Goal: Task Accomplishment & Management: Use online tool/utility

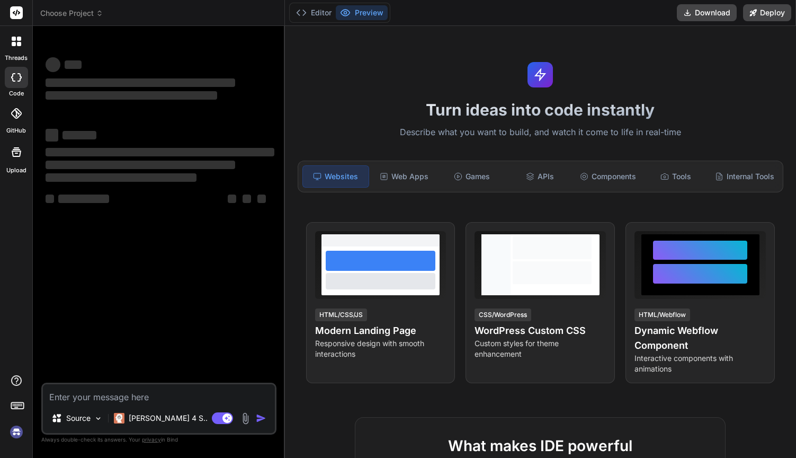
type textarea "x"
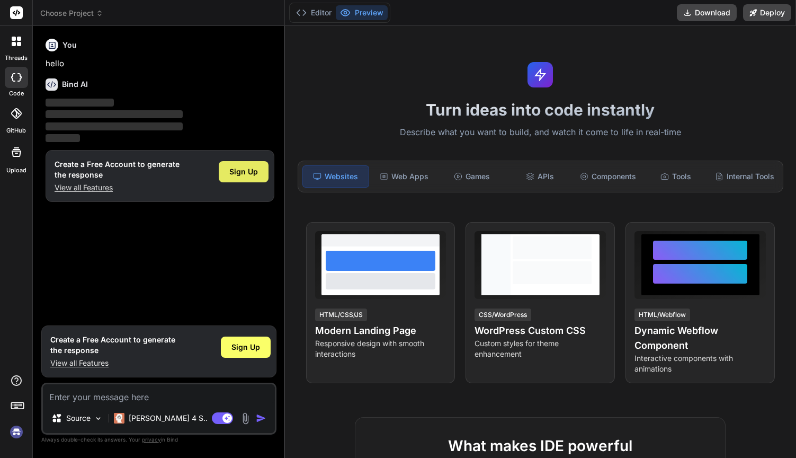
click at [245, 172] on span "Sign Up" at bounding box center [243, 171] width 29 height 11
click at [410, 176] on div "Web Apps" at bounding box center [404, 176] width 66 height 22
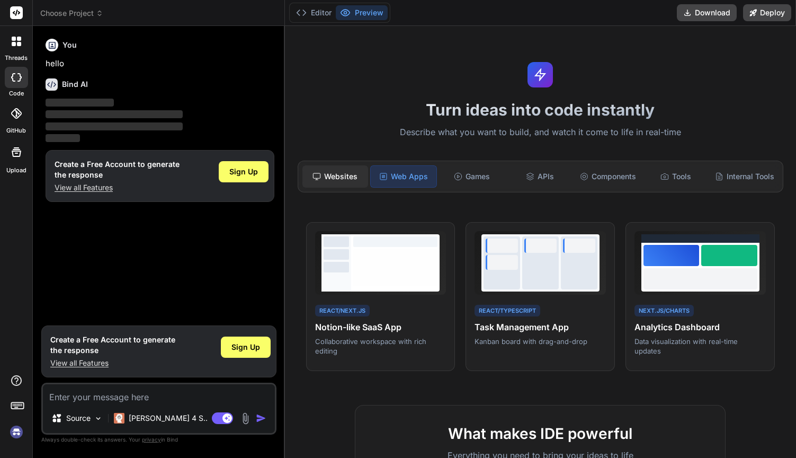
click at [341, 174] on div "Websites" at bounding box center [336, 176] width 66 height 22
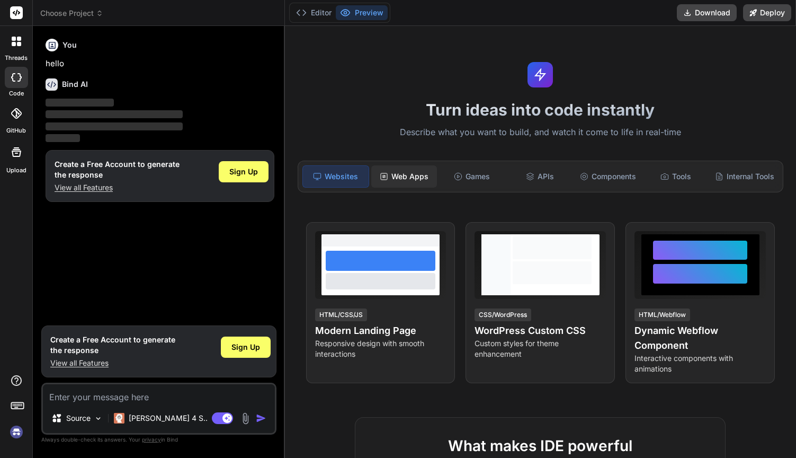
click at [418, 174] on div "Web Apps" at bounding box center [404, 176] width 66 height 22
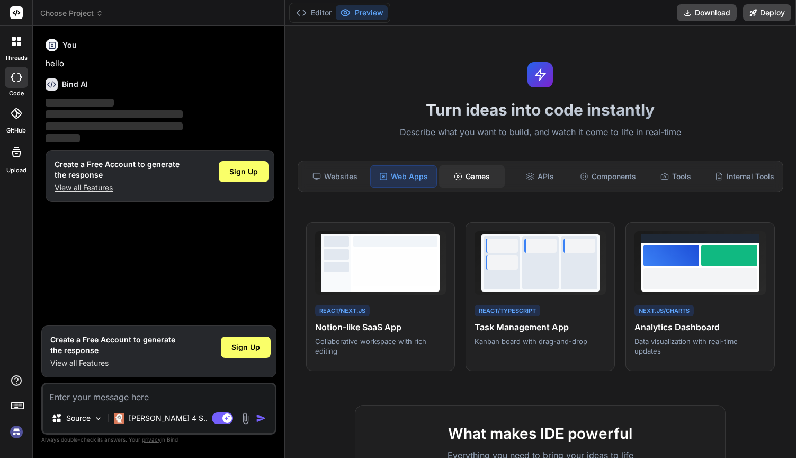
click at [485, 170] on div "Games" at bounding box center [472, 176] width 66 height 22
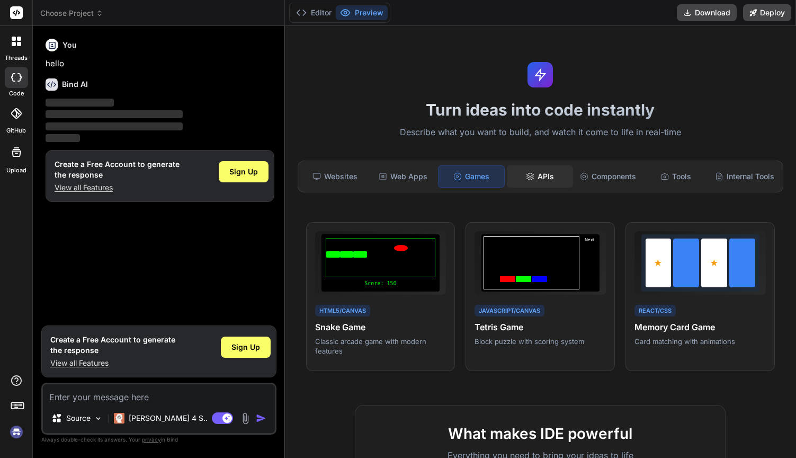
click at [544, 176] on div "APIs" at bounding box center [540, 176] width 66 height 22
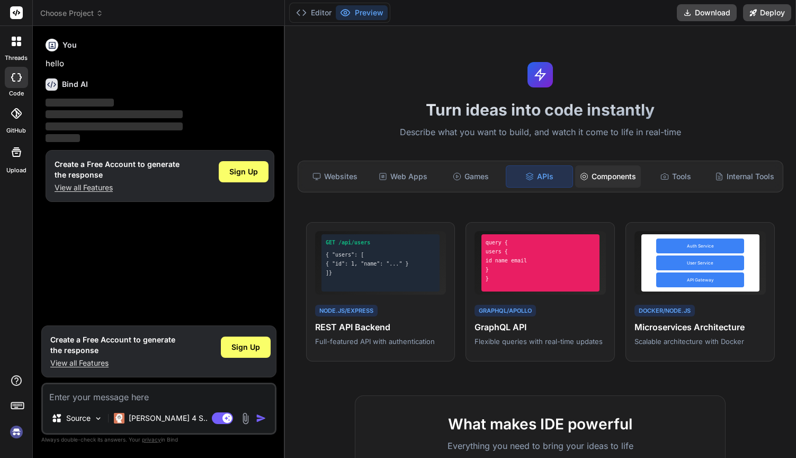
click at [611, 178] on div "Components" at bounding box center [608, 176] width 66 height 22
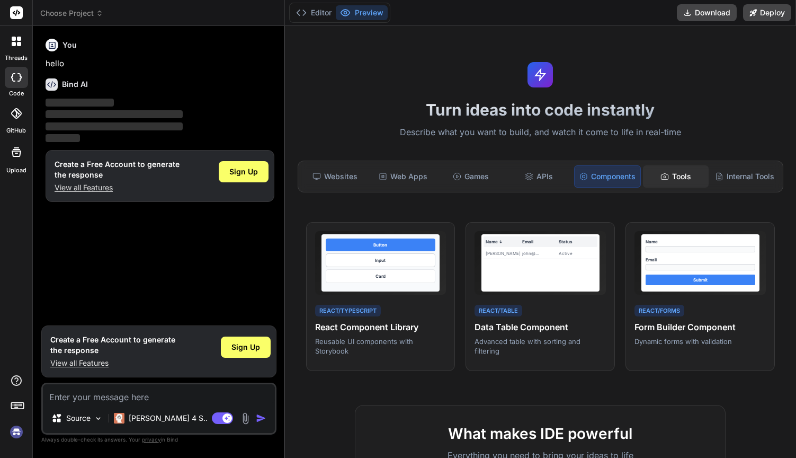
click at [666, 179] on icon at bounding box center [665, 176] width 8 height 8
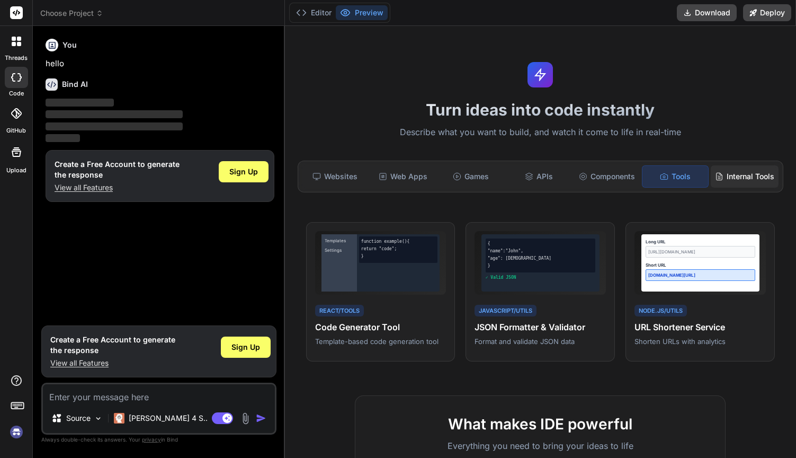
click at [734, 177] on div "Internal Tools" at bounding box center [745, 176] width 68 height 22
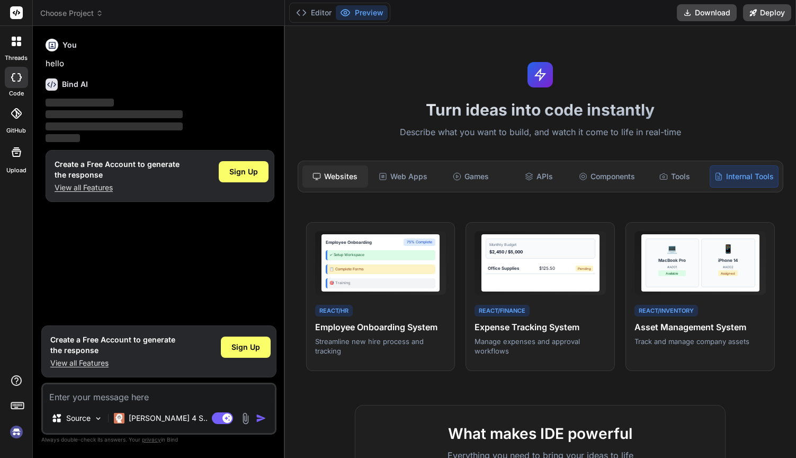
click at [350, 179] on div "Websites" at bounding box center [336, 176] width 66 height 22
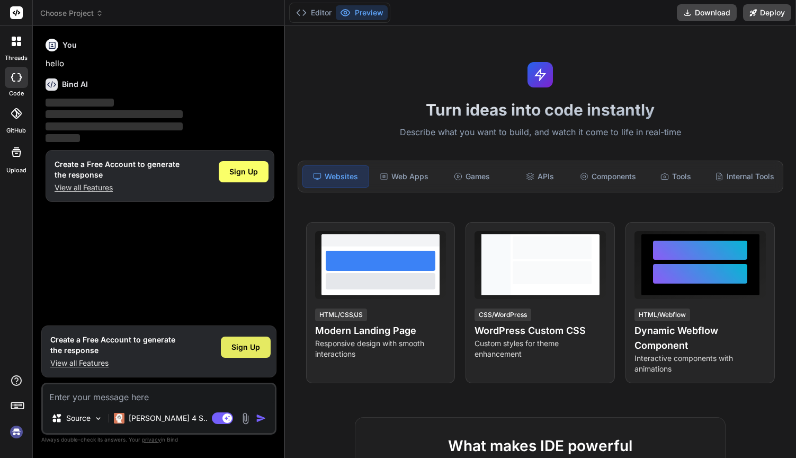
click at [239, 344] on span "Sign Up" at bounding box center [246, 347] width 29 height 11
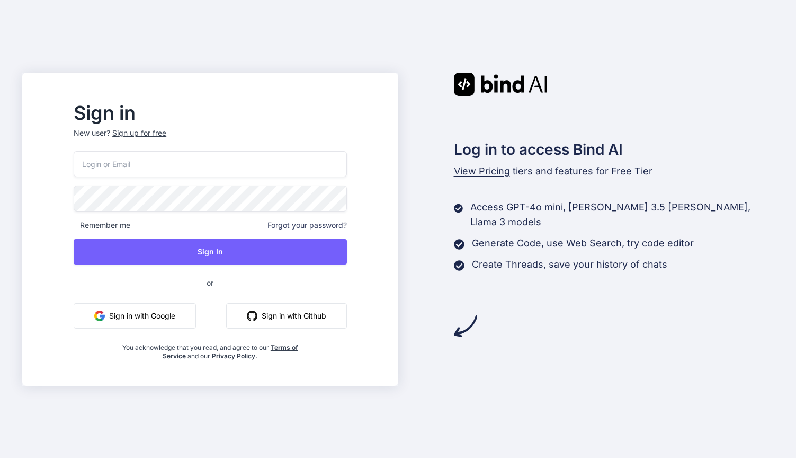
paste input "41139381"
type input "41139381"
click at [147, 171] on input "41139381" at bounding box center [210, 164] width 273 height 26
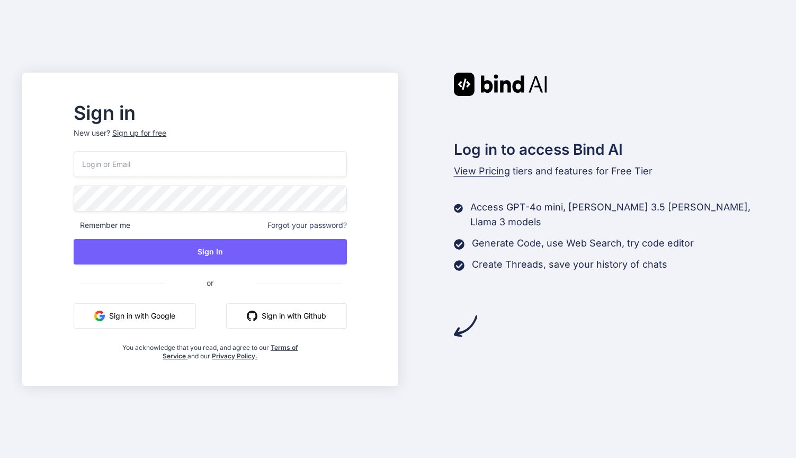
click at [182, 161] on input "email" at bounding box center [210, 164] width 273 height 26
paste input "chris@quantumleverage.com"
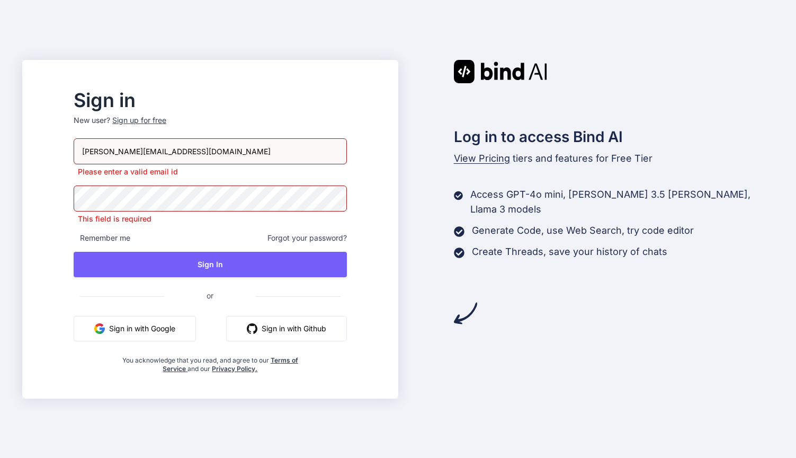
click at [223, 159] on input "chris@quantumleverage.com" at bounding box center [210, 151] width 273 height 26
type input "chris@quantumleverage.com"
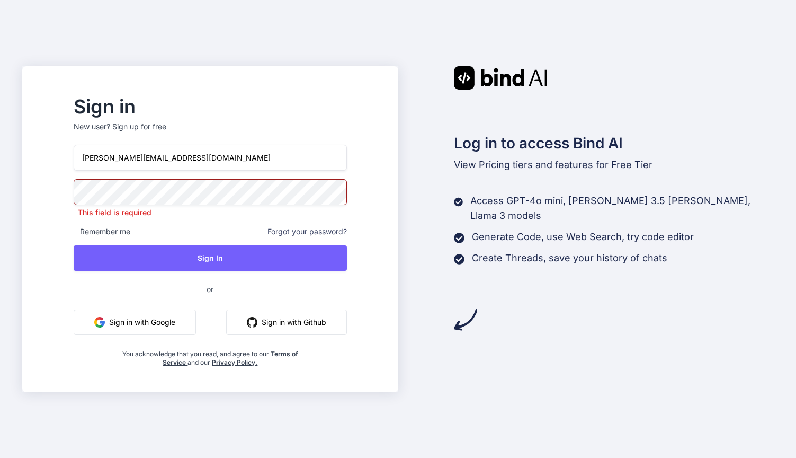
click at [300, 114] on h2 "Sign in" at bounding box center [210, 106] width 273 height 17
click at [244, 96] on div "Sign in New user? Sign up for free chris@quantumleverage.com This field is requ…" at bounding box center [210, 238] width 359 height 307
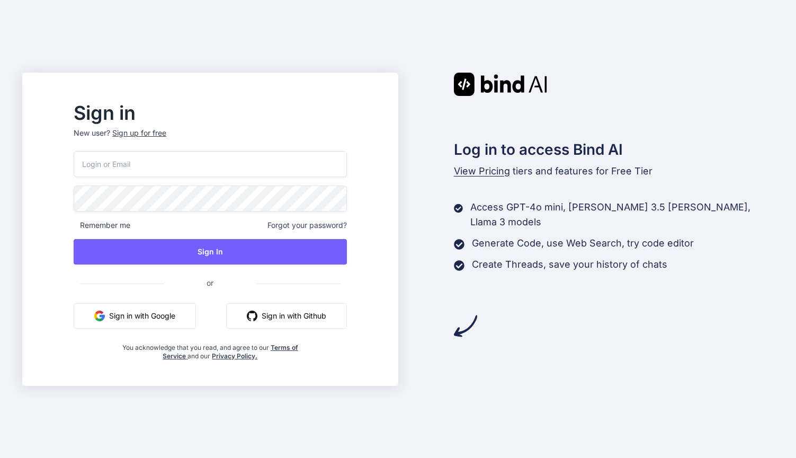
paste input "quintin@quantumleverage.com"
type input "quintin@quantumleverage.com"
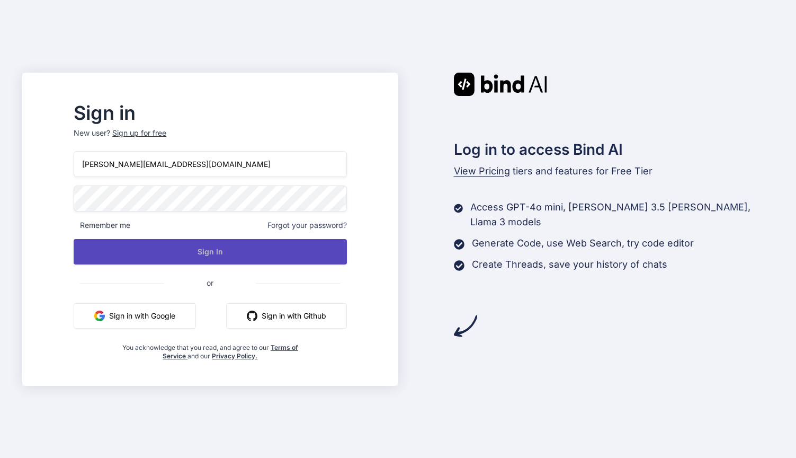
click at [186, 247] on button "Sign In" at bounding box center [210, 251] width 273 height 25
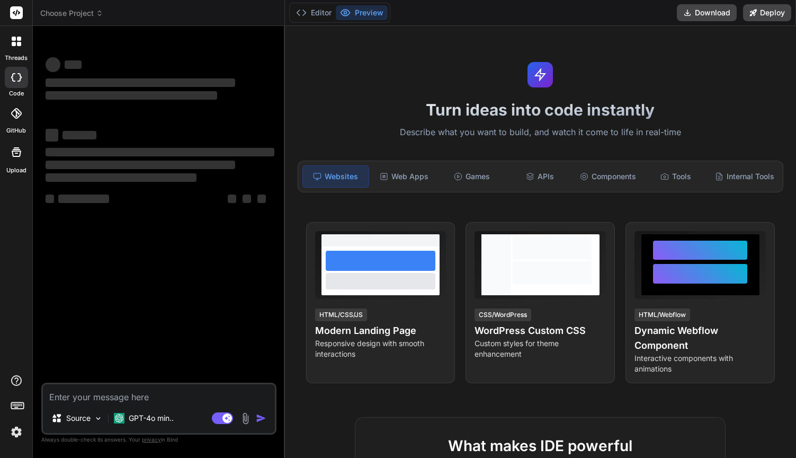
click at [169, 175] on span "‌" at bounding box center [121, 177] width 151 height 8
type textarea "x"
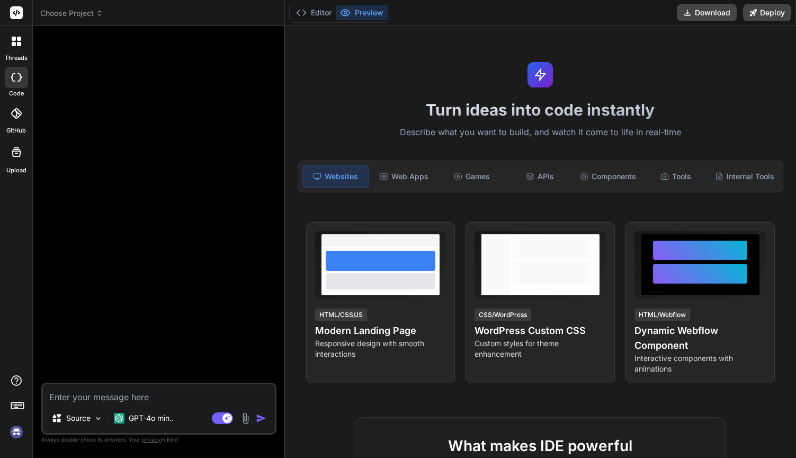
click at [173, 217] on div at bounding box center [159, 208] width 233 height 348
click at [15, 43] on icon at bounding box center [14, 44] width 4 height 4
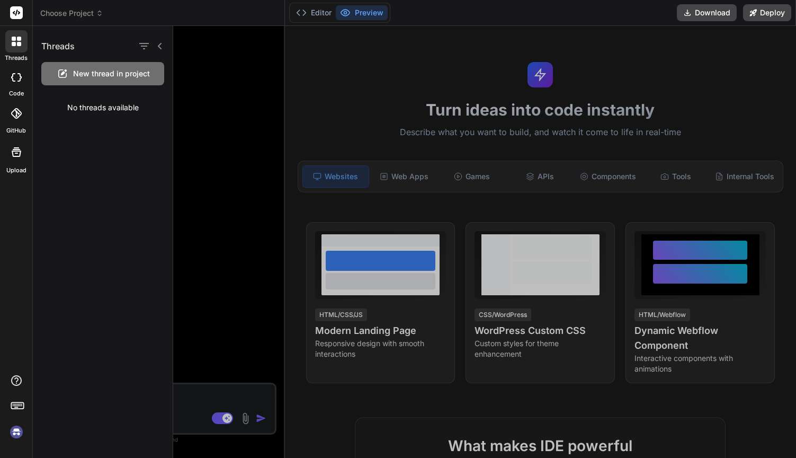
click at [15, 43] on icon at bounding box center [14, 44] width 4 height 4
click at [166, 177] on div "Threads New thread in project No threads available" at bounding box center [103, 242] width 140 height 432
click at [430, 170] on div at bounding box center [484, 242] width 623 height 432
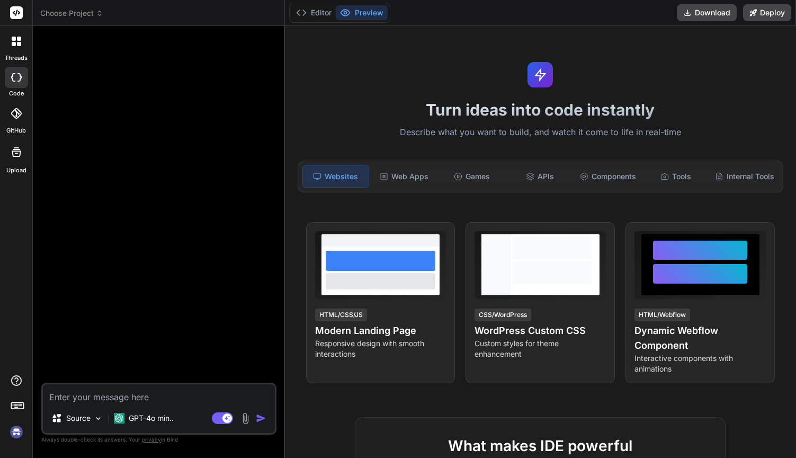
click at [333, 181] on div "Websites" at bounding box center [336, 176] width 67 height 22
click at [82, 15] on span "Choose Project" at bounding box center [71, 13] width 63 height 11
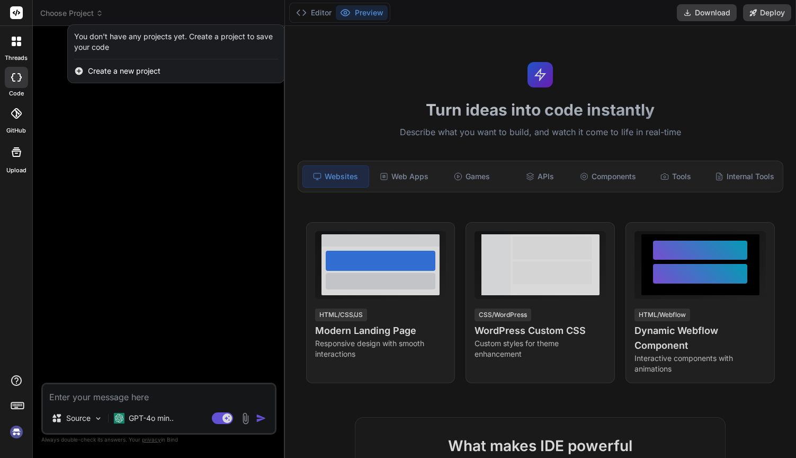
click at [120, 39] on div "You don't have any projects yet. Create a project to save your code" at bounding box center [176, 41] width 204 height 21
click at [12, 46] on div at bounding box center [16, 41] width 22 height 22
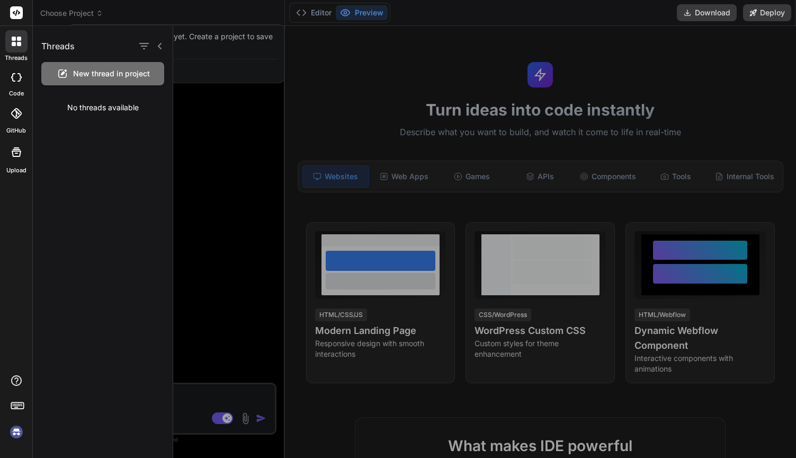
click at [12, 432] on img at bounding box center [16, 432] width 18 height 18
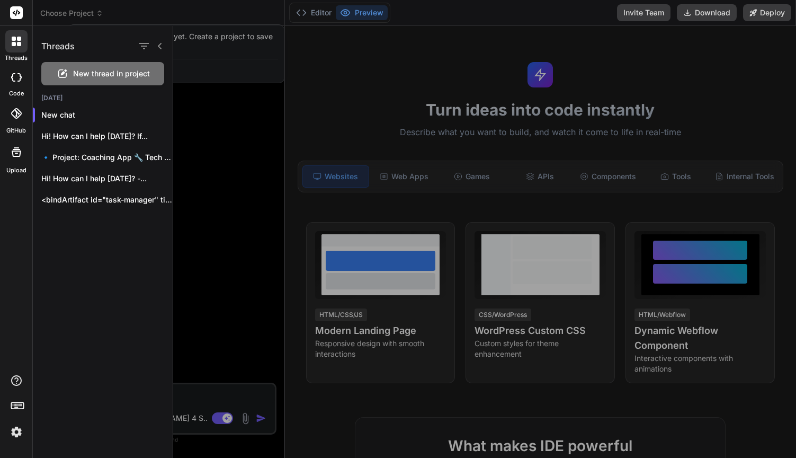
click at [219, 135] on div at bounding box center [484, 242] width 623 height 432
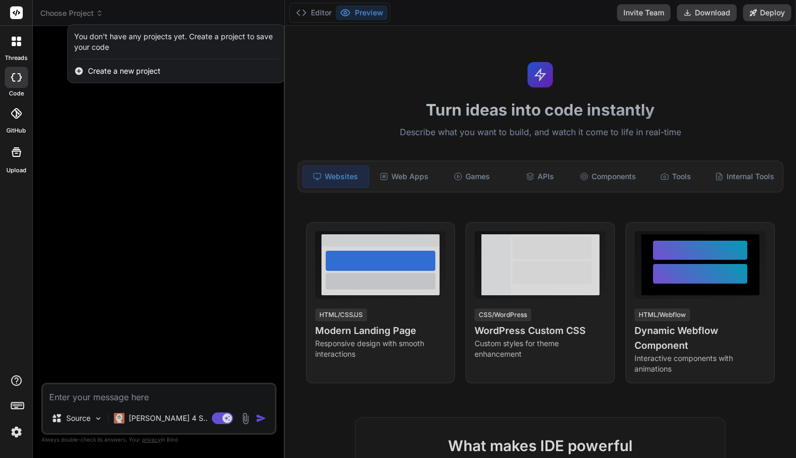
click at [140, 135] on div at bounding box center [398, 229] width 796 height 458
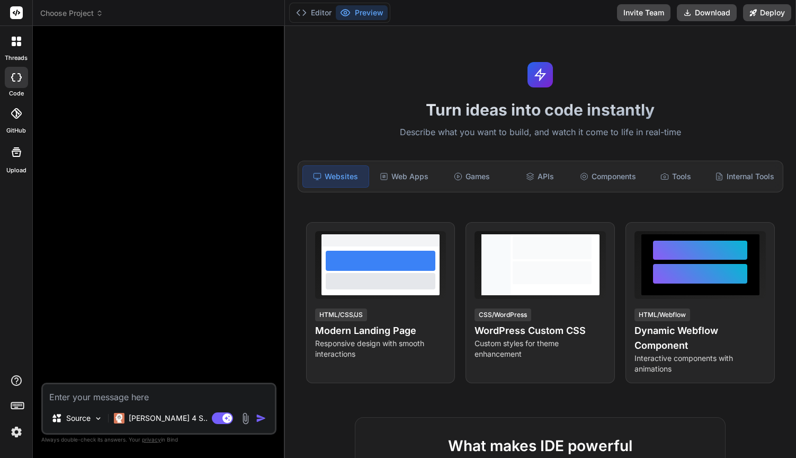
click at [17, 82] on div at bounding box center [16, 77] width 23 height 21
click at [17, 46] on div at bounding box center [16, 41] width 22 height 22
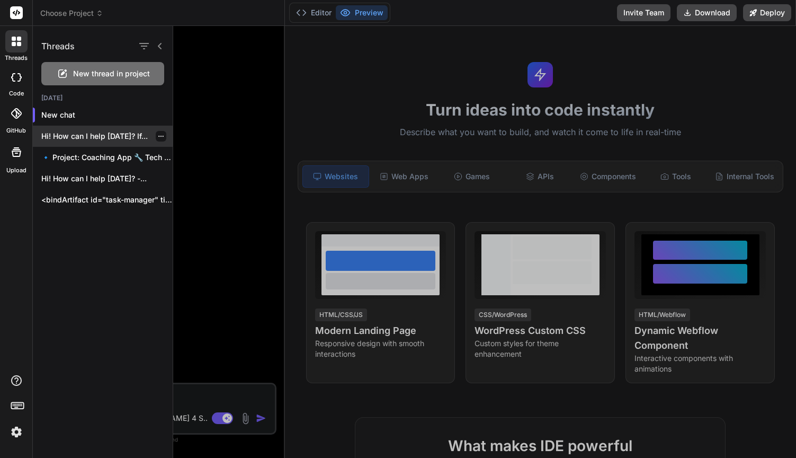
click at [84, 138] on p "Hi! How can I help [DATE]? If..." at bounding box center [106, 136] width 131 height 11
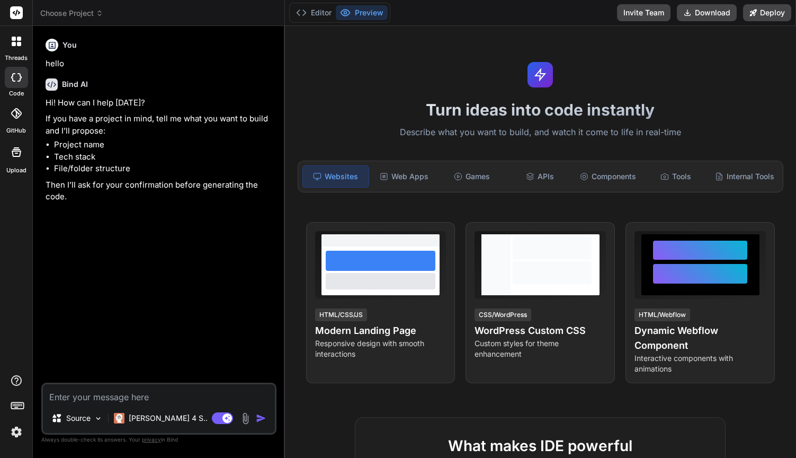
click at [20, 78] on icon at bounding box center [19, 77] width 4 height 8
click at [15, 77] on icon at bounding box center [16, 77] width 11 height 8
click at [22, 45] on div at bounding box center [16, 41] width 22 height 22
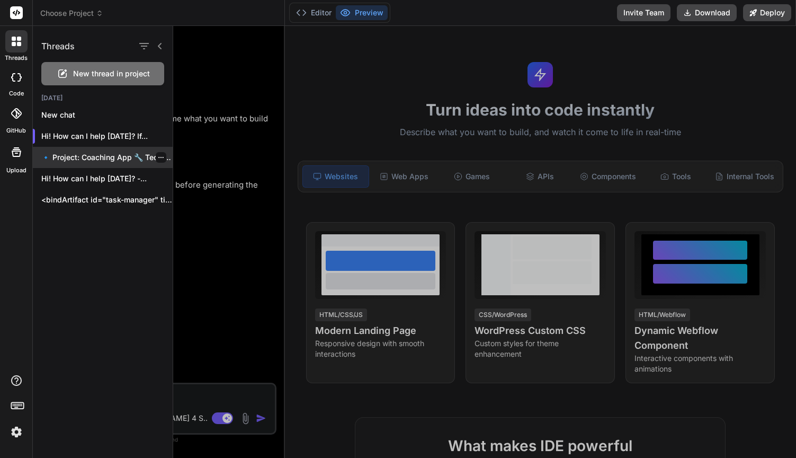
click at [93, 162] on p "🔹 Project: Coaching App 🔧 Tech Stack:..." at bounding box center [106, 157] width 131 height 11
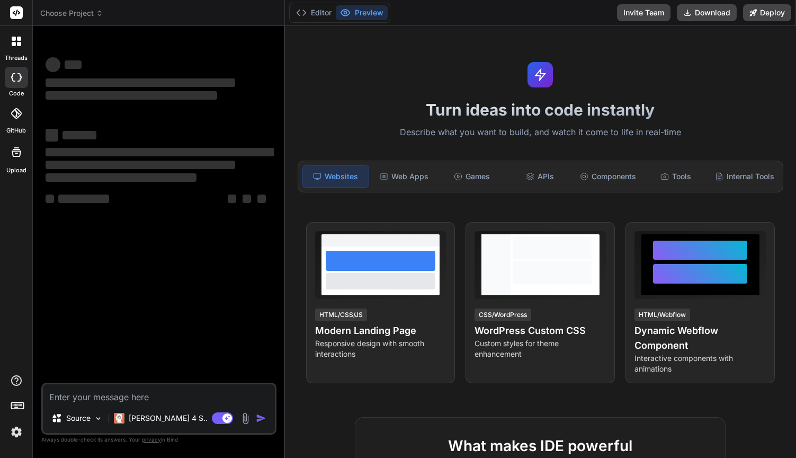
click at [17, 44] on icon at bounding box center [19, 44] width 4 height 4
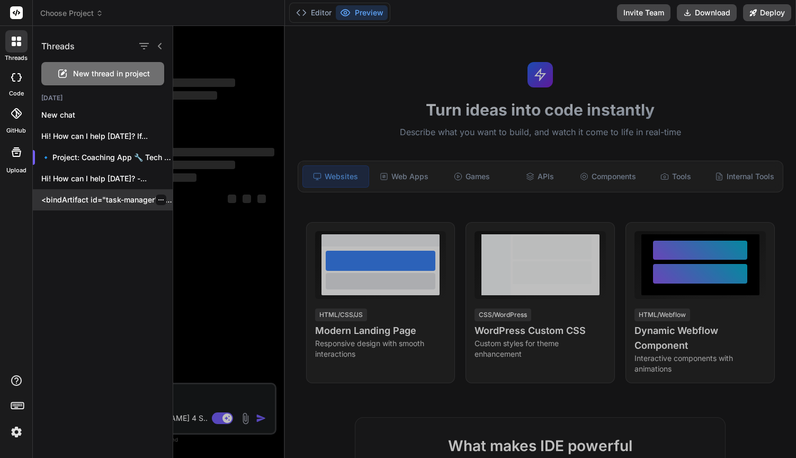
scroll to position [20, 0]
click at [105, 203] on p "<bindArtifact id="task-manager" title="Task Manager"> <bindAction type="file" f…" at bounding box center [106, 199] width 131 height 11
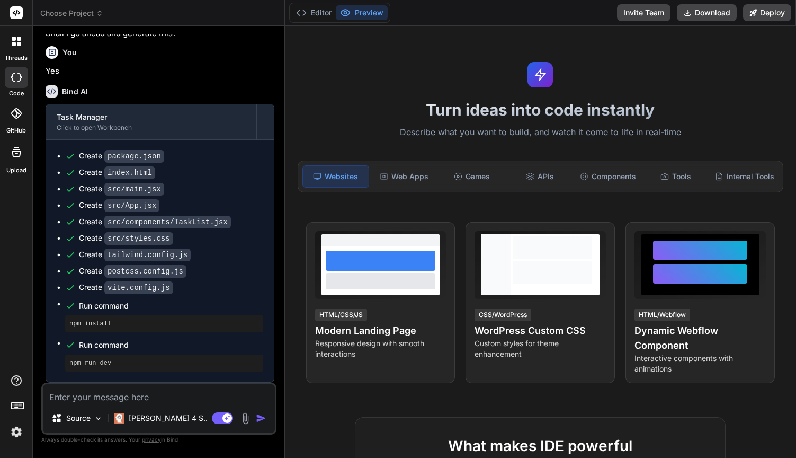
scroll to position [0, 0]
click at [65, 161] on li "Create package.json" at bounding box center [164, 155] width 198 height 11
click at [74, 161] on icon at bounding box center [70, 156] width 11 height 11
click at [105, 343] on span "Run command" at bounding box center [171, 345] width 184 height 11
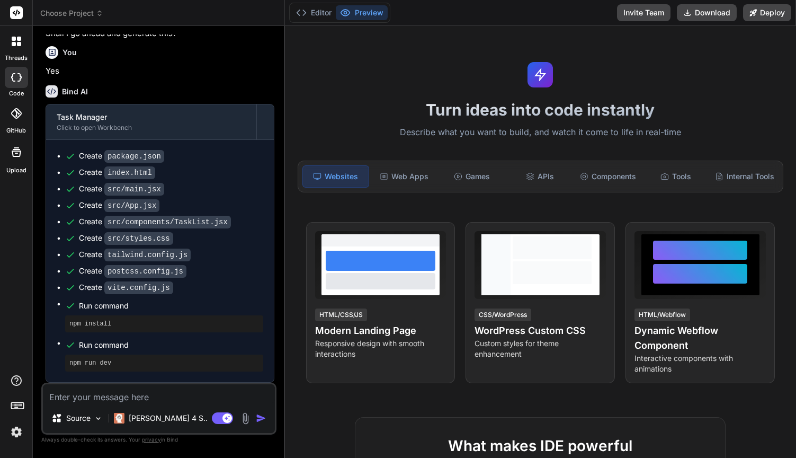
click at [99, 363] on pre "npm run dev" at bounding box center [164, 363] width 190 height 8
click at [100, 328] on div "npm install" at bounding box center [164, 323] width 198 height 17
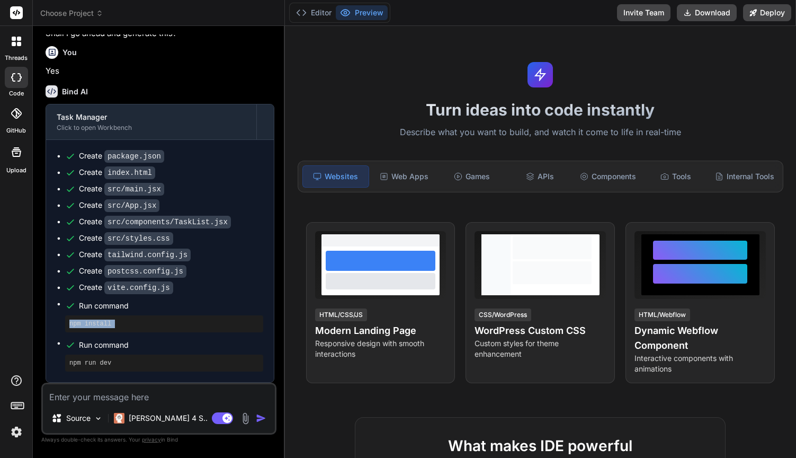
click at [100, 328] on div "npm install" at bounding box center [164, 323] width 198 height 17
click at [102, 307] on span "Run command" at bounding box center [171, 305] width 184 height 11
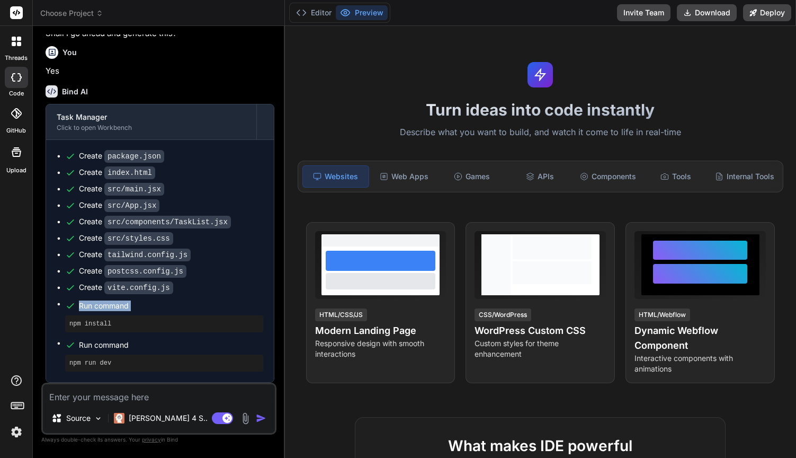
click at [102, 307] on span "Run command" at bounding box center [171, 305] width 184 height 11
click at [101, 307] on span "Run command" at bounding box center [171, 305] width 184 height 11
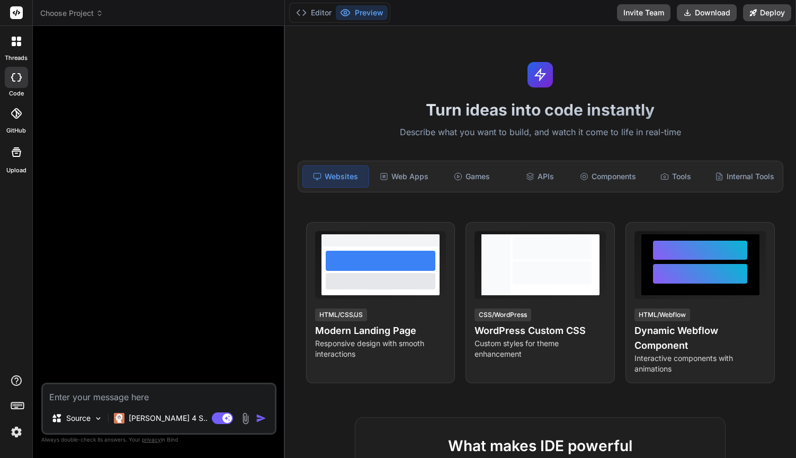
click at [18, 74] on icon at bounding box center [19, 77] width 4 height 8
click at [17, 54] on label "threads" at bounding box center [16, 58] width 23 height 9
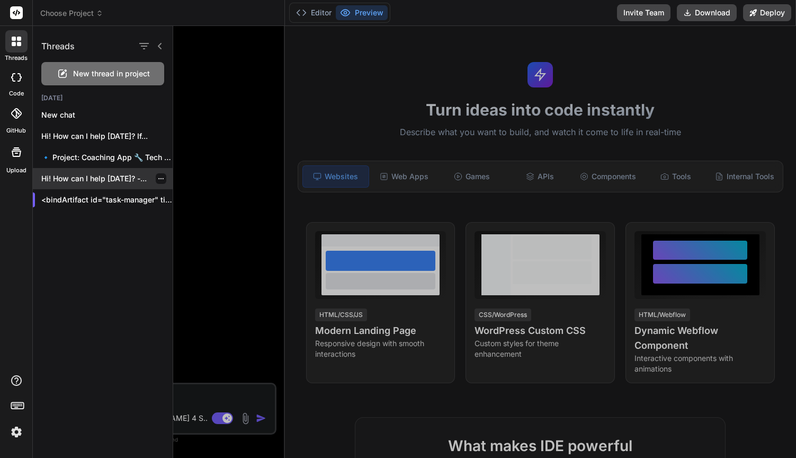
click at [80, 185] on div "Hi! How can I help [DATE]? -..." at bounding box center [103, 178] width 140 height 21
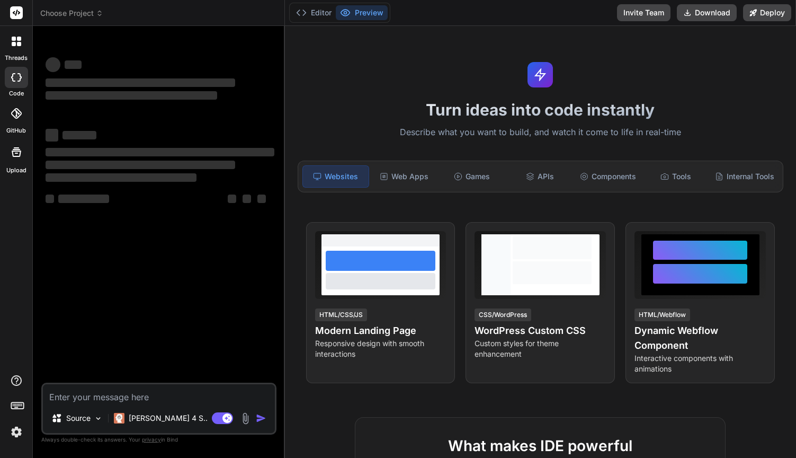
type textarea "x"
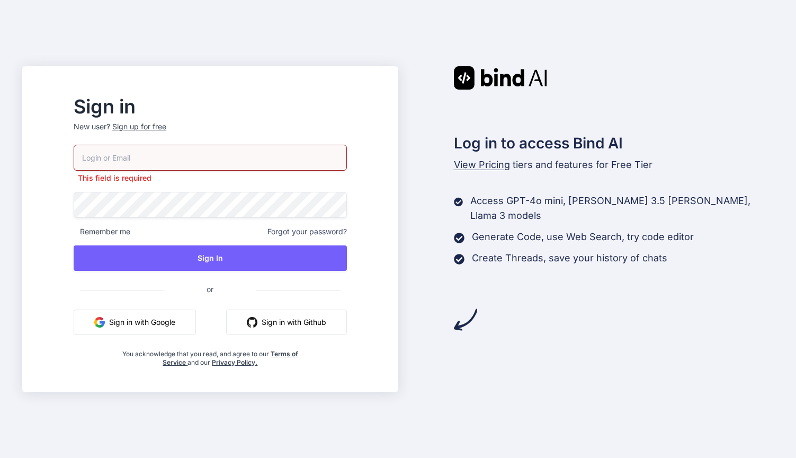
click at [234, 167] on input "email" at bounding box center [210, 158] width 273 height 26
paste input "[PERSON_NAME][EMAIL_ADDRESS][DOMAIN_NAME]"
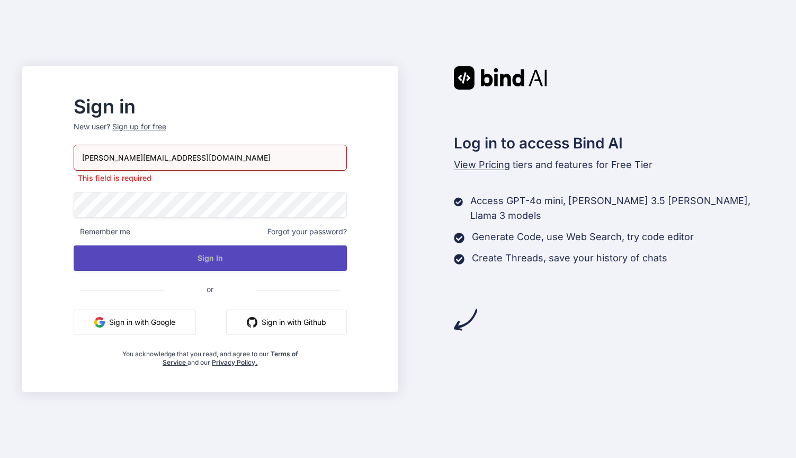
type input "[PERSON_NAME][EMAIL_ADDRESS][DOMAIN_NAME]"
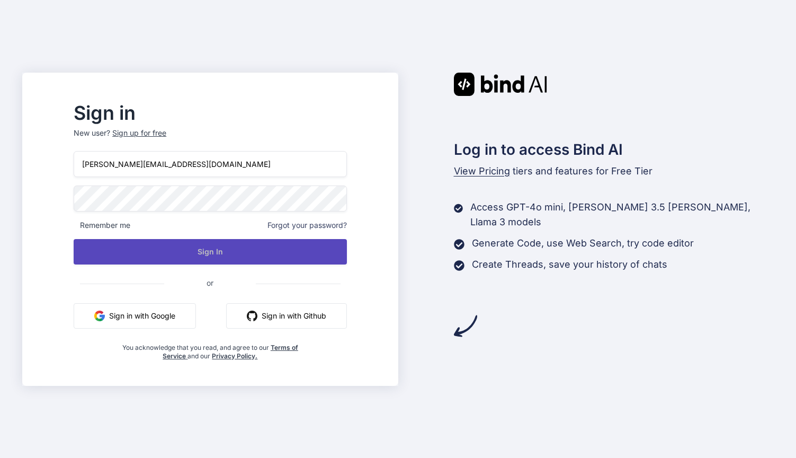
click at [247, 265] on div "[PERSON_NAME][EMAIL_ADDRESS][DOMAIN_NAME] Remember me Forgot your password? Sig…" at bounding box center [210, 255] width 273 height 209
click at [250, 242] on button "Sign In" at bounding box center [210, 251] width 273 height 25
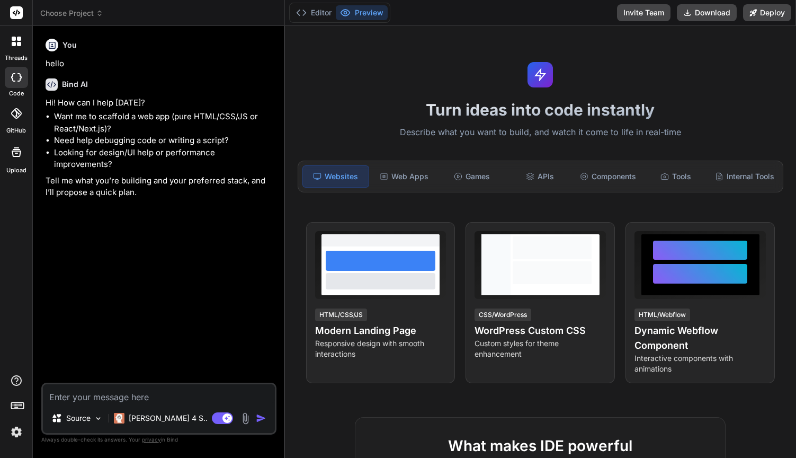
click at [82, 95] on div "Bind AI Hi! How can I help [DATE]? Want me to scaffold a web app (pure HTML/CSS…" at bounding box center [160, 134] width 229 height 129
click at [134, 324] on div "You hello Bind AI Hi! How can I help [DATE]? Want me to scaffold a web app (pur…" at bounding box center [159, 208] width 233 height 348
click at [410, 179] on div "Web Apps" at bounding box center [404, 176] width 66 height 22
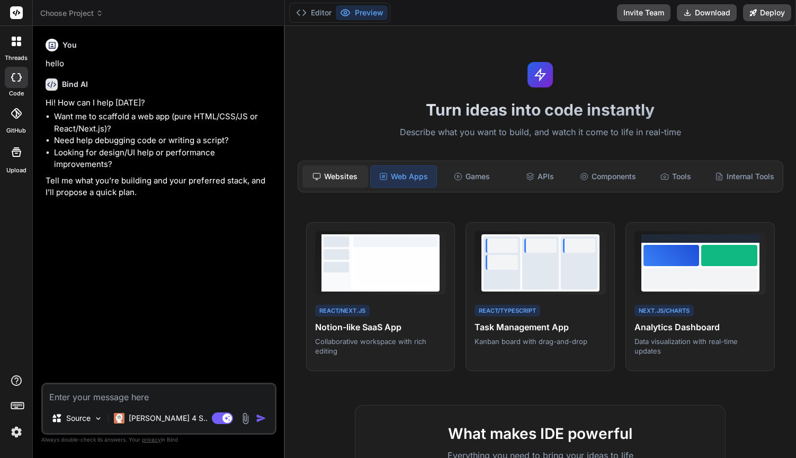
click at [343, 180] on div "Websites" at bounding box center [336, 176] width 66 height 22
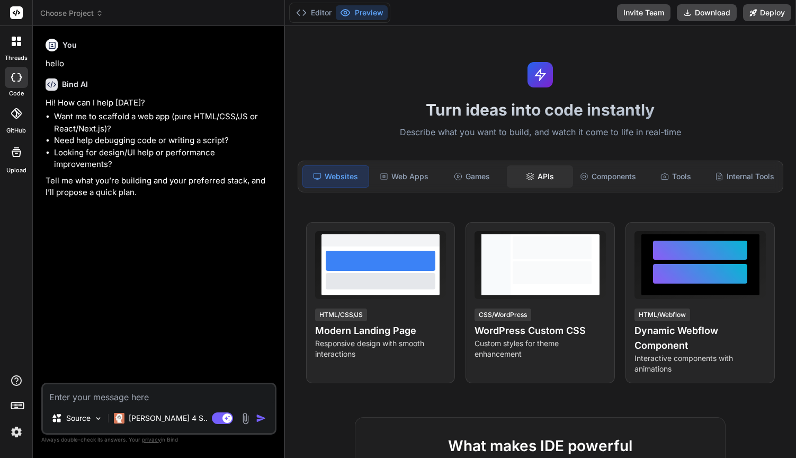
click at [556, 175] on div "APIs" at bounding box center [540, 176] width 66 height 22
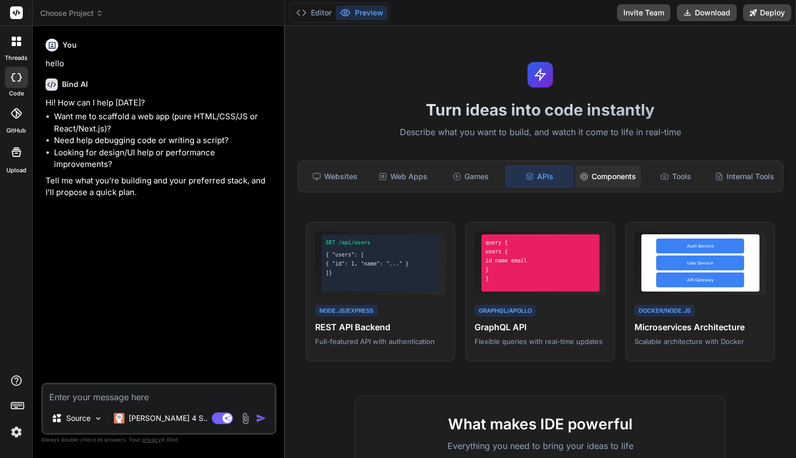
click at [623, 172] on div "Components" at bounding box center [608, 176] width 66 height 22
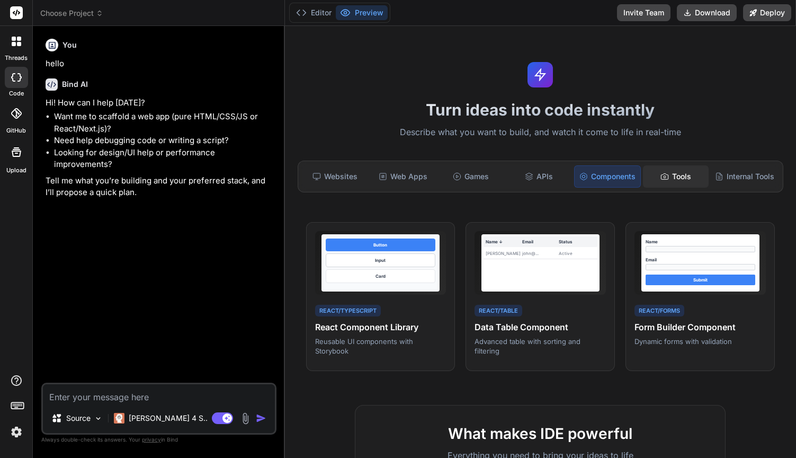
click at [690, 176] on div "Tools" at bounding box center [676, 176] width 66 height 22
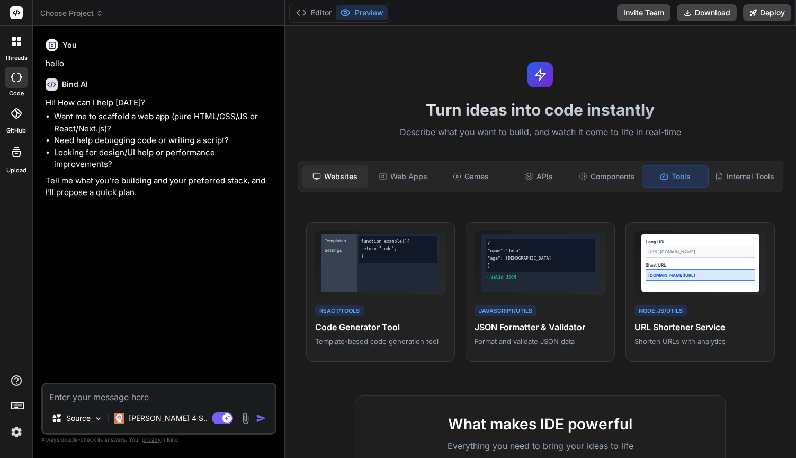
click at [335, 181] on div "Websites" at bounding box center [336, 176] width 66 height 22
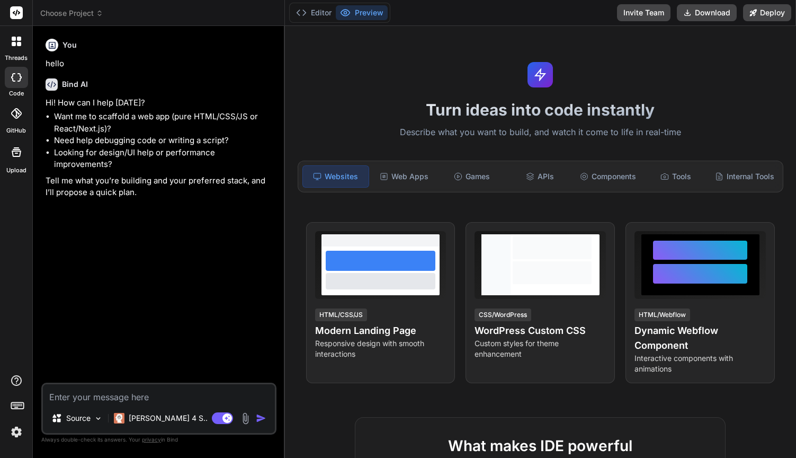
click at [16, 75] on icon at bounding box center [16, 77] width 11 height 8
click at [374, 13] on button "Preview" at bounding box center [362, 12] width 52 height 15
click at [99, 210] on div "You hello Bind AI Hi! How can I help today? Want me to scaffold a web app (pure…" at bounding box center [159, 208] width 233 height 348
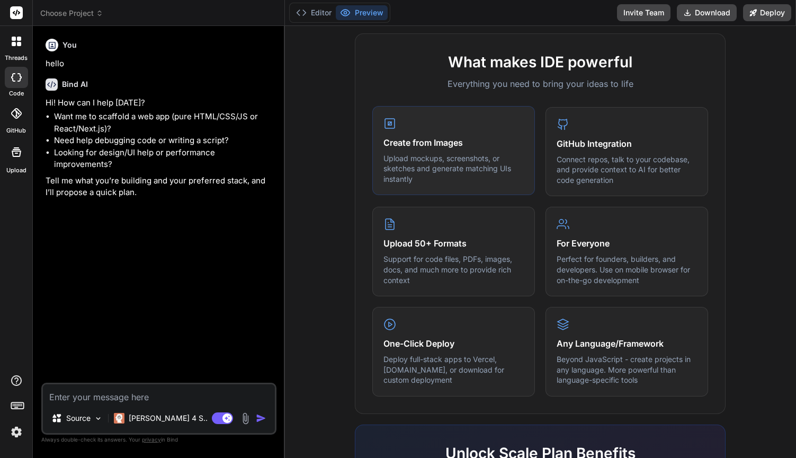
scroll to position [422, 0]
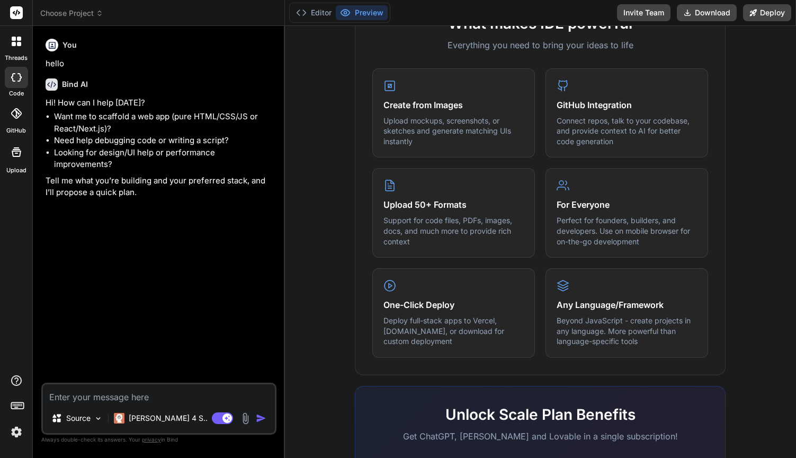
click at [24, 18] on div at bounding box center [16, 13] width 32 height 26
click at [22, 17] on rect at bounding box center [16, 12] width 13 height 13
click at [15, 13] on rect at bounding box center [16, 12] width 13 height 13
click at [12, 55] on label "threads" at bounding box center [16, 58] width 23 height 9
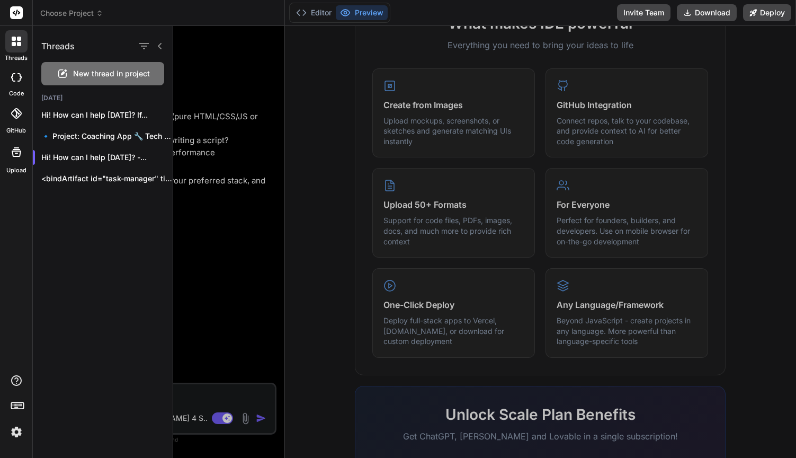
click at [90, 76] on span "New thread in project" at bounding box center [111, 73] width 77 height 11
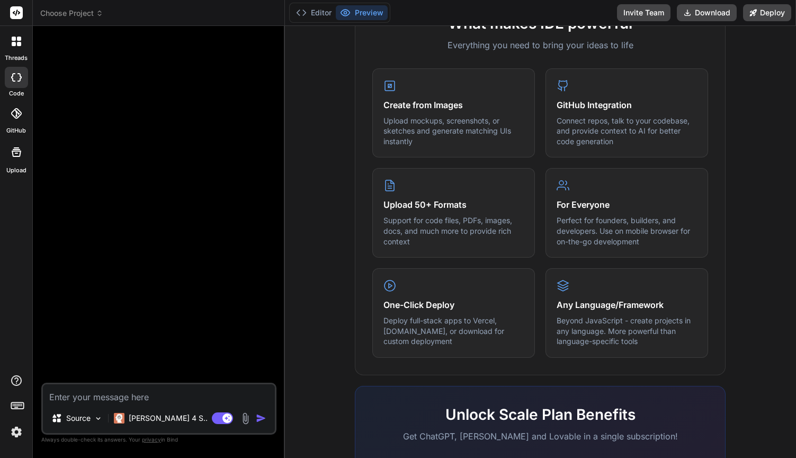
click at [208, 274] on div at bounding box center [159, 208] width 233 height 348
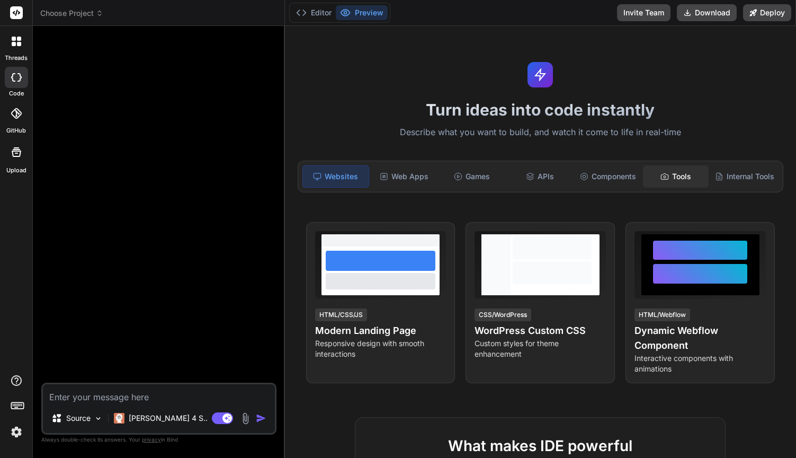
scroll to position [0, 0]
click at [362, 11] on button "Preview" at bounding box center [362, 12] width 52 height 15
click at [305, 13] on polyline at bounding box center [304, 12] width 3 height 5
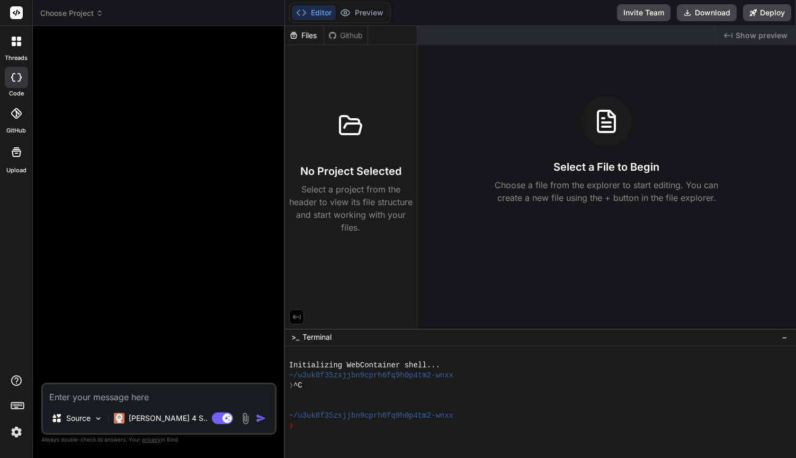
click at [519, 174] on div "Select a File to Begin Choose a file from the explorer to start editing. You ca…" at bounding box center [606, 150] width 379 height 108
click at [346, 205] on p "Select a project from the header to view its file structure and start working w…" at bounding box center [350, 208] width 123 height 51
click at [298, 318] on icon at bounding box center [297, 317] width 10 height 10
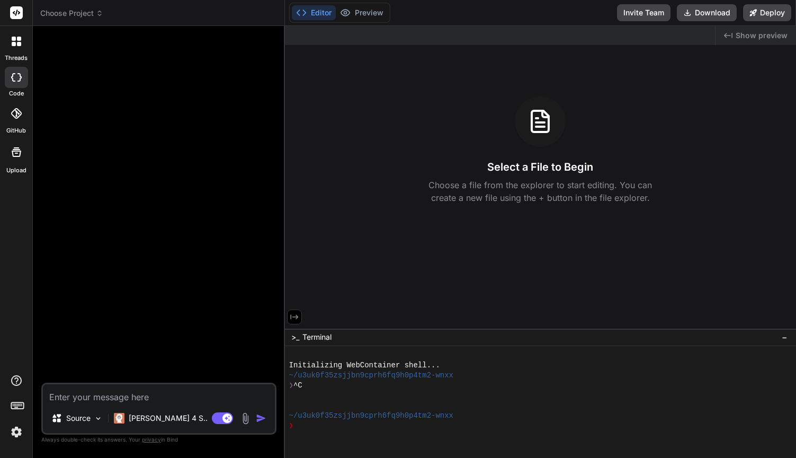
click at [298, 318] on icon at bounding box center [295, 317] width 10 height 10
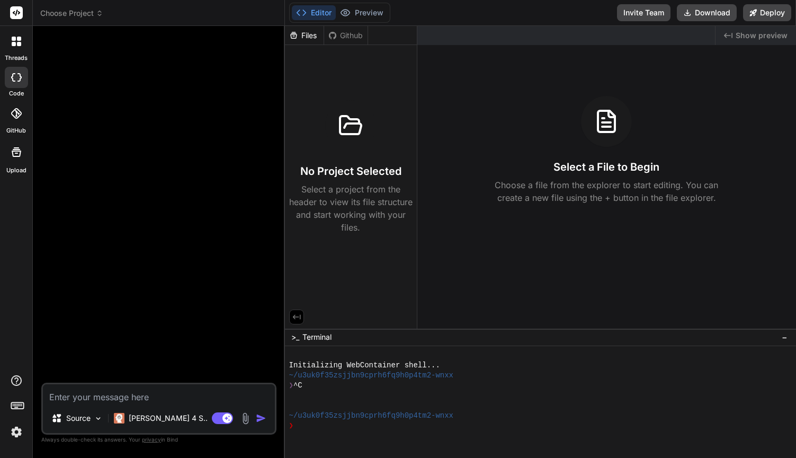
click at [340, 174] on h3 "No Project Selected" at bounding box center [350, 171] width 101 height 15
click at [92, 67] on div at bounding box center [159, 208] width 233 height 348
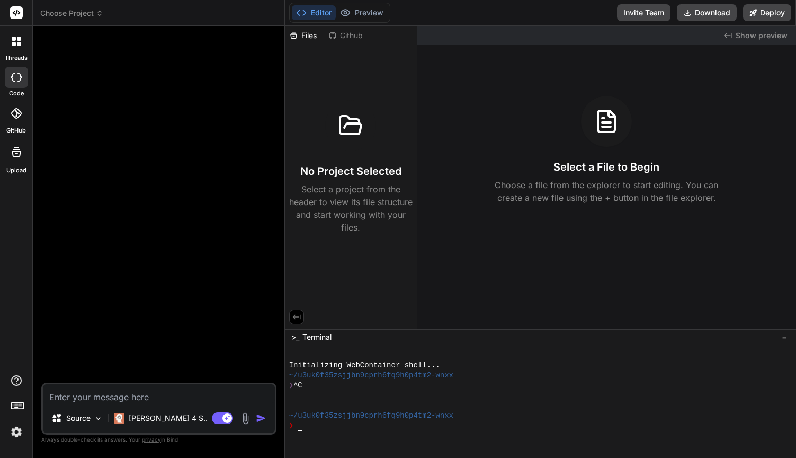
click at [324, 180] on div "No Project Selected Select a project from the header to view its file structure…" at bounding box center [350, 167] width 123 height 134
click at [310, 34] on div "Files" at bounding box center [304, 35] width 39 height 11
click at [302, 34] on div "Files" at bounding box center [304, 35] width 39 height 11
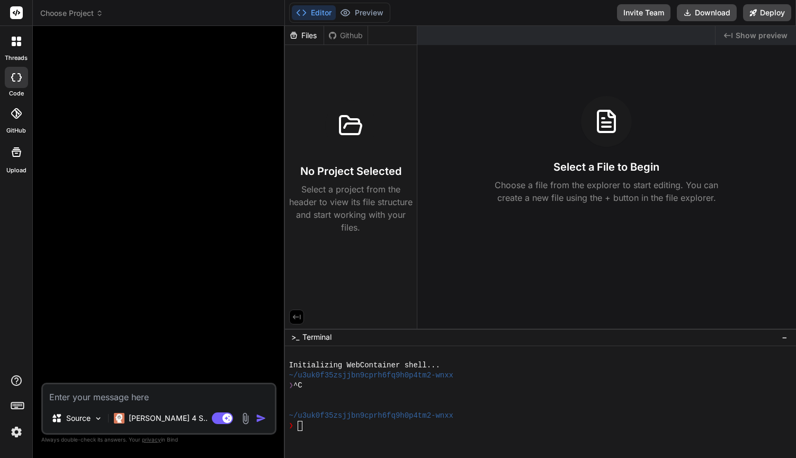
click at [313, 73] on div "No Project Selected Select a project from the header to view its file structure…" at bounding box center [351, 141] width 132 height 193
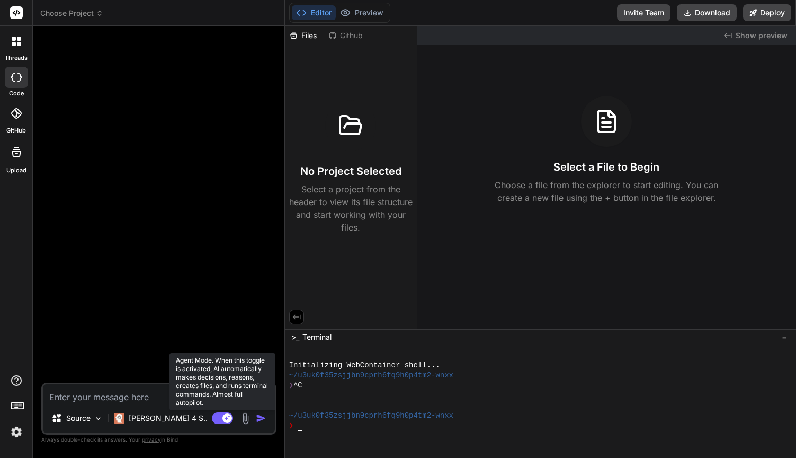
click at [228, 420] on rect at bounding box center [228, 418] width 10 height 10
click at [228, 420] on rect at bounding box center [222, 418] width 21 height 12
type textarea "x"
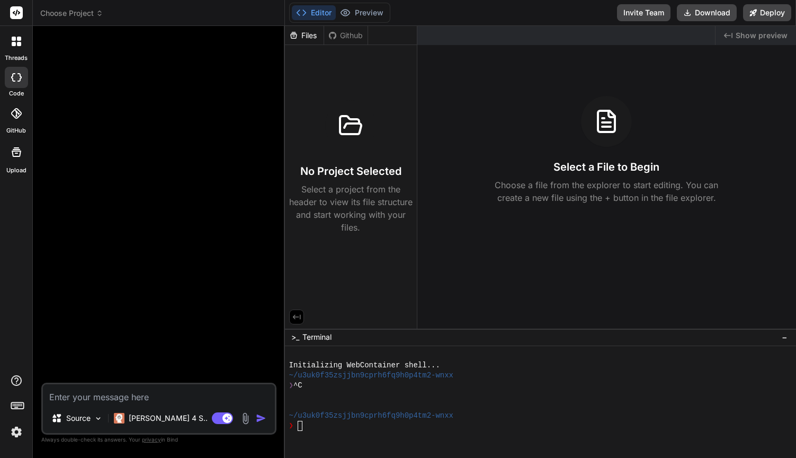
click at [138, 396] on textarea at bounding box center [159, 393] width 232 height 19
type textarea "H"
type textarea "x"
type textarea "Ho"
type textarea "x"
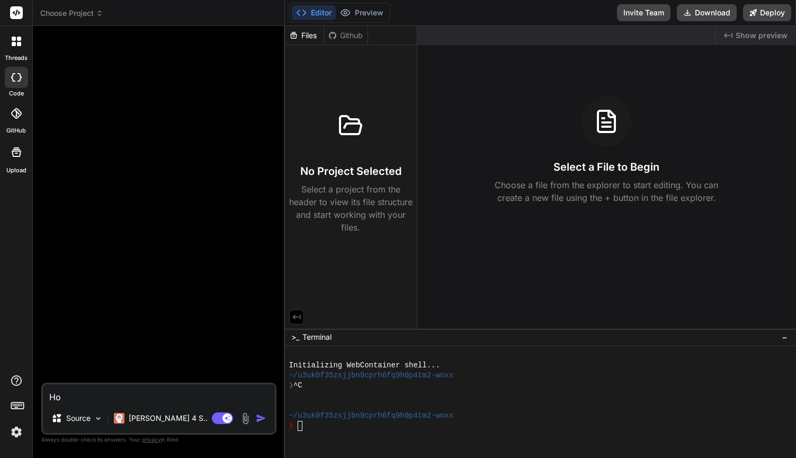
type textarea "How"
type textarea "x"
type textarea "How"
type textarea "x"
type textarea "How d"
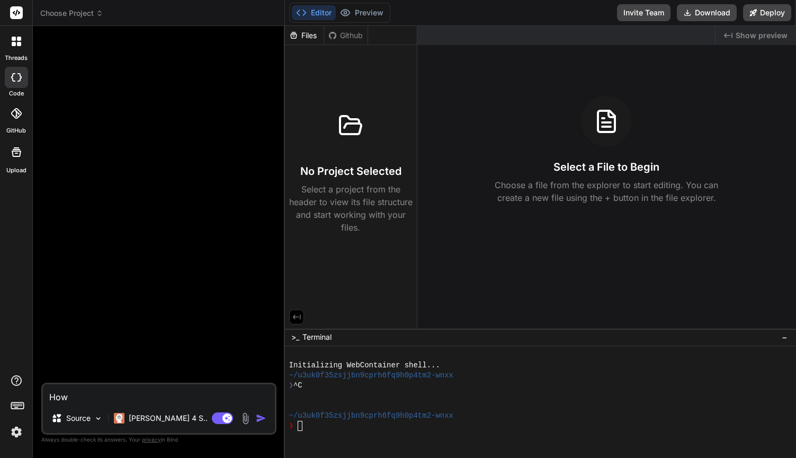
type textarea "x"
type textarea "How do"
type textarea "x"
type textarea "How do"
type textarea "x"
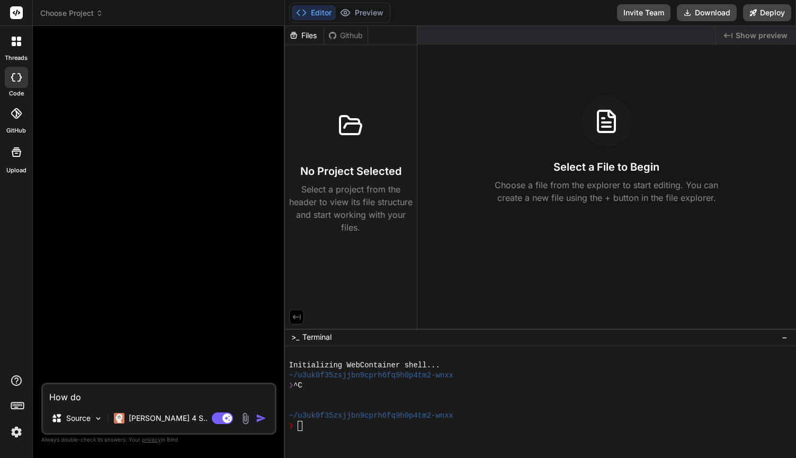
type textarea "How do i"
type textarea "x"
type textarea "How do i"
type textarea "x"
type textarea "How do i u"
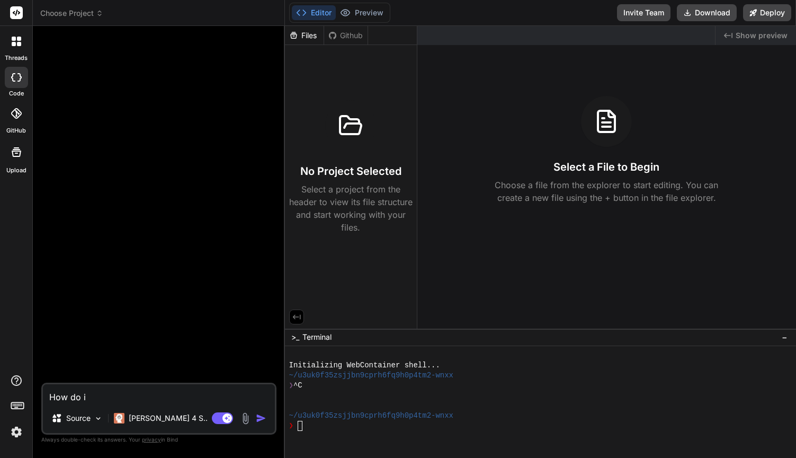
type textarea "x"
type textarea "How do i up"
type textarea "x"
type textarea "How do i upl"
type textarea "x"
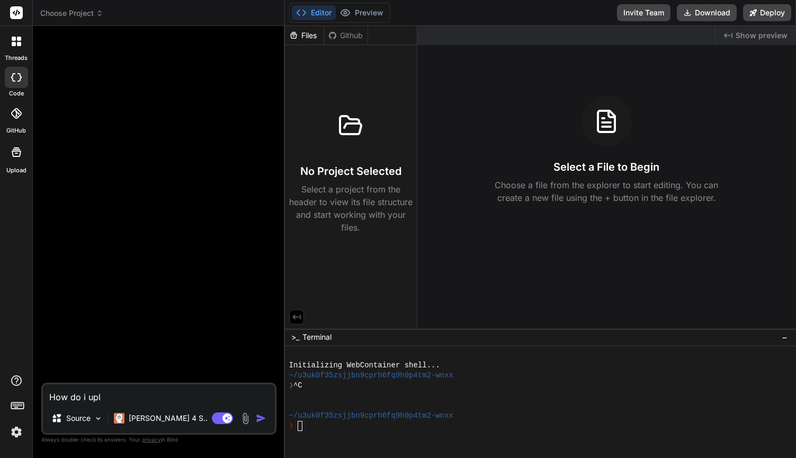
type textarea "How do i uplo"
type textarea "x"
type textarea "How do i uploa"
type textarea "x"
type textarea "How do i upload"
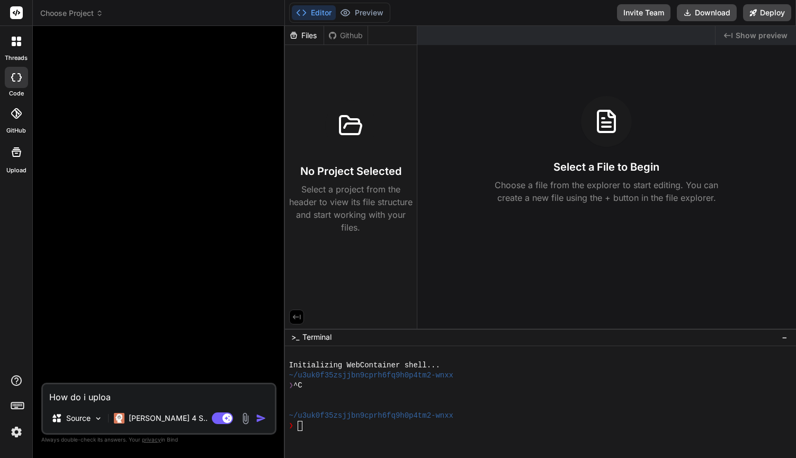
type textarea "x"
type textarea "How do i upload"
type textarea "x"
type textarea "How do i upload c"
type textarea "x"
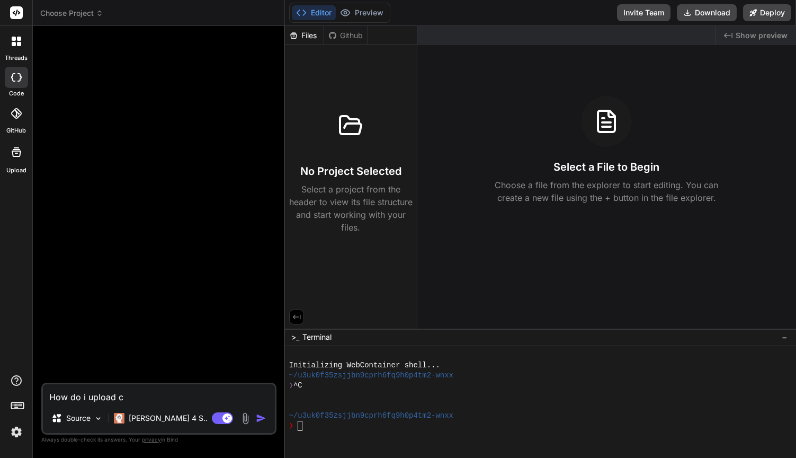
type textarea "How do i upload co"
type textarea "x"
type textarea "How do i upload cod"
type textarea "x"
type textarea "How do i upload code"
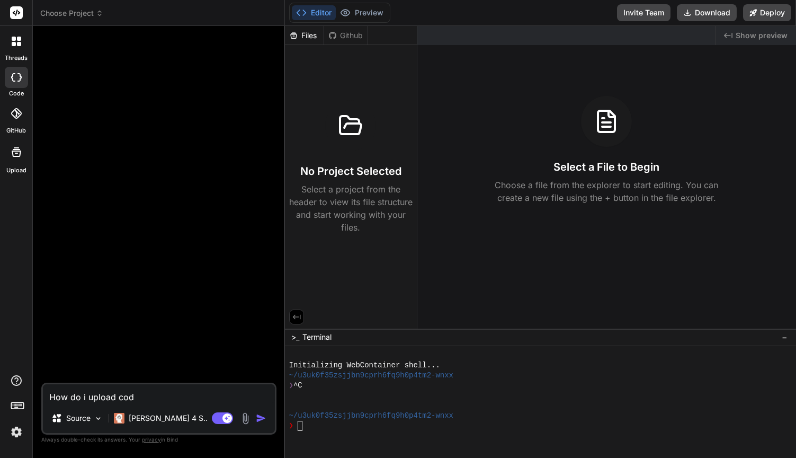
type textarea "x"
type textarea "How do i upload code"
type textarea "x"
type textarea "How do i upload code h"
type textarea "x"
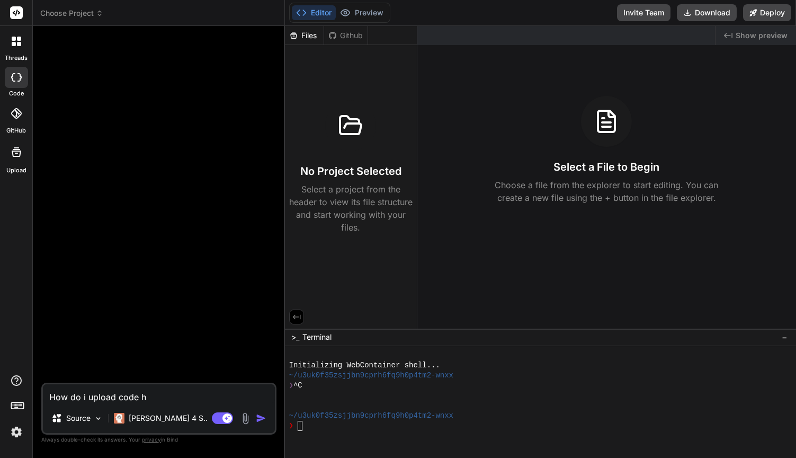
type textarea "How do i upload code he"
type textarea "x"
type textarea "How do i upload code her"
type textarea "x"
type textarea "How do i upload code here"
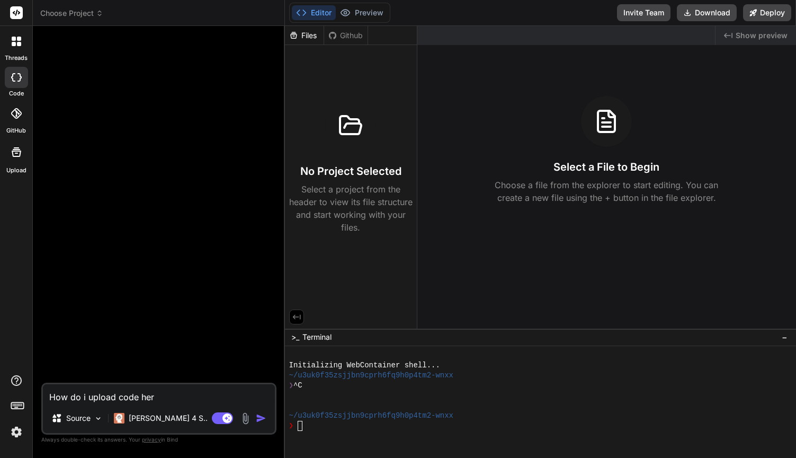
type textarea "x"
type textarea "How do i upload code her"
type textarea "x"
type textarea "How do i upload code he"
type textarea "x"
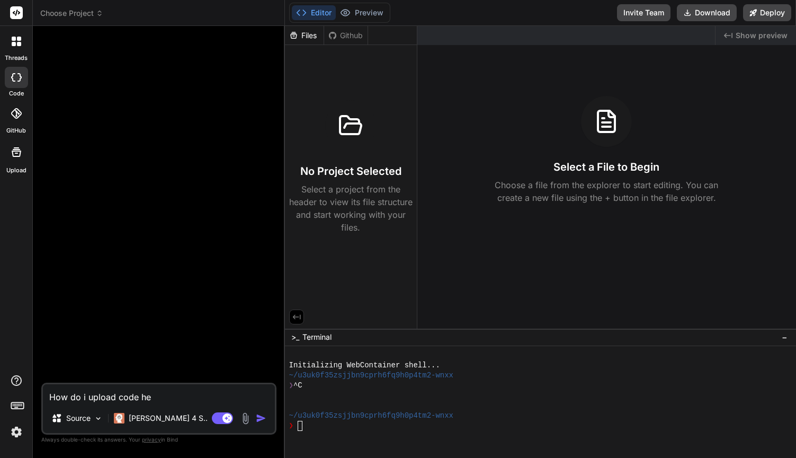
type textarea "How do i upload code h"
type textarea "x"
type textarea "How do i upload code"
type textarea "x"
type textarea "How do i upload code"
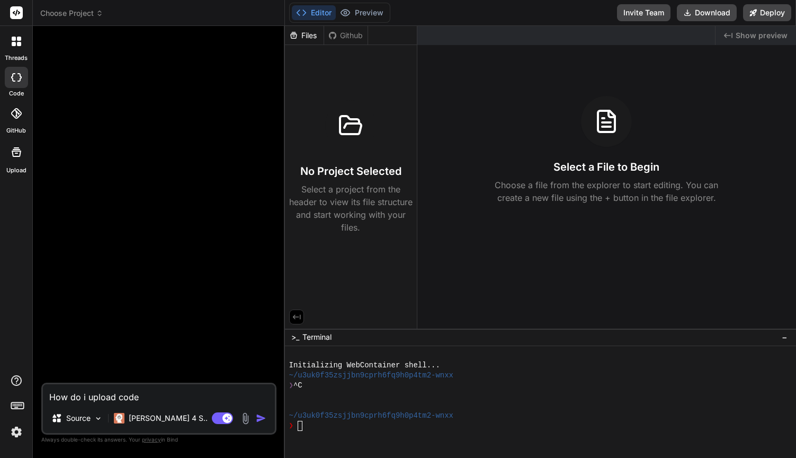
type textarea "x"
type textarea "How do i upload code?"
type textarea "x"
type textarea "How do i upload code?"
type textarea "x"
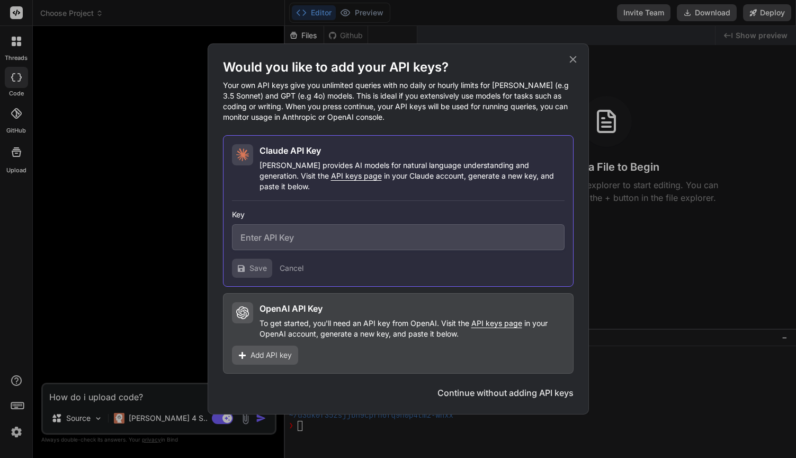
type textarea "How do i upload code?"
click at [325, 240] on input "text" at bounding box center [398, 237] width 333 height 26
click at [572, 63] on icon at bounding box center [573, 60] width 12 height 12
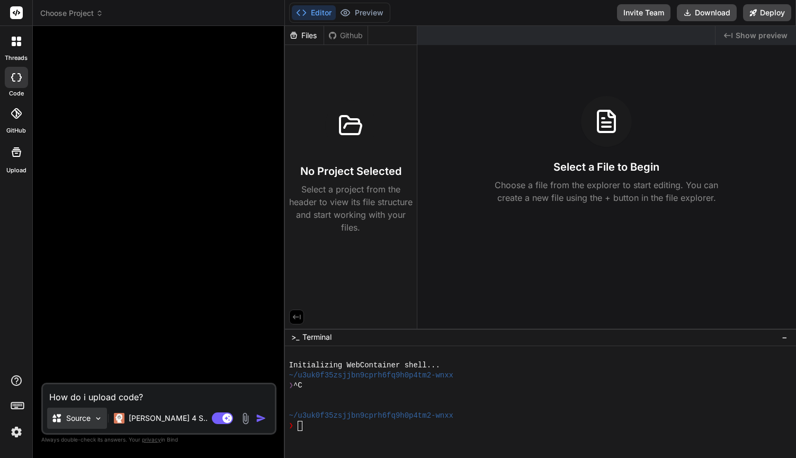
click at [67, 415] on p "Source" at bounding box center [78, 418] width 24 height 11
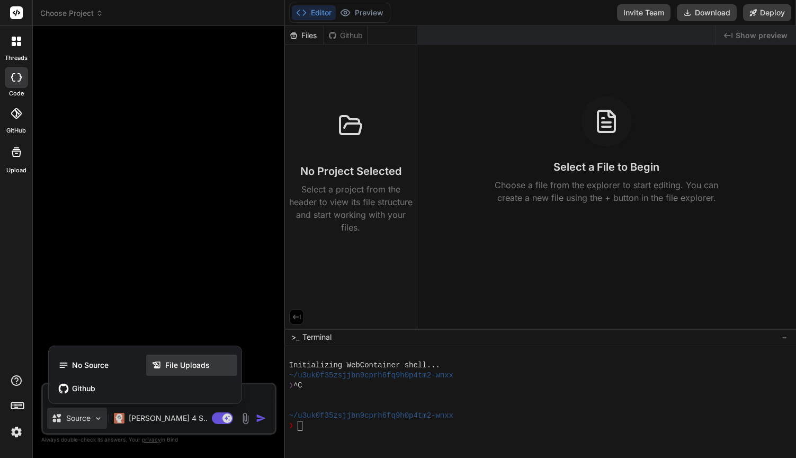
click at [178, 363] on span "File Uploads" at bounding box center [187, 365] width 45 height 11
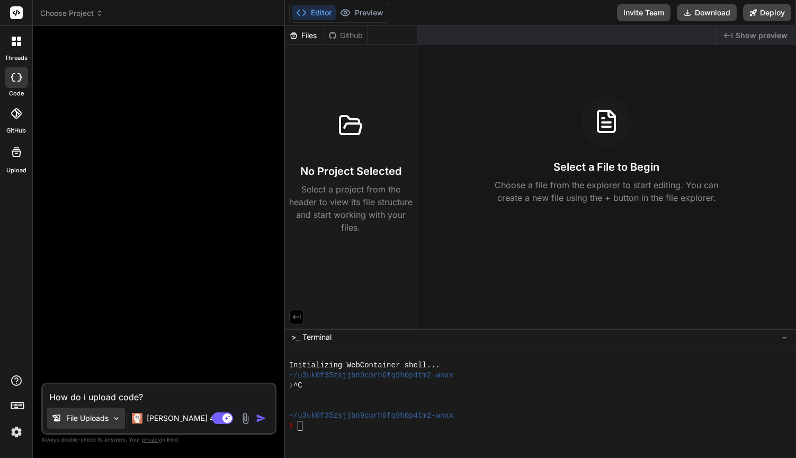
click at [84, 416] on p "File Uploads" at bounding box center [87, 418] width 42 height 11
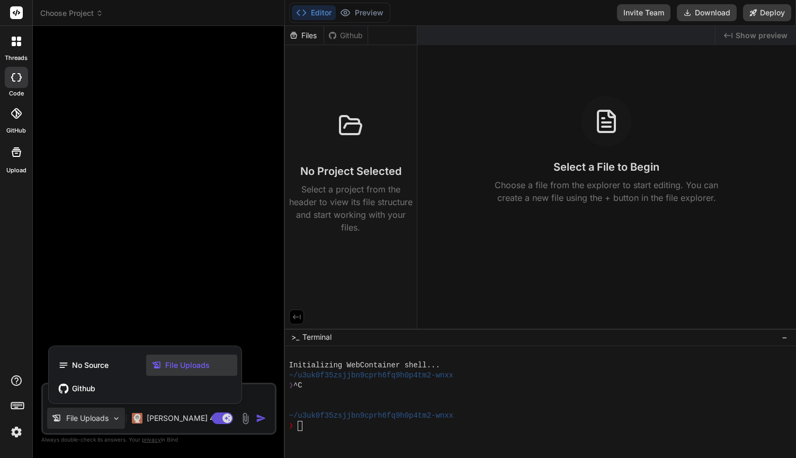
click at [171, 368] on span "File Uploads" at bounding box center [187, 365] width 45 height 11
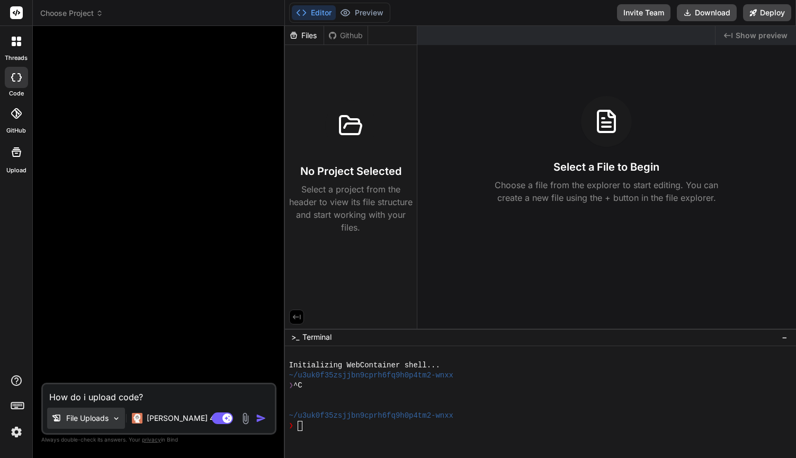
click at [88, 424] on div "File Uploads" at bounding box center [86, 417] width 78 height 21
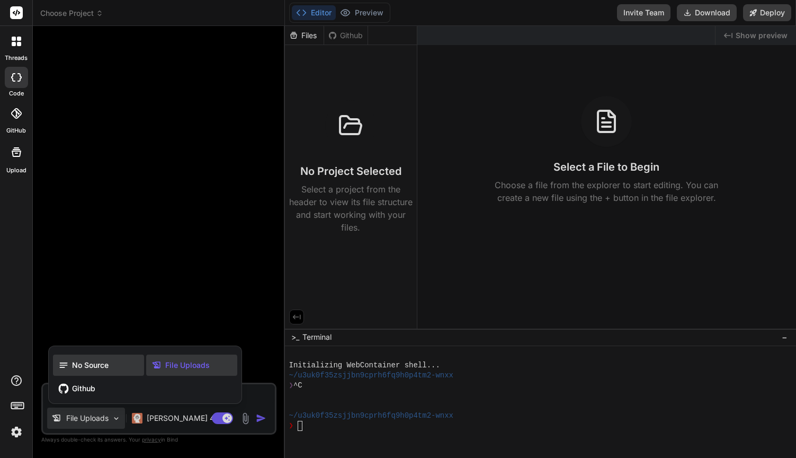
click at [103, 367] on span "No Source" at bounding box center [90, 365] width 37 height 11
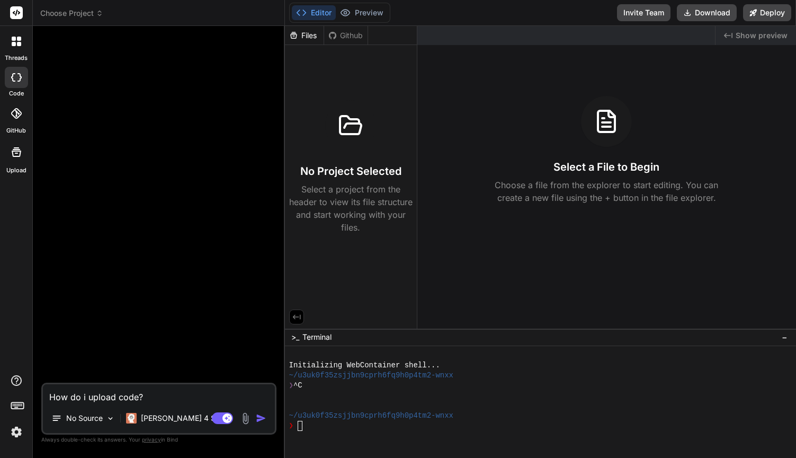
click at [23, 49] on div at bounding box center [16, 41] width 22 height 22
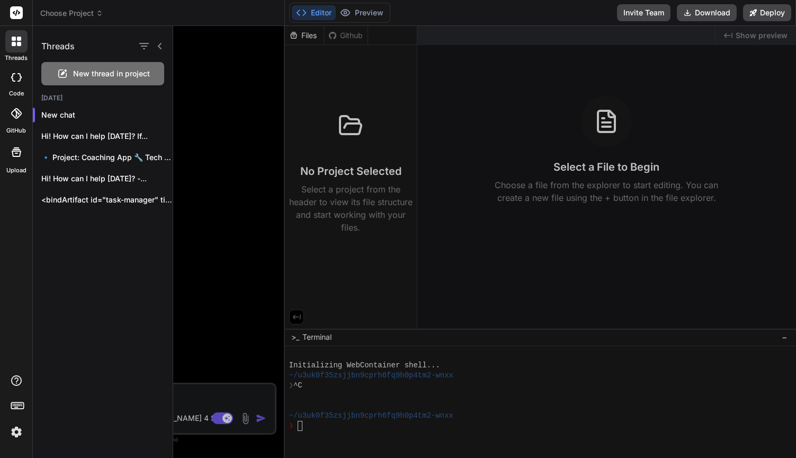
click at [74, 77] on span "New thread in project" at bounding box center [111, 73] width 77 height 11
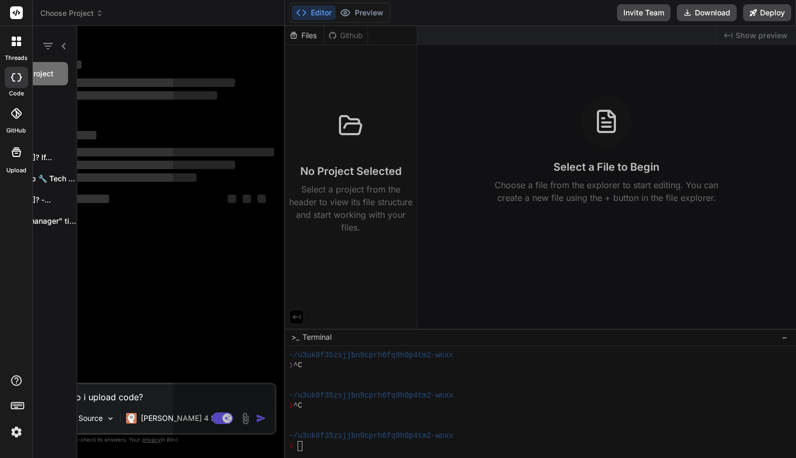
scroll to position [20, 0]
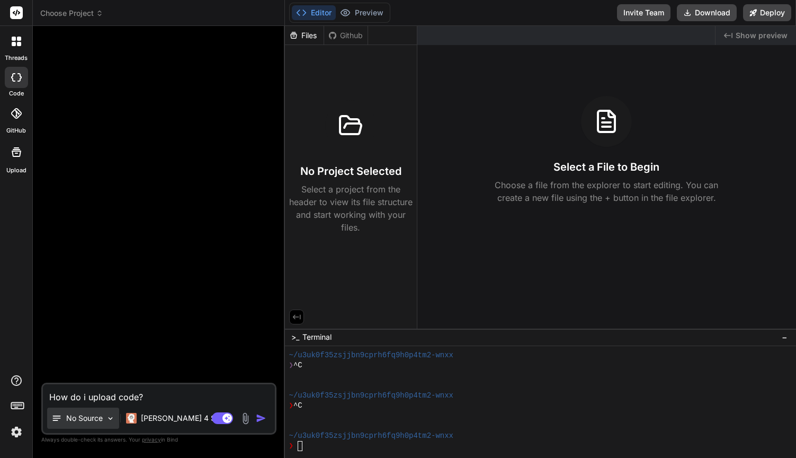
click at [104, 419] on div "No Source" at bounding box center [83, 417] width 72 height 21
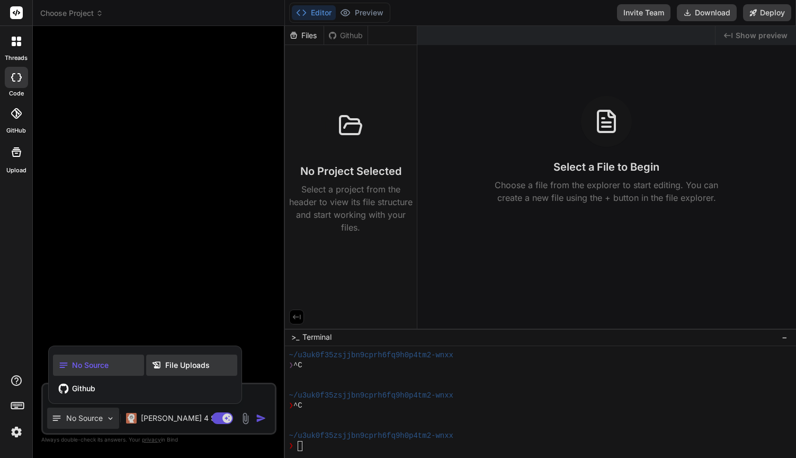
click at [184, 362] on span "File Uploads" at bounding box center [187, 365] width 45 height 11
type textarea "x"
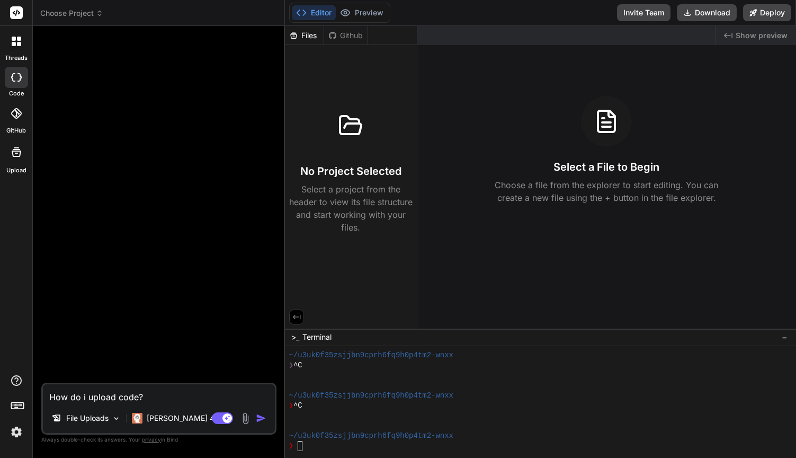
click at [537, 206] on div "Created with Pixso. Show preview Select a File to Begin Choose a file from the …" at bounding box center [606, 177] width 379 height 303
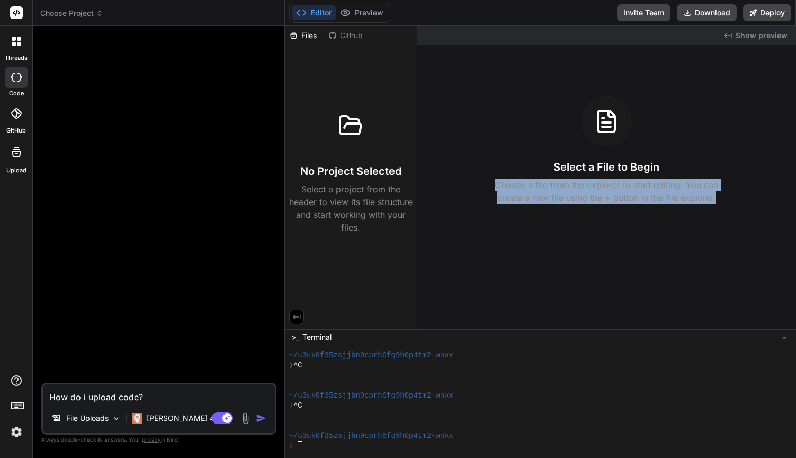
click at [537, 206] on div "Created with Pixso. Show preview Select a File to Begin Choose a file from the …" at bounding box center [606, 177] width 379 height 303
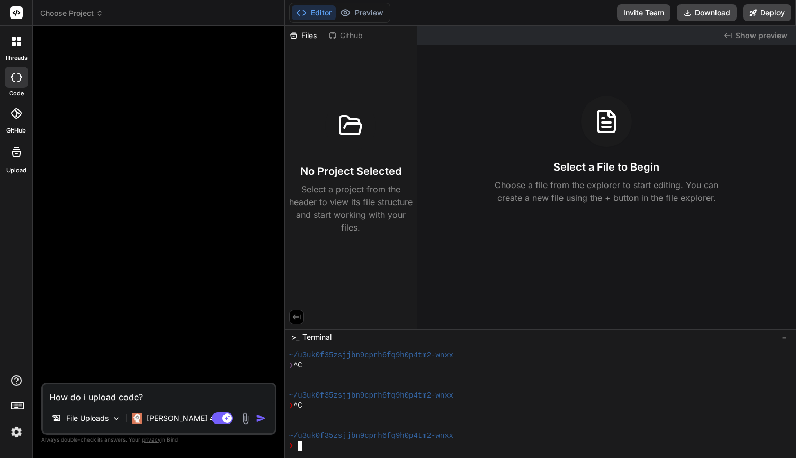
click at [525, 350] on div "~/u3uk0f35zsjjbn9cprh6fq9h0p4tm2-wnxx" at bounding box center [534, 355] width 491 height 10
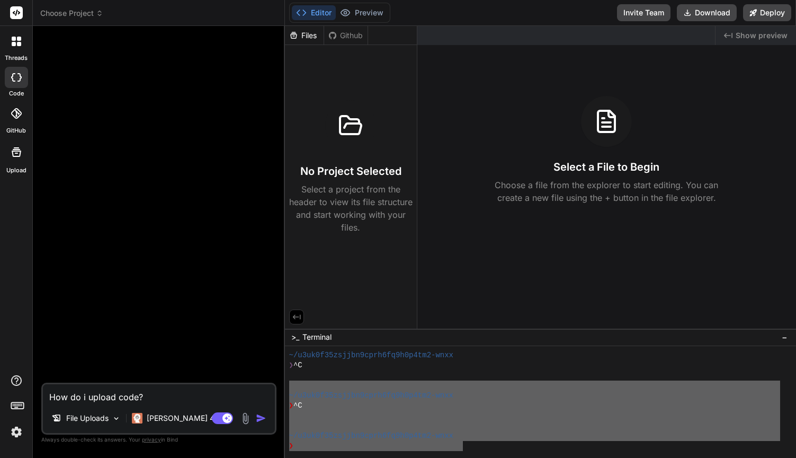
drag, startPoint x: 465, startPoint y: 443, endPoint x: 287, endPoint y: 389, distance: 185.9
click at [287, 389] on div "^^^^^^^^^^^^^^^^^^^^^^^^^^^^^^^^ ~/u3uk0f35zsjjbn9cprh6fq9h0p4tm2-wnxx ❯ ^C ~/u…" at bounding box center [540, 402] width 511 height 112
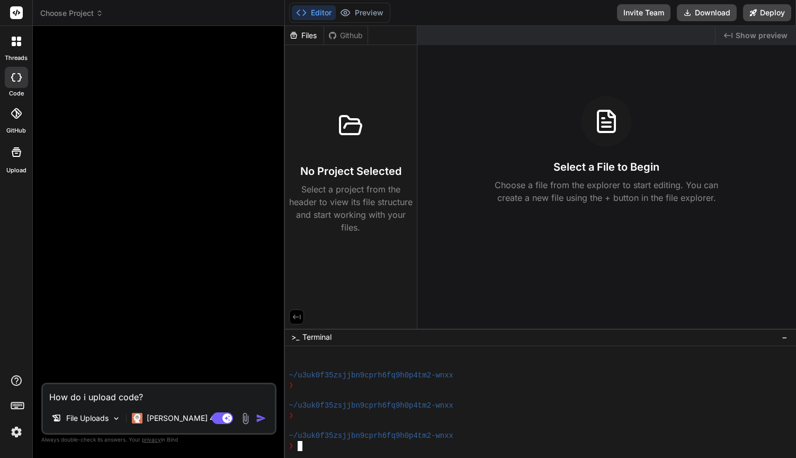
scroll to position [111, 0]
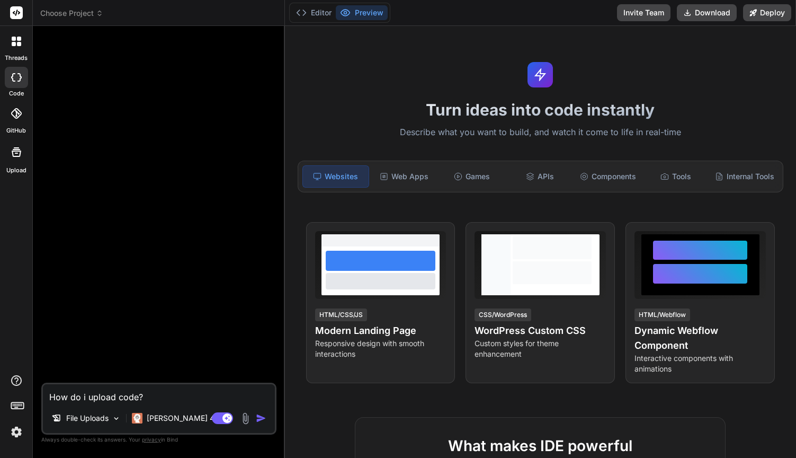
click at [132, 398] on textarea "How do i upload code?" at bounding box center [159, 393] width 232 height 19
click at [97, 413] on p "File Uploads" at bounding box center [87, 418] width 42 height 11
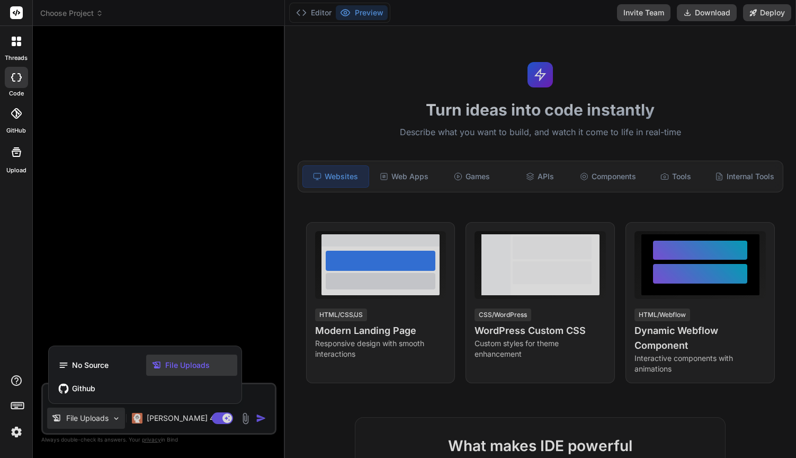
click at [179, 367] on span "File Uploads" at bounding box center [187, 365] width 45 height 11
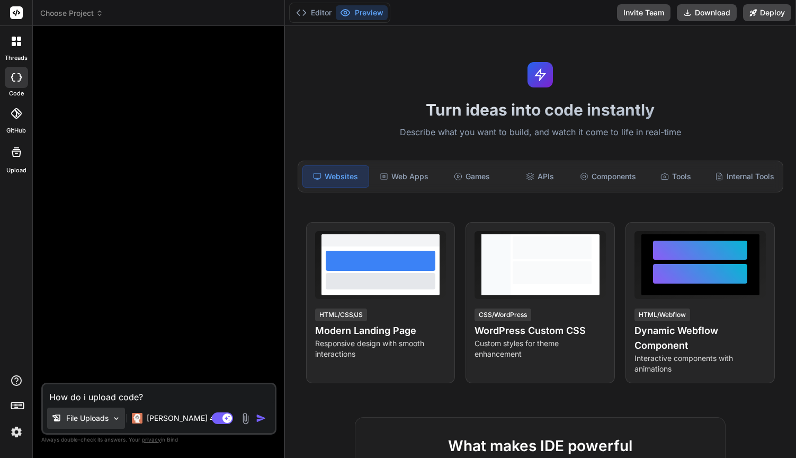
click at [98, 425] on div "File Uploads" at bounding box center [86, 417] width 78 height 21
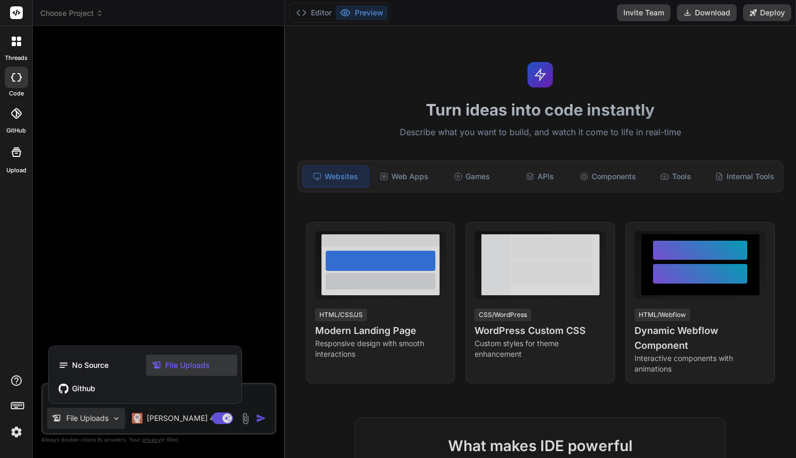
click at [174, 377] on div "No Source File Uploads Github" at bounding box center [145, 376] width 193 height 53
click at [177, 365] on span "File Uploads" at bounding box center [187, 365] width 45 height 11
type textarea "x"
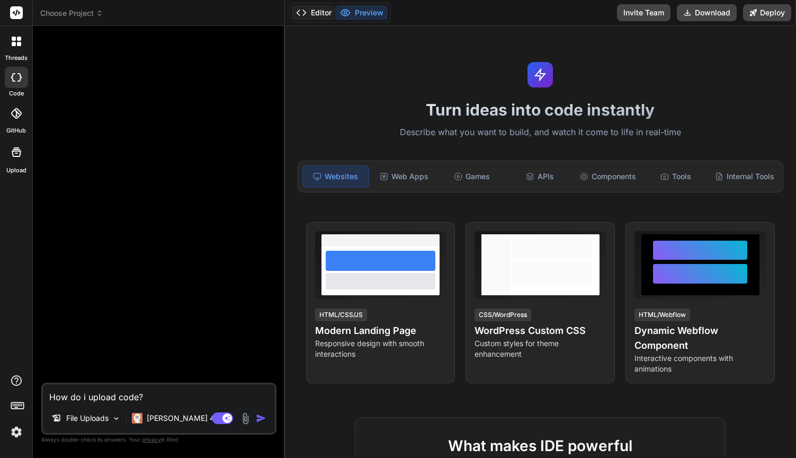
click at [330, 11] on button "Editor" at bounding box center [314, 12] width 44 height 15
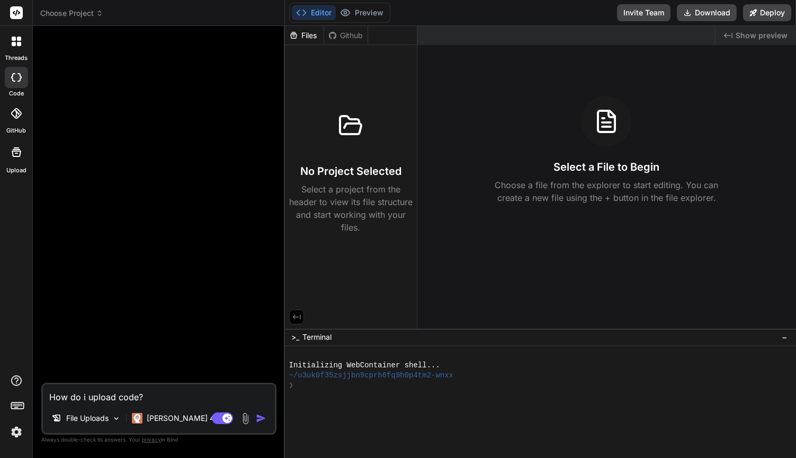
click at [330, 11] on button "Editor" at bounding box center [314, 12] width 44 height 15
click at [360, 12] on button "Preview" at bounding box center [362, 12] width 52 height 15
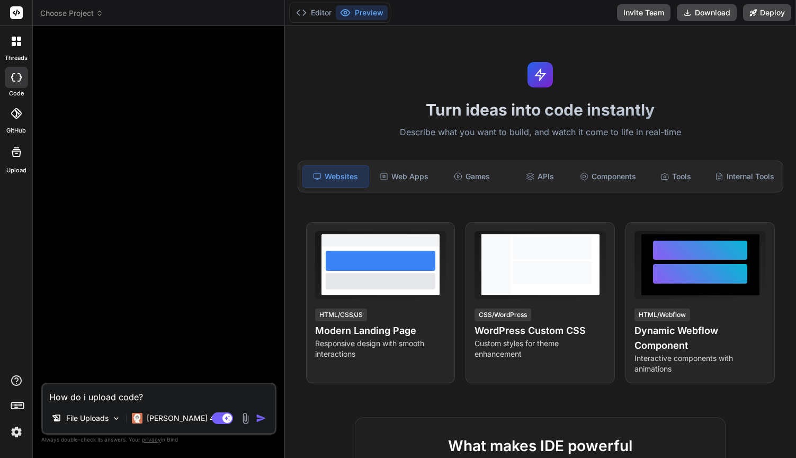
click at [109, 386] on textarea "How do i upload code?" at bounding box center [159, 393] width 232 height 19
click at [109, 390] on textarea "How do i upload code?" at bounding box center [159, 393] width 232 height 19
type textarea "x"
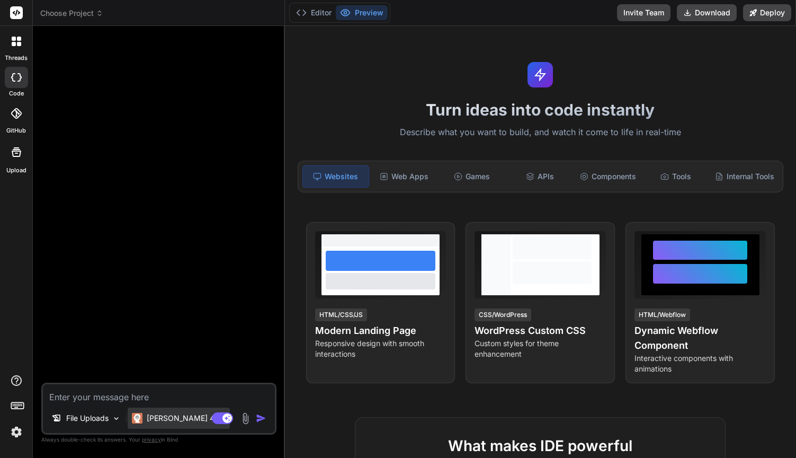
click at [189, 418] on p "[PERSON_NAME] 4 S.." at bounding box center [186, 418] width 79 height 11
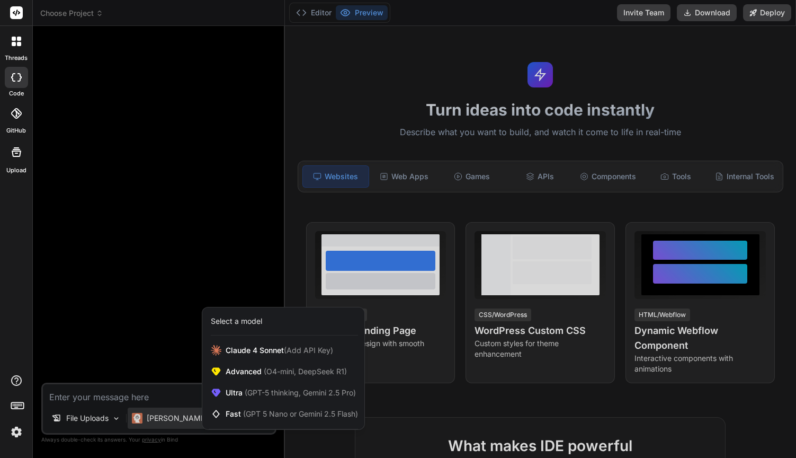
click at [118, 419] on div at bounding box center [398, 229] width 796 height 458
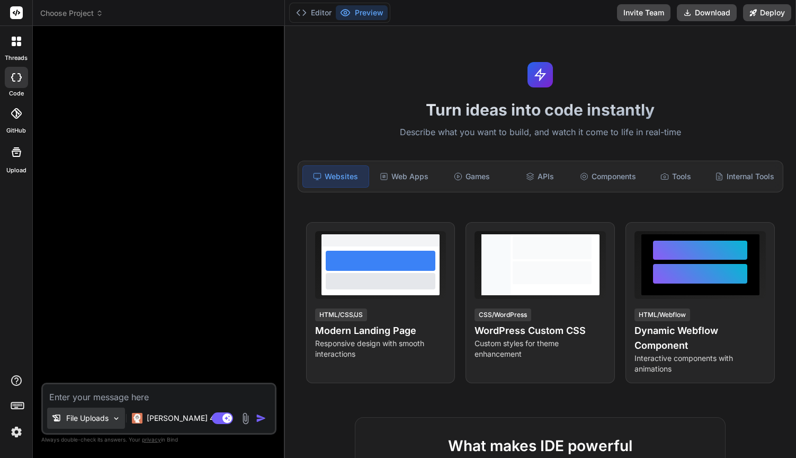
click at [117, 419] on img at bounding box center [116, 418] width 9 height 9
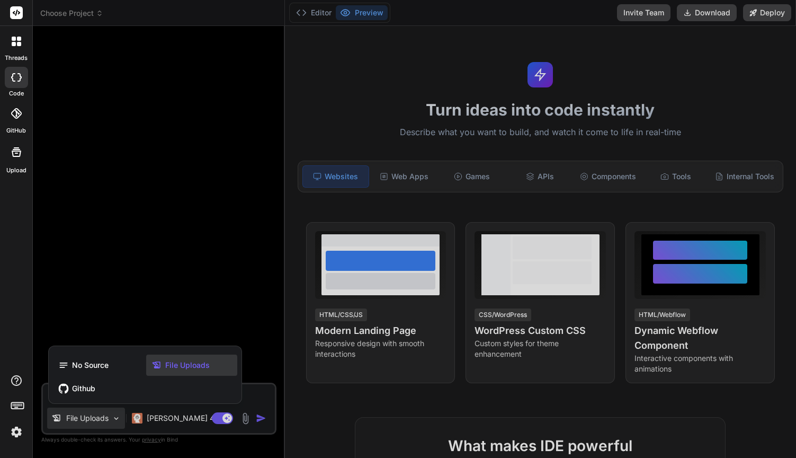
click at [174, 367] on span "File Uploads" at bounding box center [187, 365] width 45 height 11
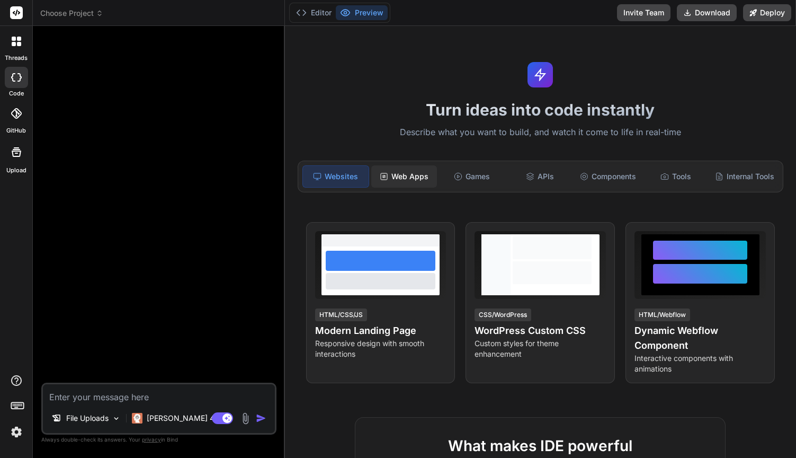
click at [395, 173] on div "Web Apps" at bounding box center [404, 176] width 66 height 22
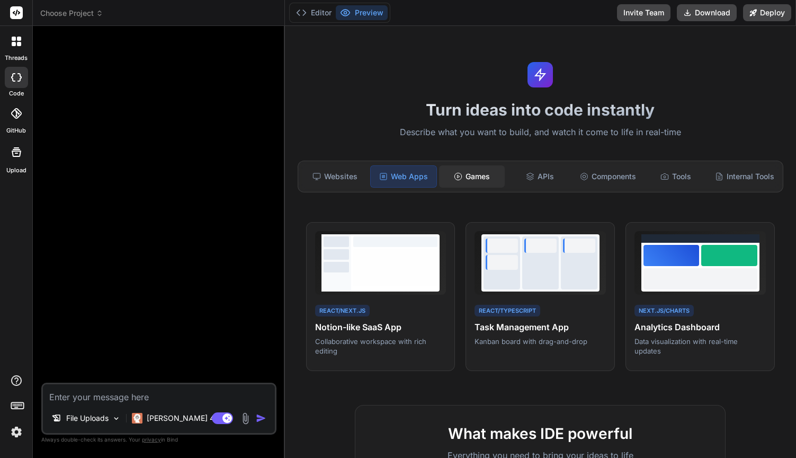
click at [463, 171] on div "Games" at bounding box center [472, 176] width 66 height 22
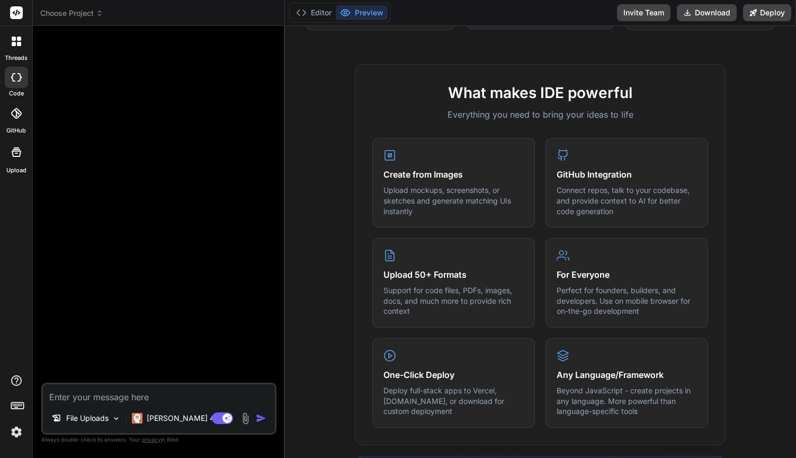
scroll to position [349, 0]
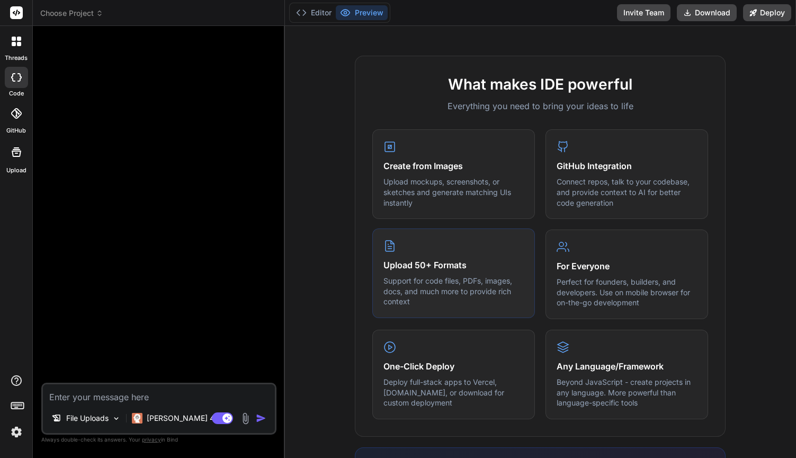
click at [431, 265] on h4 "Upload 50+ Formats" at bounding box center [454, 265] width 140 height 13
click at [384, 252] on div "Upload 50+ Formats Support for code files, PDFs, images, docs, and much more to…" at bounding box center [453, 273] width 163 height 90
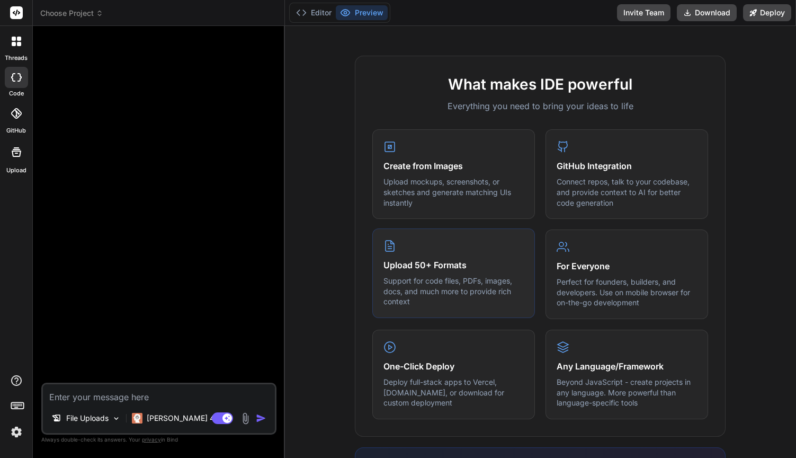
click at [413, 292] on p "Support for code files, PDFs, images, docs, and much more to provide rich conte…" at bounding box center [454, 290] width 140 height 31
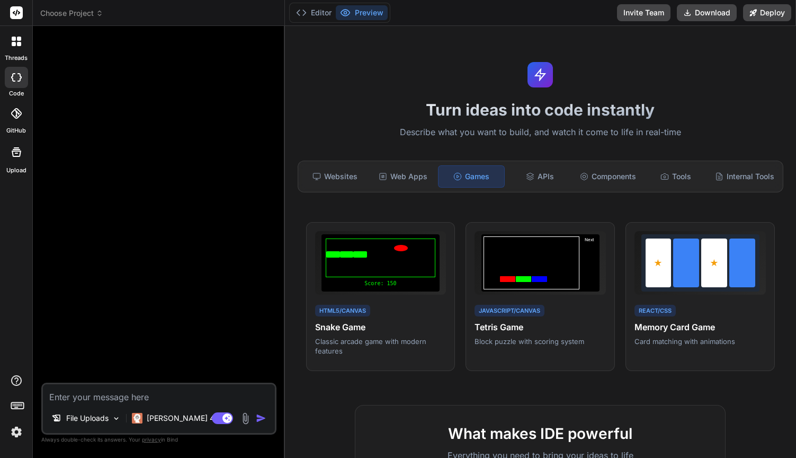
scroll to position [0, 0]
click at [650, 17] on button "Invite Team" at bounding box center [644, 12] width 54 height 17
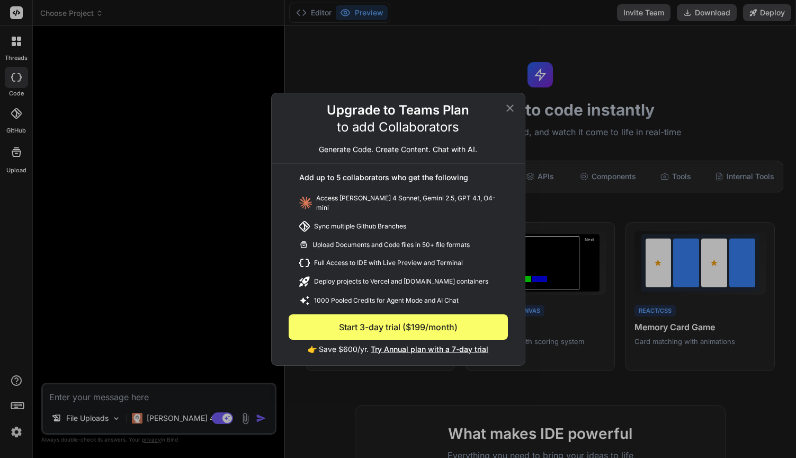
click at [511, 108] on icon at bounding box center [510, 108] width 13 height 13
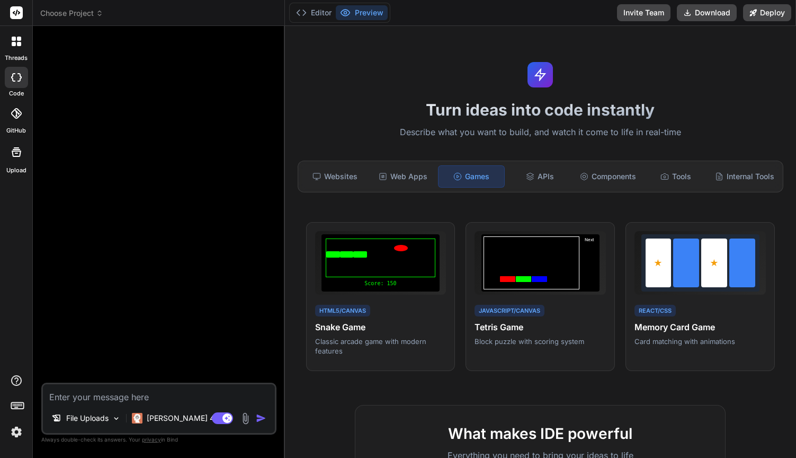
click at [593, 98] on div "Turn ideas into code instantly Describe what you want to build, and watch it co…" at bounding box center [540, 242] width 511 height 432
click at [619, 179] on div "Components" at bounding box center [608, 176] width 66 height 22
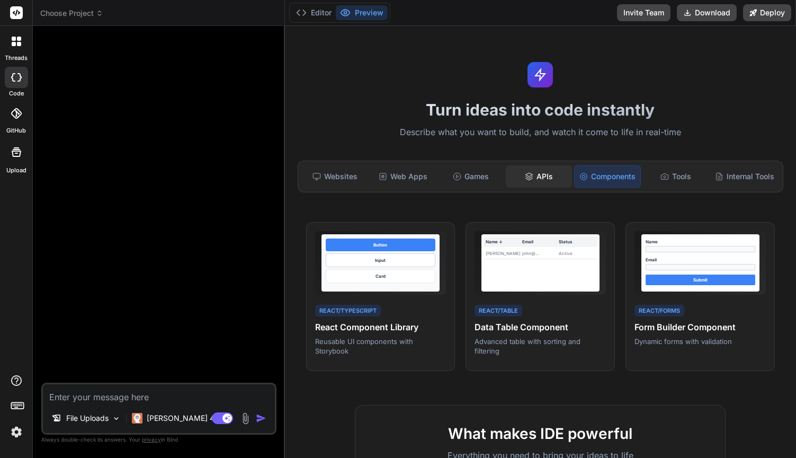
click at [554, 177] on div "APIs" at bounding box center [539, 176] width 66 height 22
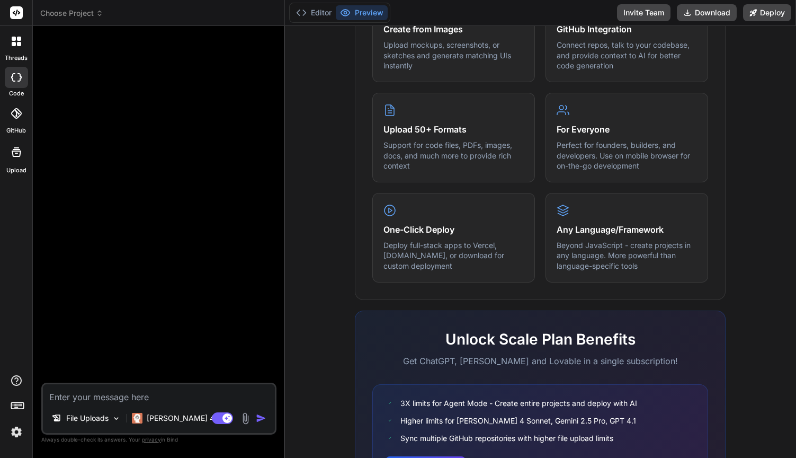
scroll to position [472, 0]
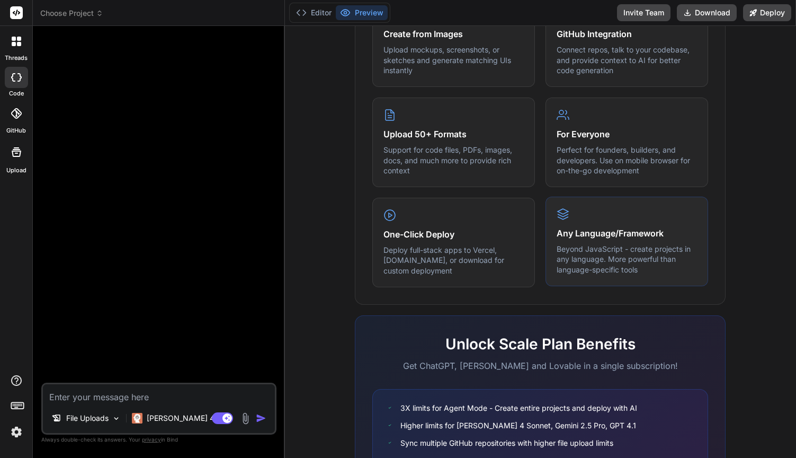
click at [624, 254] on p "Beyond JavaScript - create projects in any language. More powerful than languag…" at bounding box center [627, 259] width 140 height 31
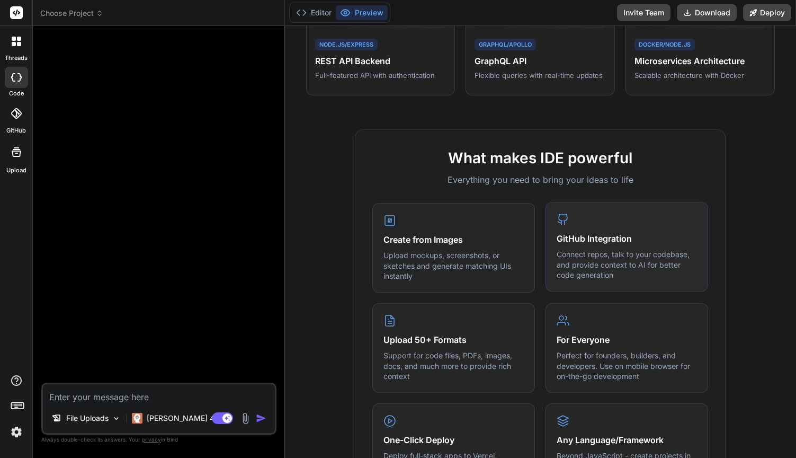
scroll to position [261, 0]
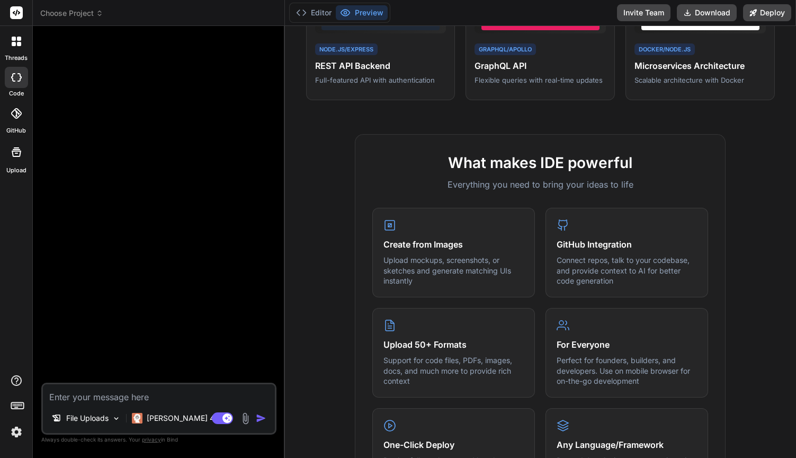
click at [577, 163] on h2 "What makes IDE powerful" at bounding box center [540, 163] width 336 height 22
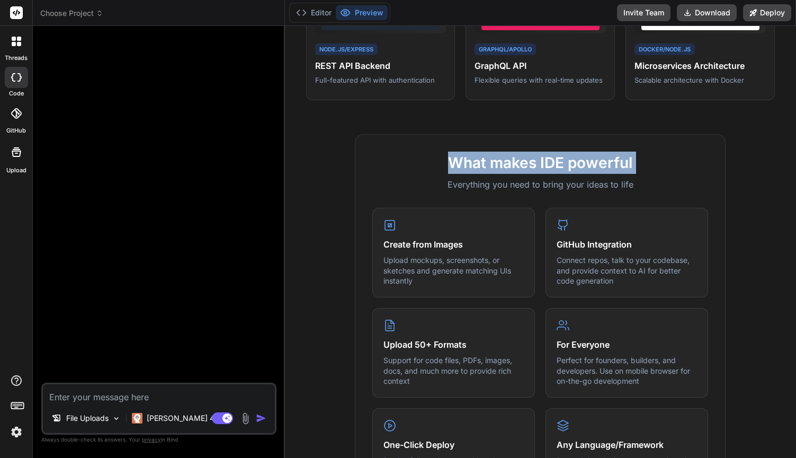
click at [577, 163] on h2 "What makes IDE powerful" at bounding box center [540, 163] width 336 height 22
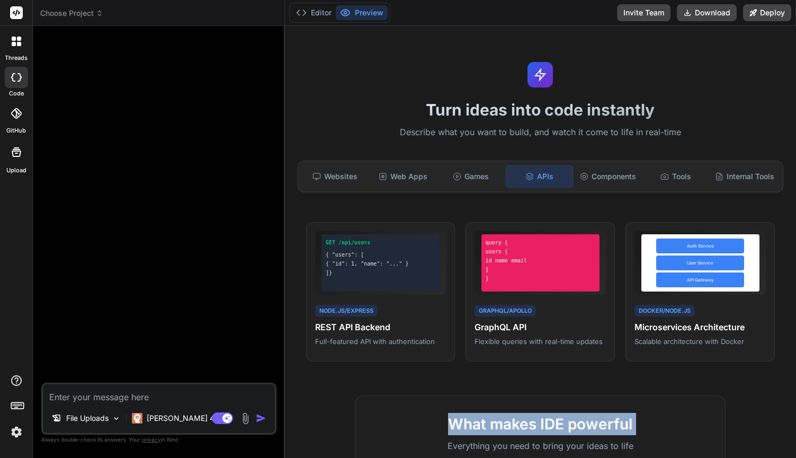
scroll to position [0, 0]
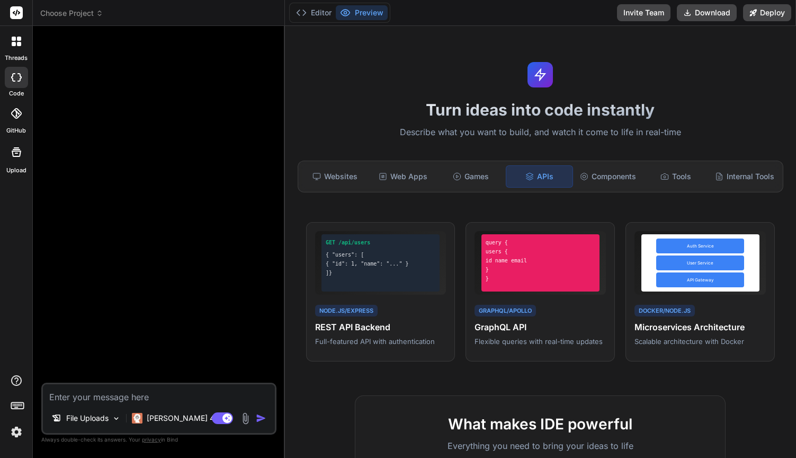
click at [16, 17] on rect at bounding box center [16, 12] width 13 height 13
click at [16, 45] on icon at bounding box center [17, 42] width 10 height 10
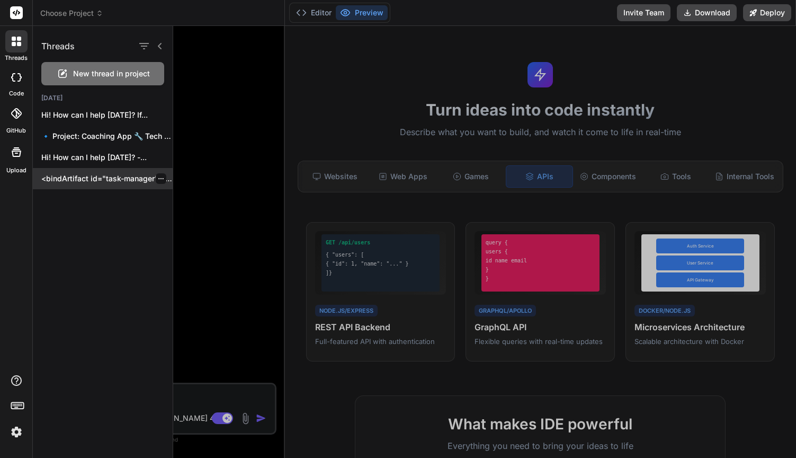
click at [82, 176] on p "<bindArtifact id="task-manager" title="Task Manager"> <bindAction type="file" f…" at bounding box center [106, 178] width 131 height 11
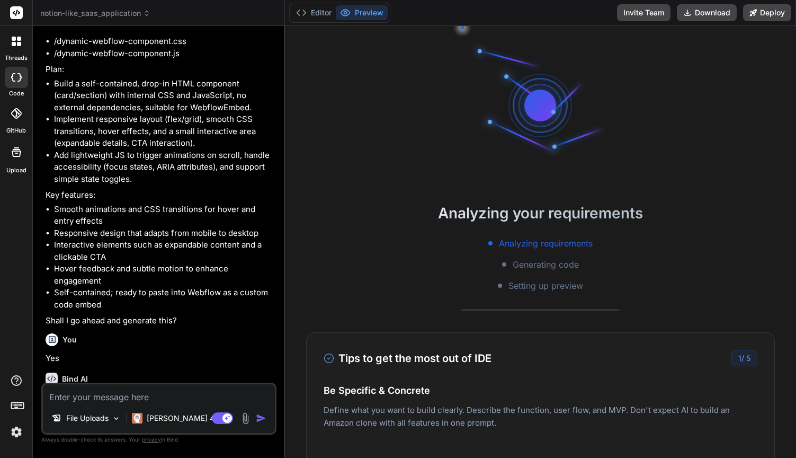
scroll to position [235, 0]
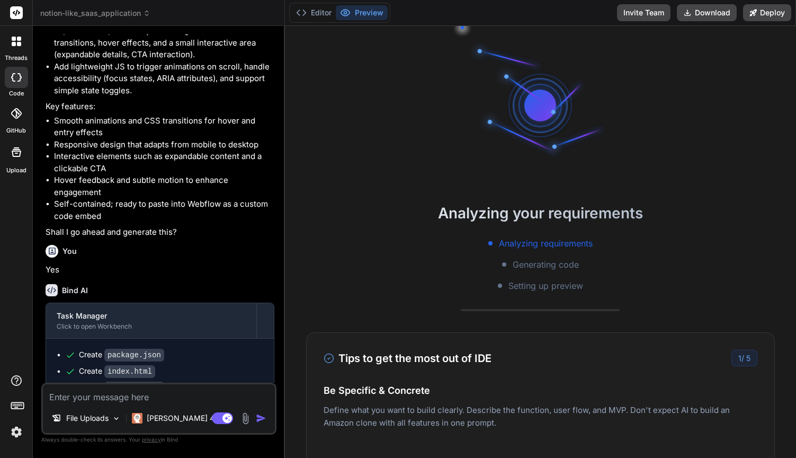
click at [17, 76] on icon at bounding box center [16, 77] width 11 height 8
click at [18, 49] on div at bounding box center [16, 41] width 22 height 22
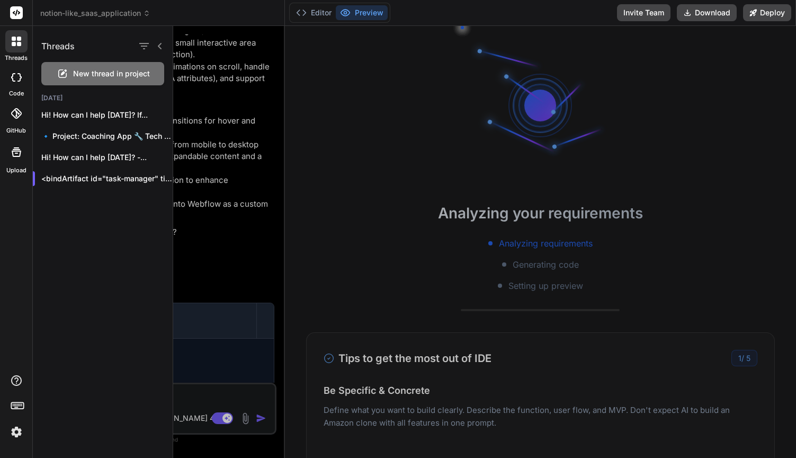
click at [366, 189] on div at bounding box center [484, 242] width 623 height 432
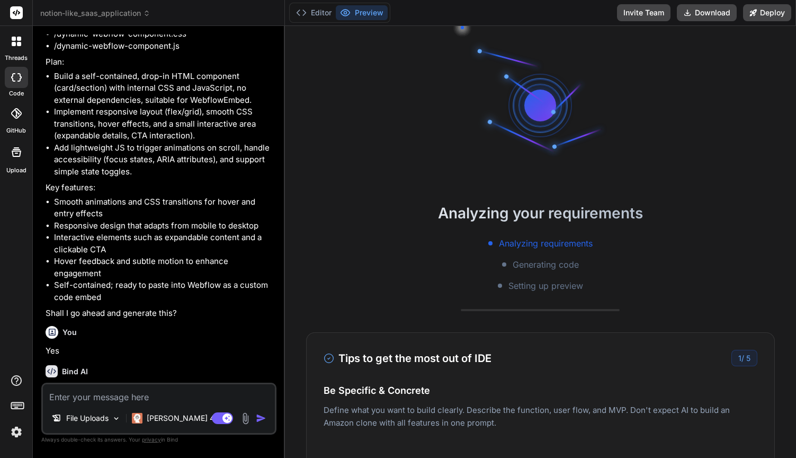
scroll to position [0, 0]
click at [13, 76] on icon at bounding box center [16, 77] width 11 height 8
click at [14, 49] on div at bounding box center [16, 41] width 22 height 22
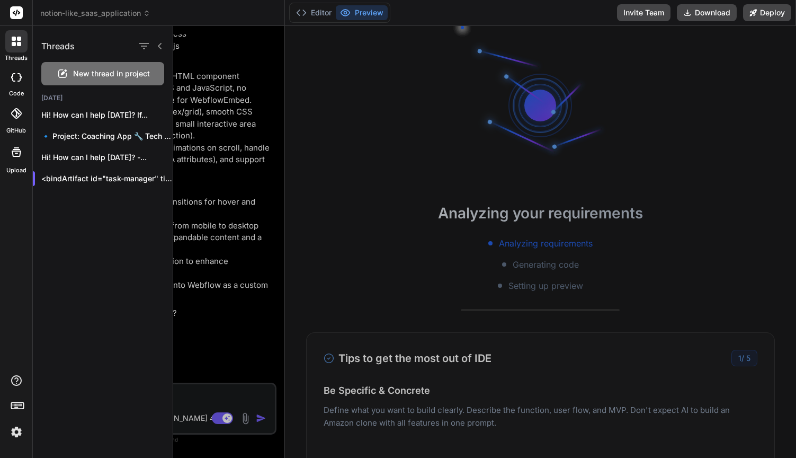
click at [65, 47] on h1 "Threads" at bounding box center [57, 46] width 33 height 13
click at [103, 81] on div "New thread in project" at bounding box center [102, 73] width 123 height 23
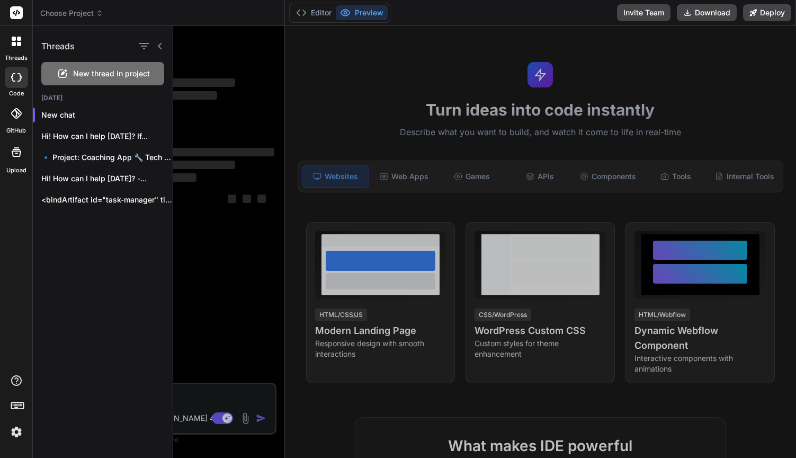
scroll to position [30, 0]
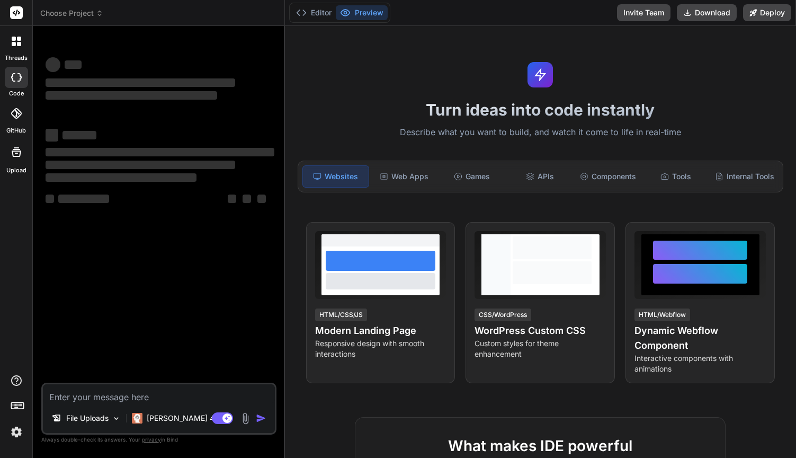
type textarea "x"
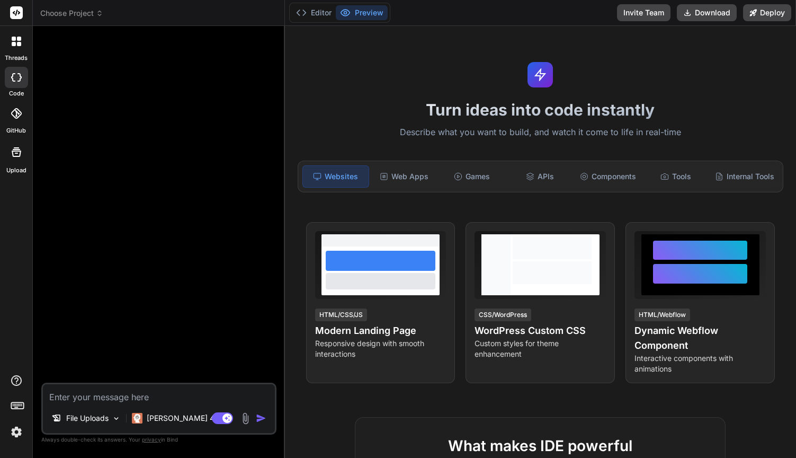
click at [101, 396] on textarea at bounding box center [159, 393] width 232 height 19
type textarea "D"
type textarea "x"
type textarea "Do"
type textarea "x"
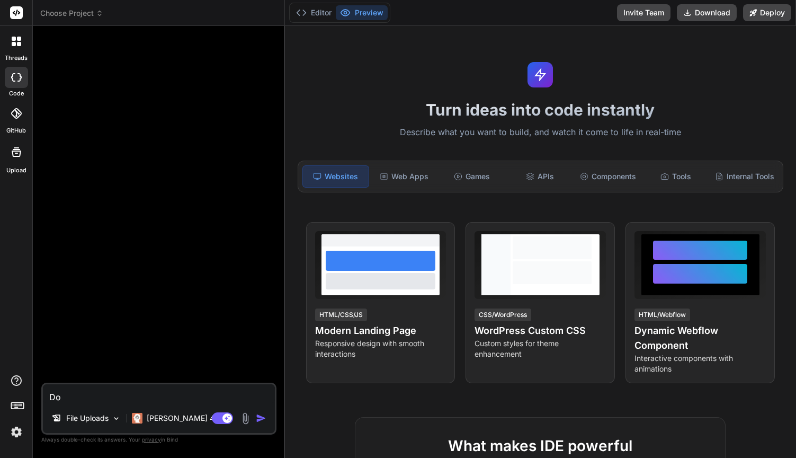
type textarea "Do"
type textarea "x"
type textarea "Do y"
type textarea "x"
type textarea "Do yo"
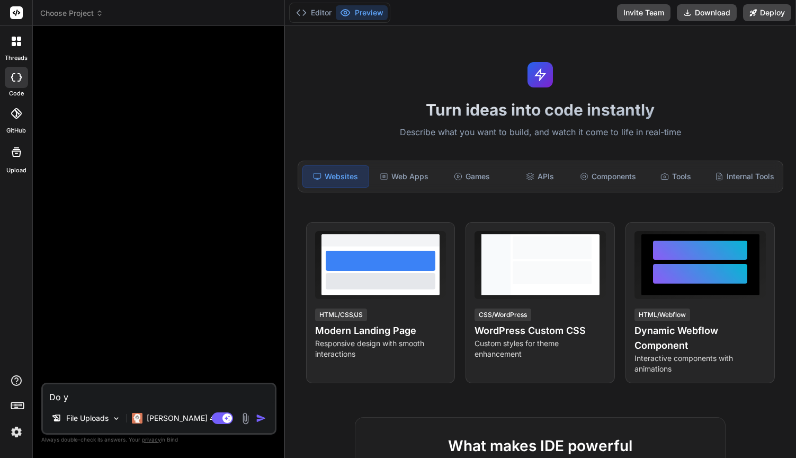
type textarea "x"
type textarea "Do you"
type textarea "x"
type textarea "Do you"
type textarea "x"
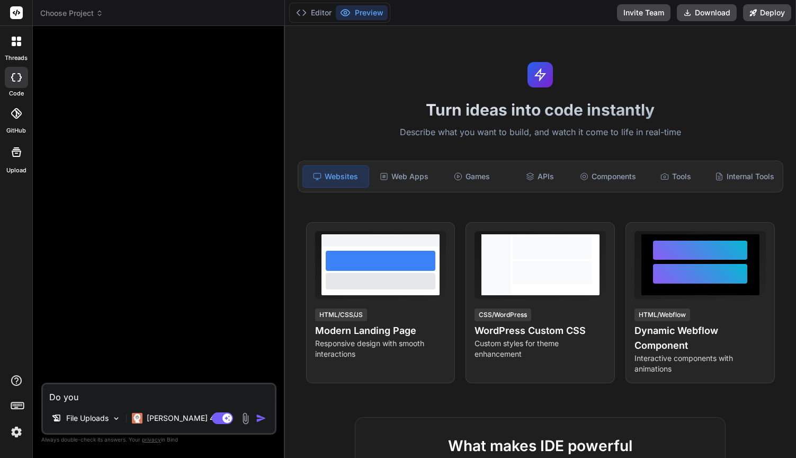
type textarea "Do you h"
type textarea "x"
type textarea "Do you ha"
type textarea "x"
type textarea "Do you hav"
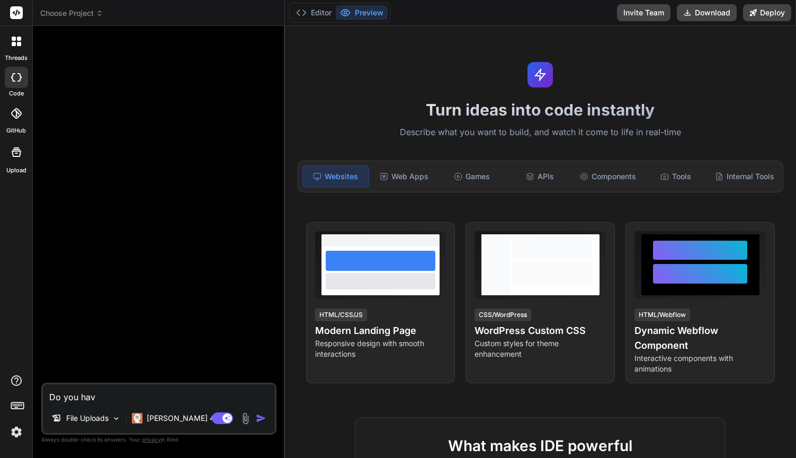
type textarea "x"
type textarea "Do you have"
type textarea "x"
type textarea "Do you have"
type textarea "x"
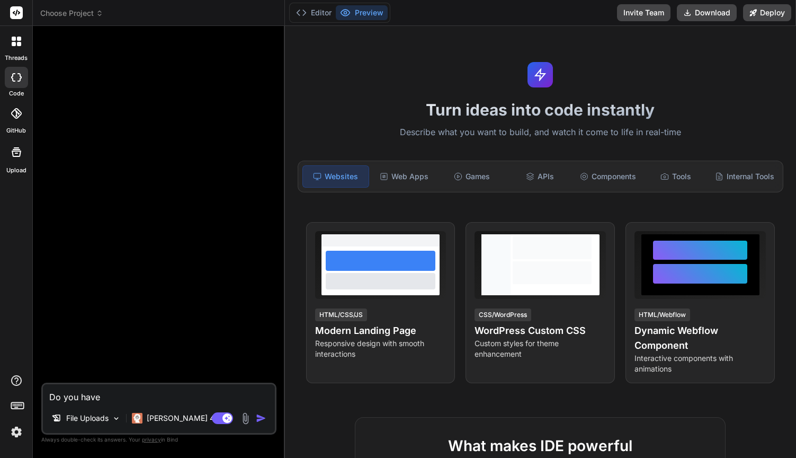
type textarea "Do you have t"
type textarea "x"
type textarea "Do you have th"
type textarea "x"
type textarea "Do you have the"
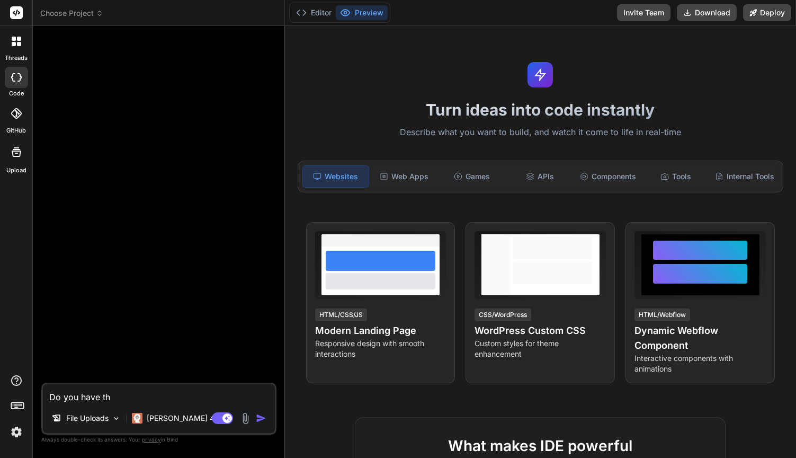
type textarea "x"
type textarea "Do you have the"
type textarea "x"
type textarea "Do you have the a"
type textarea "x"
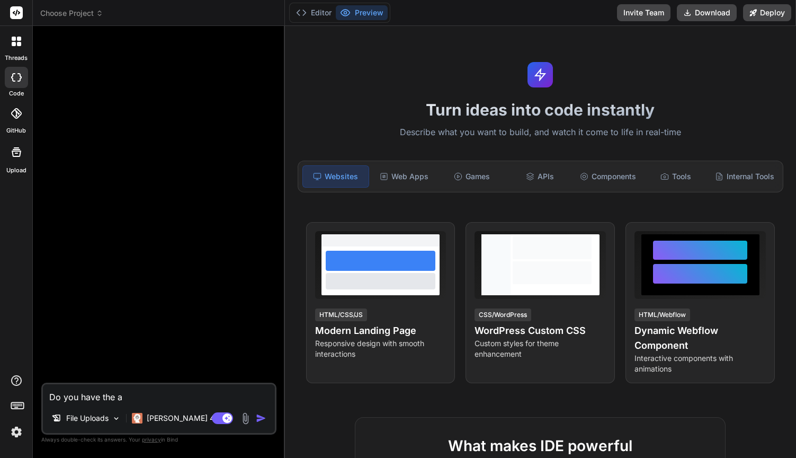
type textarea "Do you have the ab"
type textarea "x"
type textarea "Do you have the abi"
type textarea "x"
type textarea "Do you have the abil"
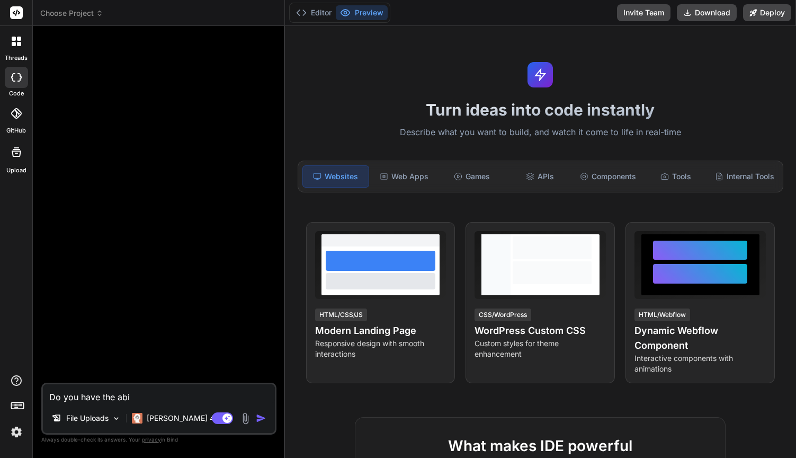
type textarea "x"
type textarea "Do you have the abili"
type textarea "x"
type textarea "Do you have the abilit"
type textarea "x"
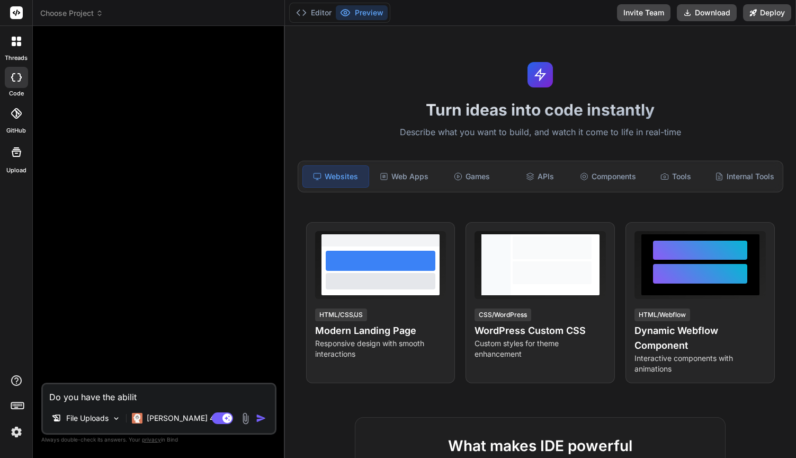
type textarea "Do you have the ability"
type textarea "x"
type textarea "Do you have the ability"
type textarea "x"
type textarea "Do you have the ability t"
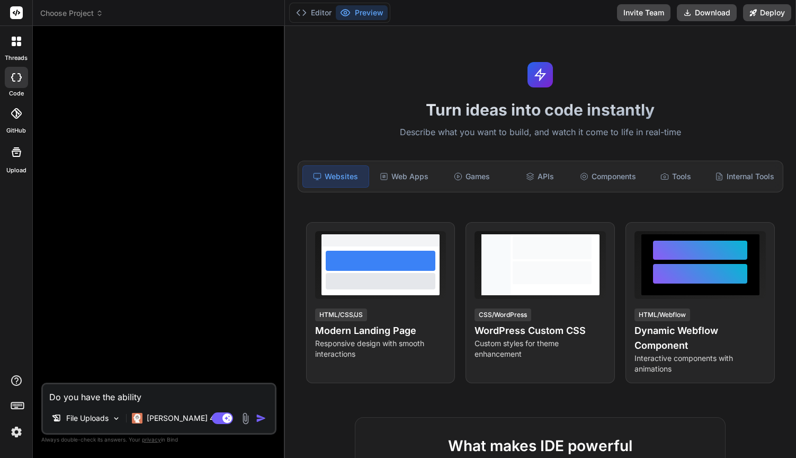
type textarea "x"
type textarea "Do you have the ability to"
type textarea "x"
type textarea "Do you have the ability to"
type textarea "x"
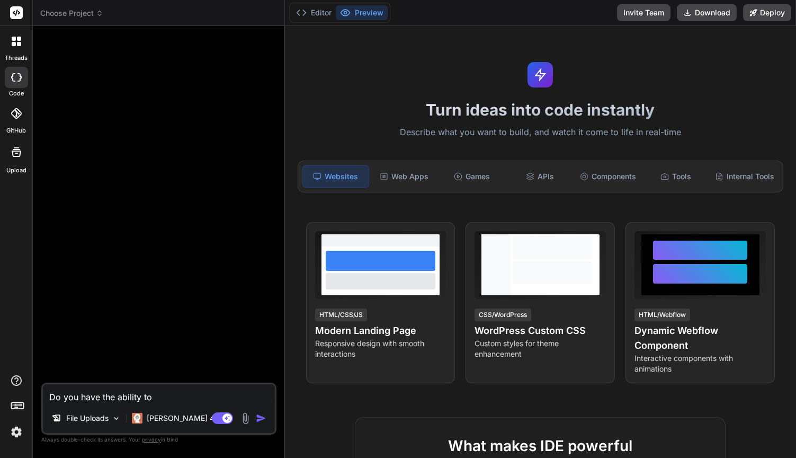
type textarea "Do you have the ability to t"
type textarea "x"
type textarea "Do you have the ability to ta"
type textarea "x"
type textarea "Do you have the ability to tak"
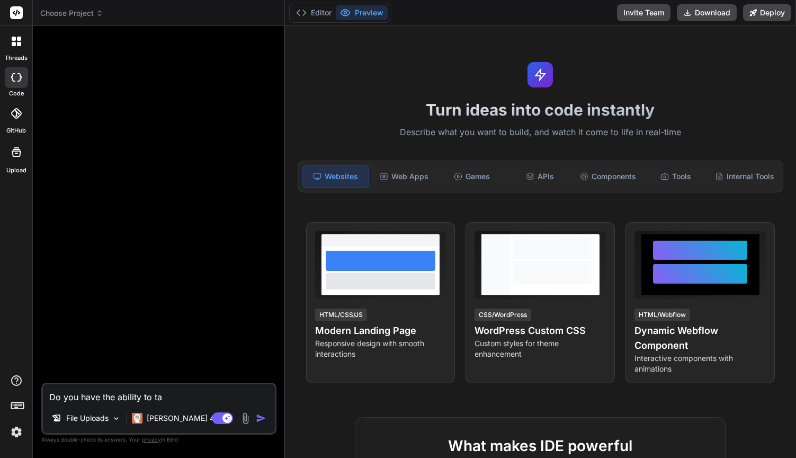
type textarea "x"
type textarea "Do you have the ability to take"
type textarea "x"
type textarea "Do you have the ability to take"
type textarea "x"
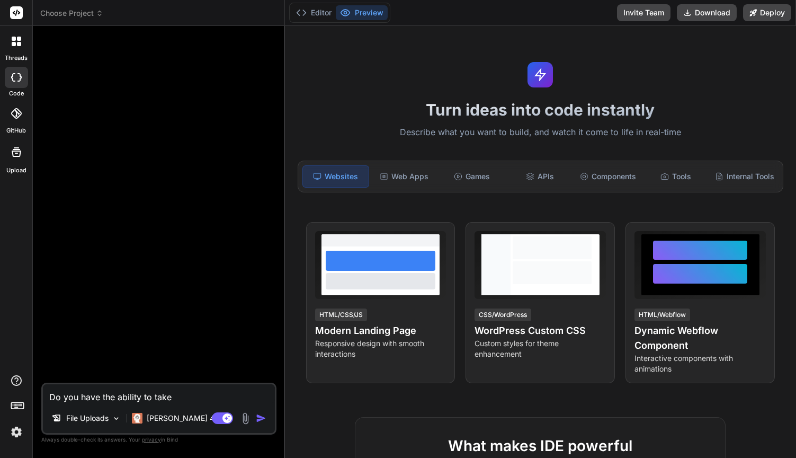
type textarea "Do you have the ability to take a"
type textarea "x"
type textarea "Do you have the ability to take a"
type textarea "x"
type textarea "Do you have the ability to take a J"
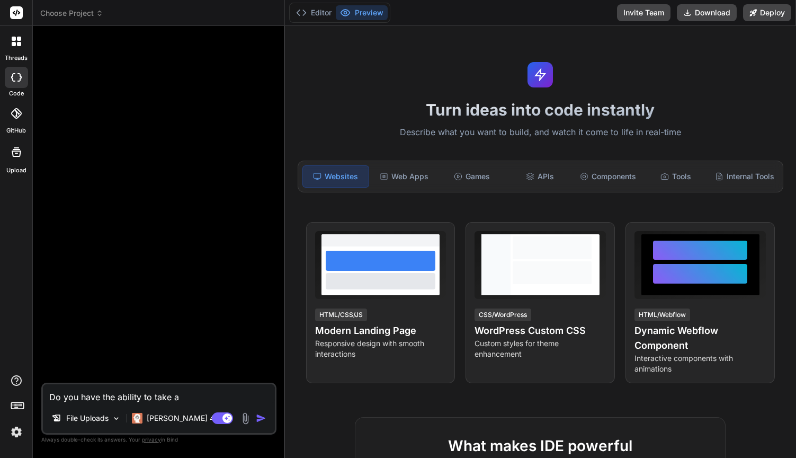
type textarea "x"
type textarea "Do you have the ability to take a JA"
type textarea "x"
type textarea "Do you have the ability to take a [PERSON_NAME]"
type textarea "x"
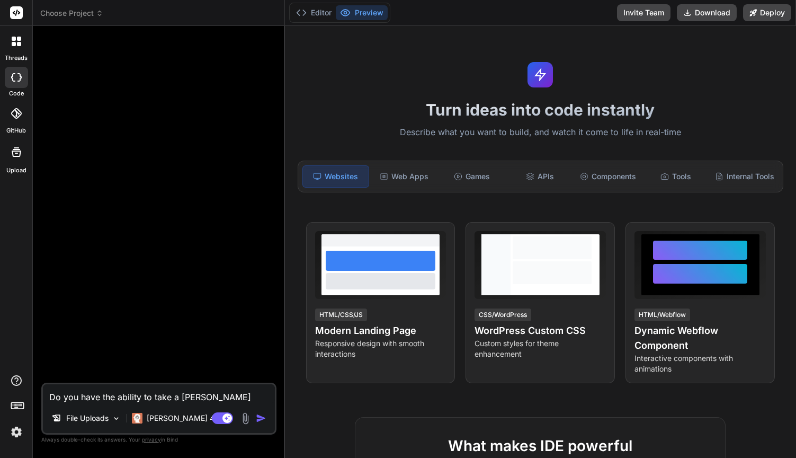
type textarea "Do you have the ability to take a JASO"
type textarea "x"
type textarea "Do you have the ability to take a [PERSON_NAME]"
type textarea "x"
type textarea "Do you have the ability to take a JA"
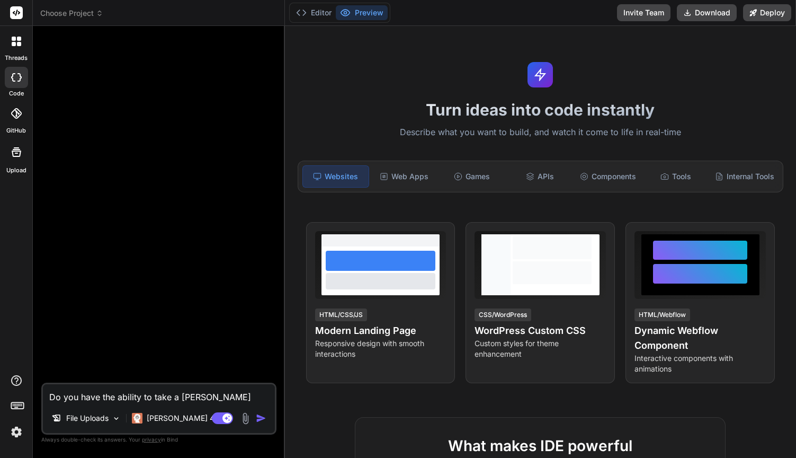
type textarea "x"
type textarea "Do you have the ability to take a J"
type textarea "x"
type textarea "Do you have the ability to take a"
type textarea "x"
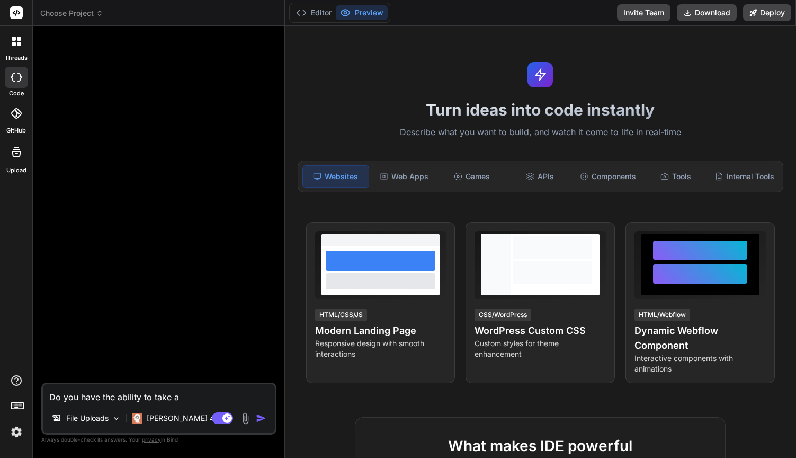
type textarea "Do you have the ability to take a j"
type textarea "x"
type textarea "Do you have the ability to take a ja"
type textarea "x"
type textarea "Do you have the ability to take a [GEOGRAPHIC_DATA]"
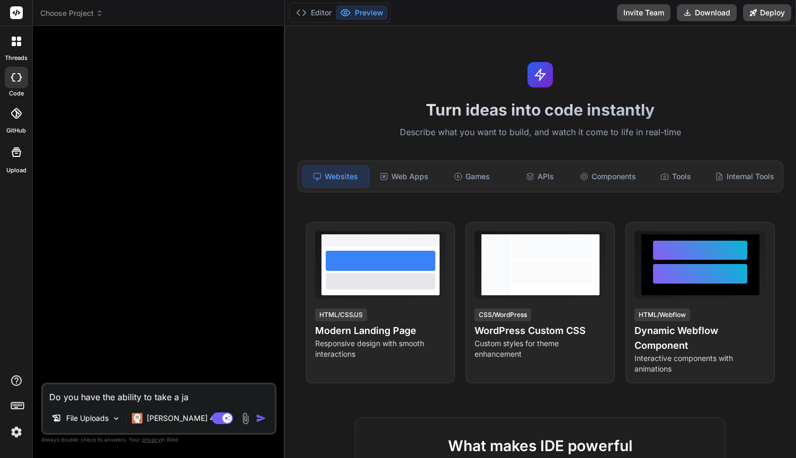
type textarea "x"
type textarea "Do you have the ability to take a java"
type textarea "x"
type textarea "Do you have the ability to take a java"
type textarea "x"
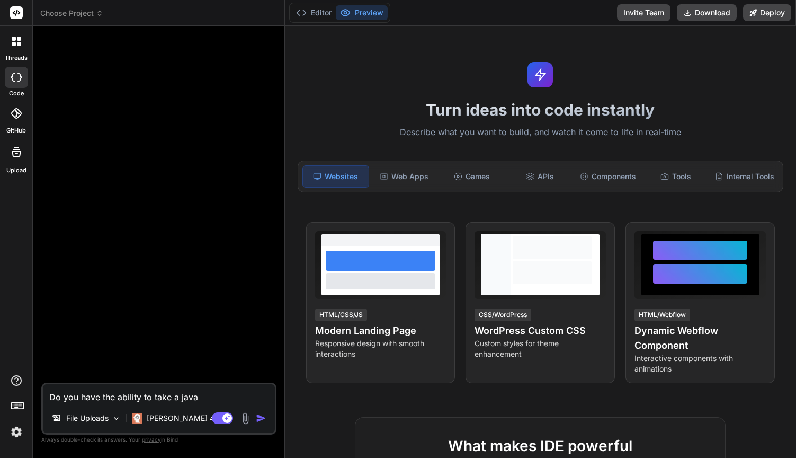
type textarea "Do you have the ability to take a java f"
type textarea "x"
type textarea "Do you have the ability to take a java fi"
type textarea "x"
type textarea "Do you have the ability to take a java fil"
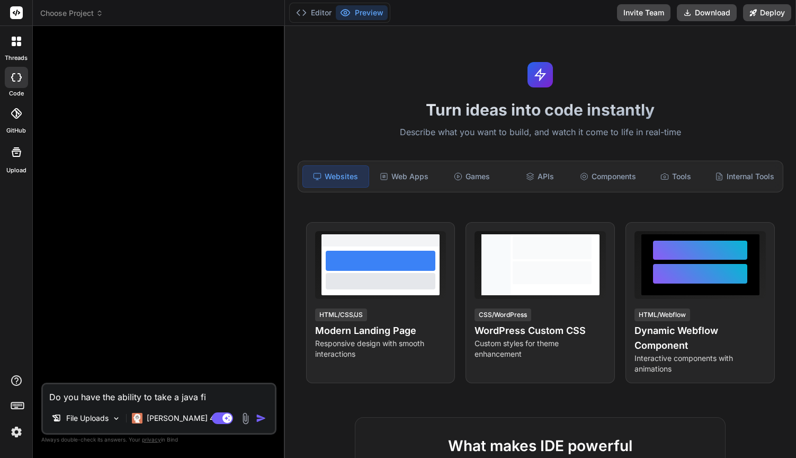
type textarea "x"
type textarea "Do you have the ability to take a java fi"
type textarea "x"
type textarea "Do you have the ability to take a java f"
type textarea "x"
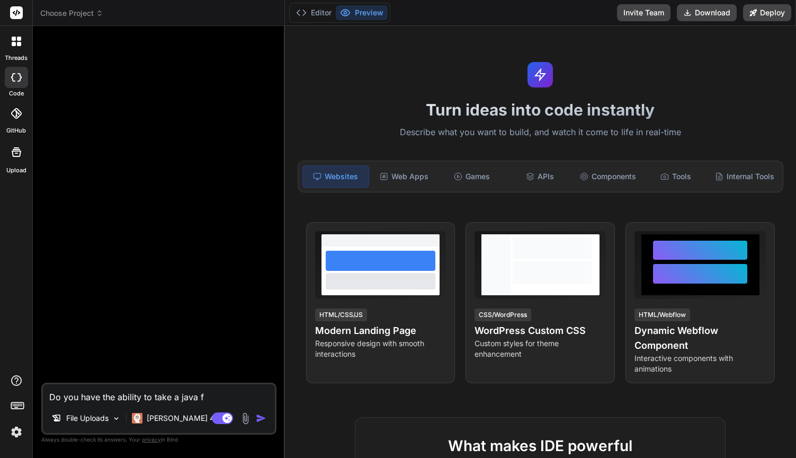
type textarea "Do you have the ability to take a java"
type textarea "x"
type textarea "Do you have the ability to take a java f"
type textarea "x"
type textarea "Do you have the ability to take a java fi"
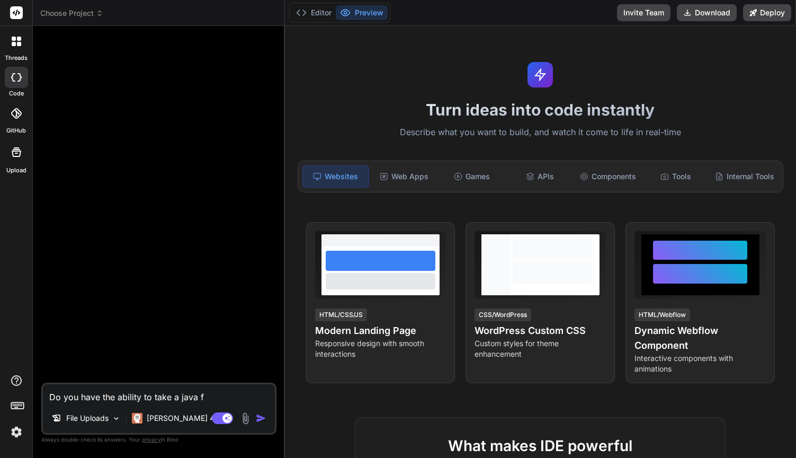
type textarea "x"
type textarea "Do you have the ability to take a java fil"
type textarea "x"
type textarea "Do you have the ability to take a java file"
type textarea "x"
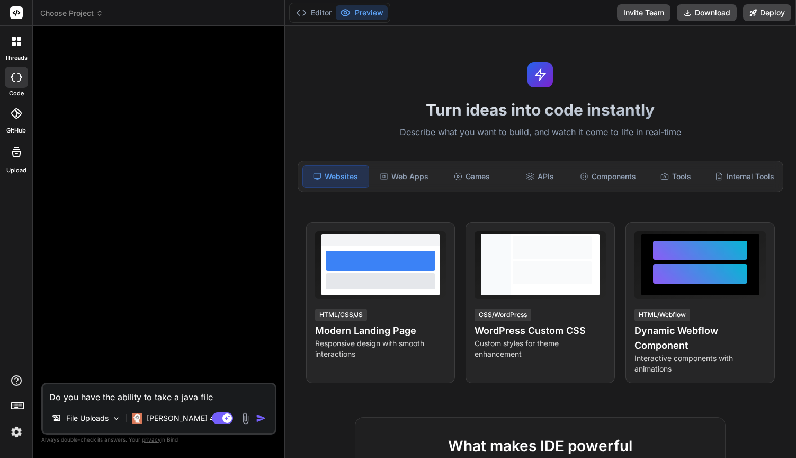
type textarea "Do you have the ability to take a java file"
type textarea "x"
type textarea "Do you have the ability to take a java file a"
type textarea "x"
type textarea "Do you have the ability to take a java file an"
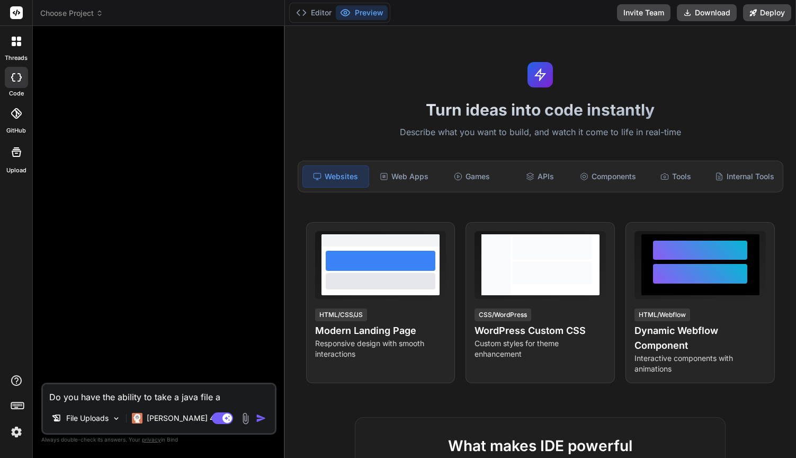
type textarea "x"
type textarea "Do you have the ability to take a java file and"
type textarea "x"
type textarea "Do you have the ability to take a java file and"
type textarea "x"
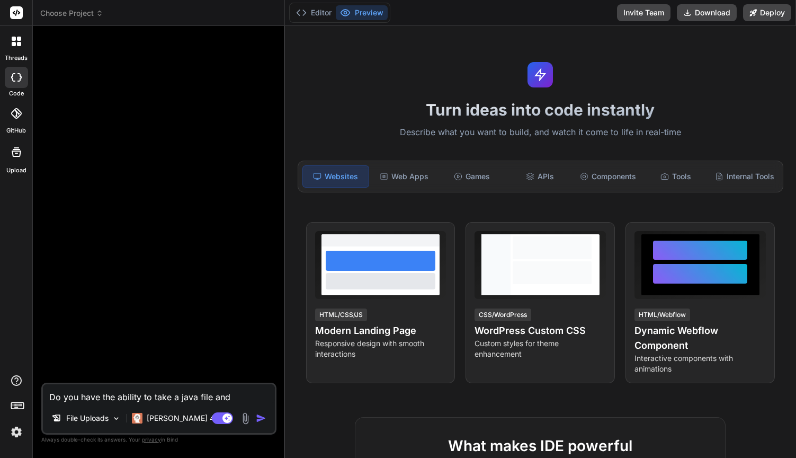
type textarea "Do you have the ability to take a java file and p"
type textarea "x"
type textarea "Do you have the ability to take a java file and po"
type textarea "x"
type textarea "Do you have the ability to take a java file and pop"
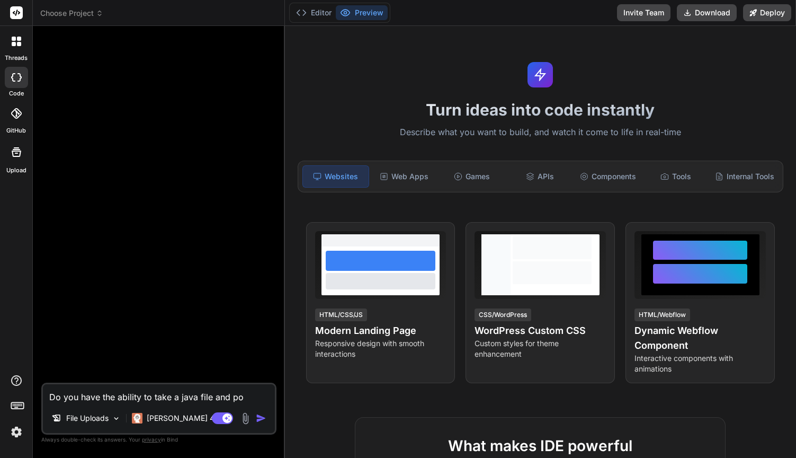
type textarea "x"
type textarea "Do you have the ability to take a java file and popu"
type textarea "x"
type textarea "Do you have the ability to take a java file and popul"
type textarea "x"
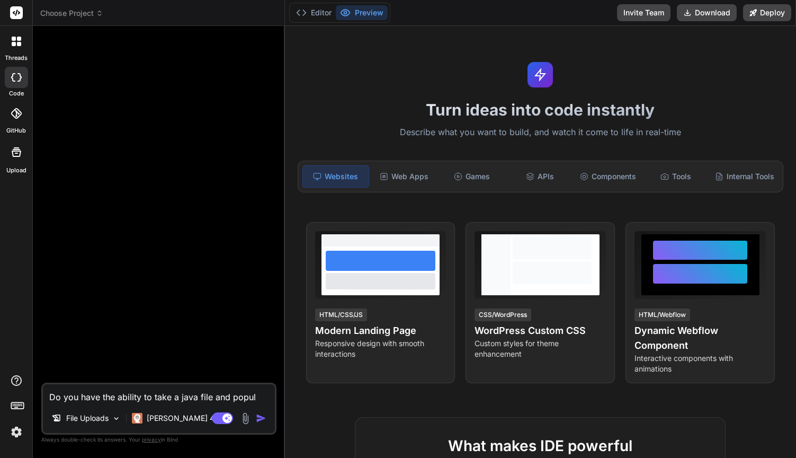
type textarea "Do you have the ability to take a java file and popula"
type textarea "x"
type textarea "Do you have the ability to take a java file and populat"
type textarea "x"
type textarea "Do you have the ability to take a java file and populate"
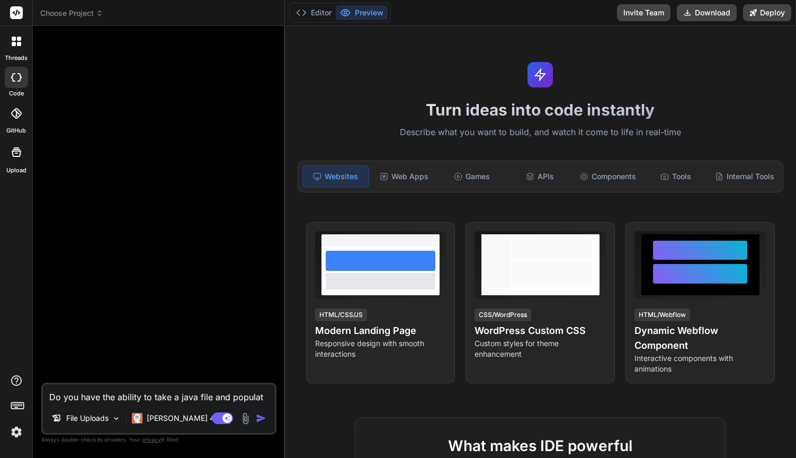
type textarea "x"
type textarea "Do you have the ability to take a java file and populate"
type textarea "x"
type textarea "Do you have the ability to take a java file and populate i"
type textarea "x"
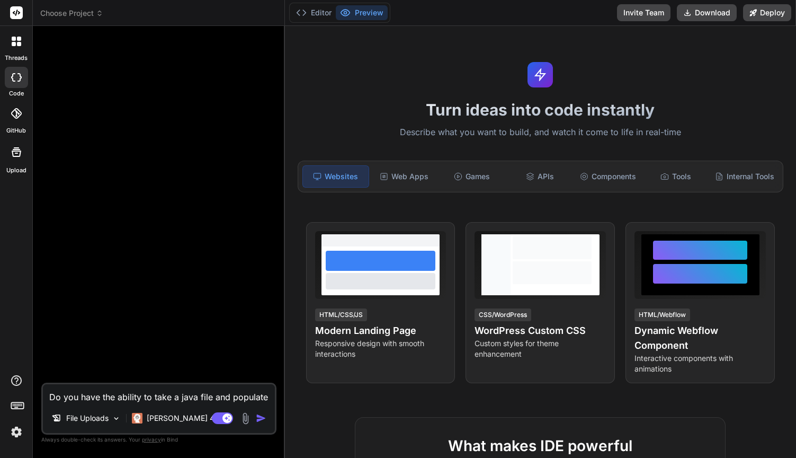
type textarea "Do you have the ability to take a java file and populate it"
type textarea "x"
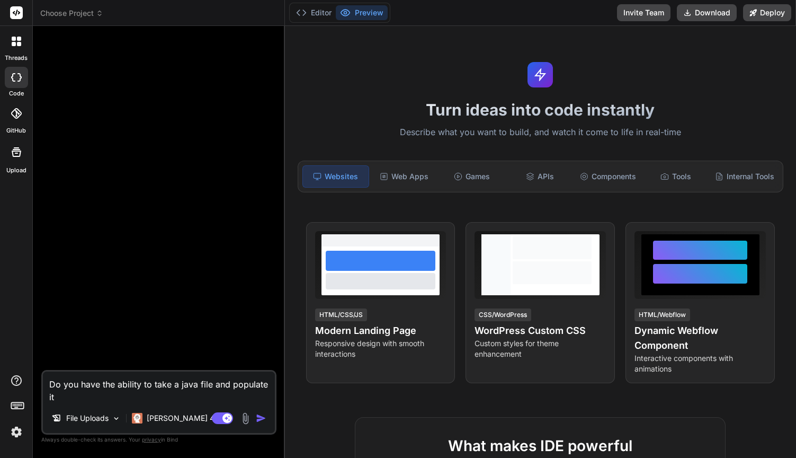
type textarea "Do you have the ability to take a java file and populate it"
type textarea "x"
type textarea "Do you have the ability to take a java file and populate it s"
type textarea "x"
type textarea "Do you have the ability to take a java file and populate it so"
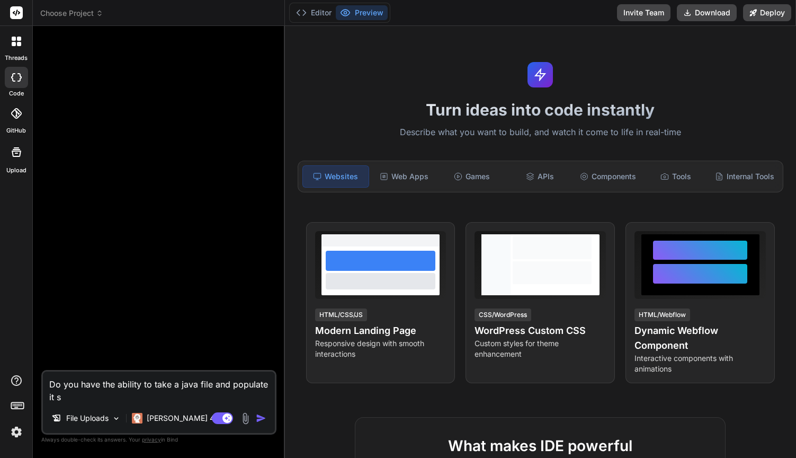
type textarea "x"
type textarea "Do you have the ability to take a java file and populate it so"
type textarea "x"
type textarea "Do you have the ability to take a java file and populate it so t"
type textarea "x"
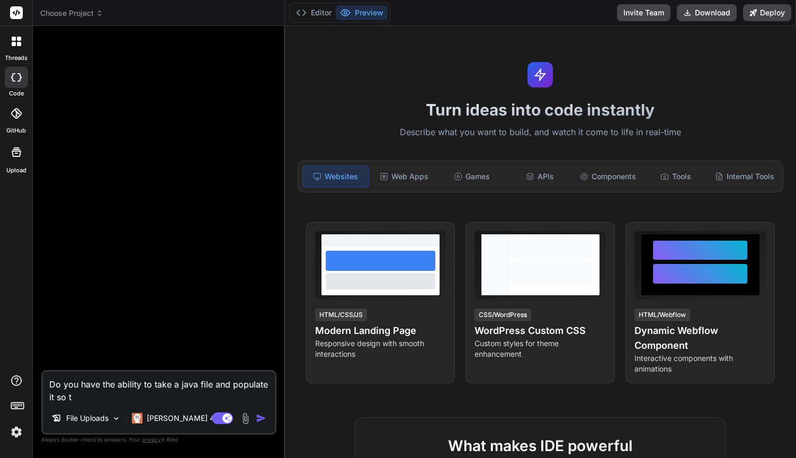
type textarea "Do you have the ability to take a java file and populate it so th"
type textarea "x"
type textarea "Do you have the ability to take a java file and populate it so tha"
type textarea "x"
type textarea "Do you have the ability to take a java file and populate it so that"
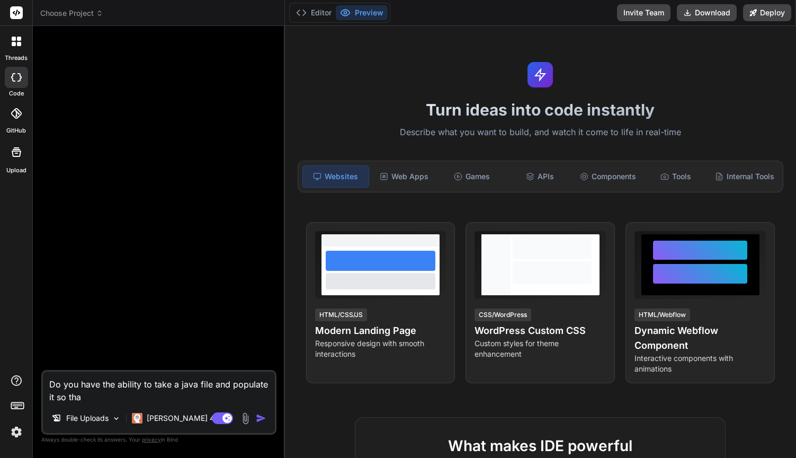
type textarea "x"
type textarea "Do you have the ability to take a java file and populate it so that"
type textarea "x"
type textarea "Do you have the ability to take a java file and populate it so that i"
type textarea "x"
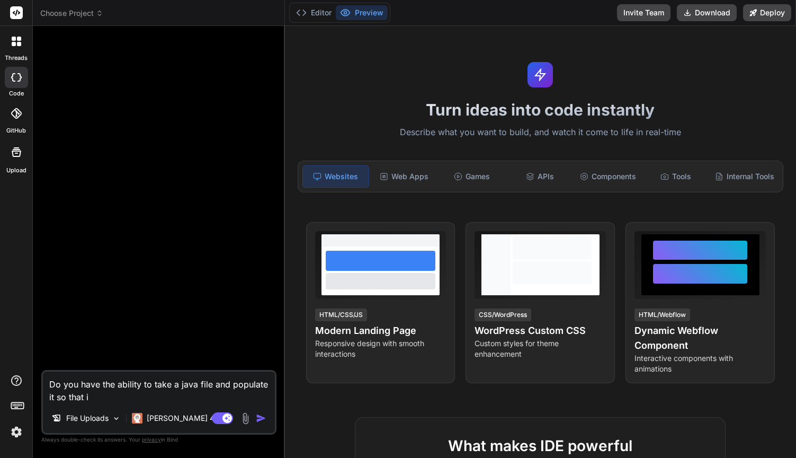
type textarea "Do you have the ability to take a java file and populate it so that it"
type textarea "x"
type textarea "Do you have the ability to take a java file and populate it so that it"
type textarea "x"
type textarea "Do you have the ability to take a java file and populate it so that it c"
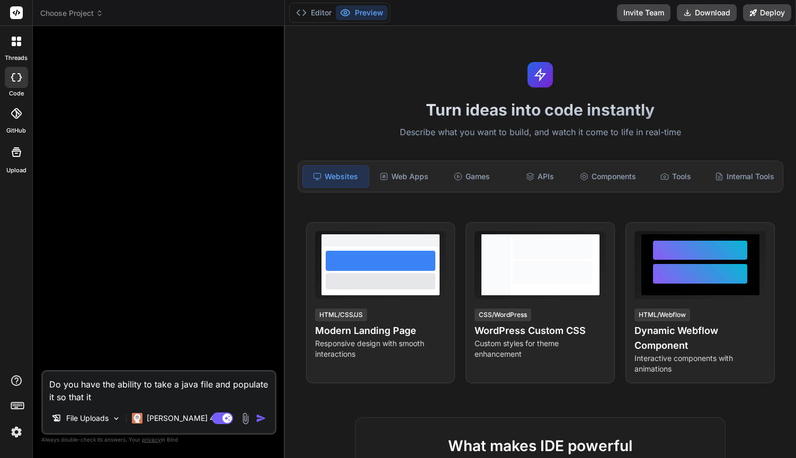
type textarea "x"
type textarea "Do you have the ability to take a java file and populate it so that it ca"
type textarea "x"
type textarea "Do you have the ability to take a java file and populate it so that it can"
type textarea "x"
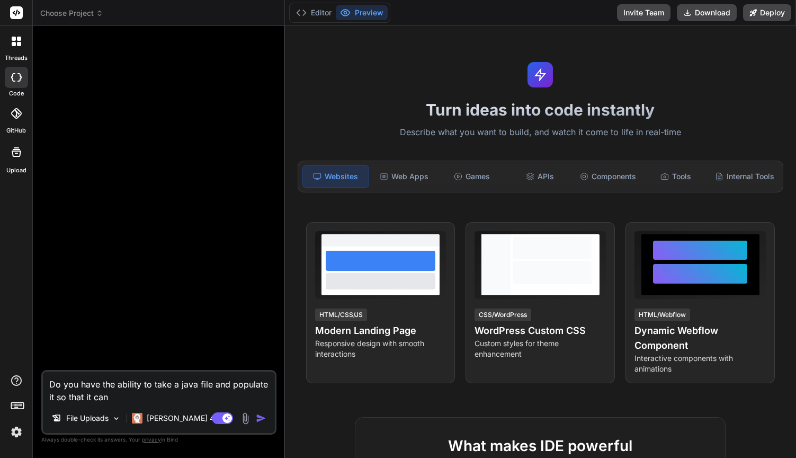
type textarea "Do you have the ability to take a java file and populate it so that it can"
type textarea "x"
type textarea "Do you have the ability to take a java file and populate it so that it can b"
type textarea "x"
type textarea "Do you have the ability to take a java file and populate it so that it can be"
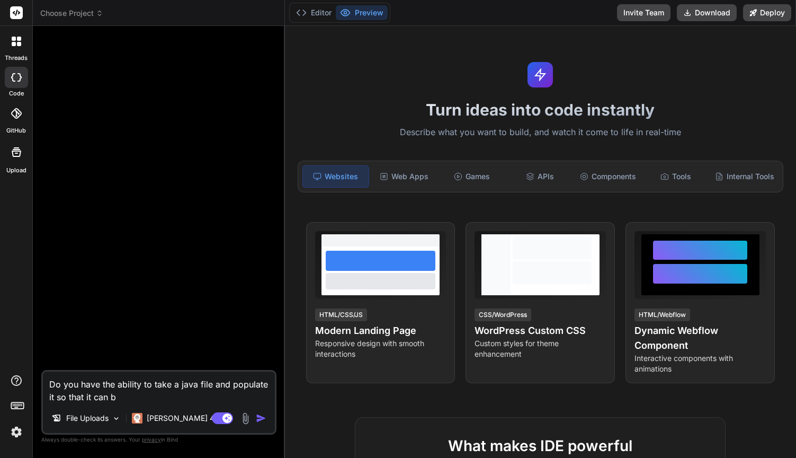
type textarea "x"
type textarea "Do you have the ability to take a java file and populate it so that it can be"
type textarea "x"
type textarea "Do you have the ability to take a java file and populate it so that it can be v"
type textarea "x"
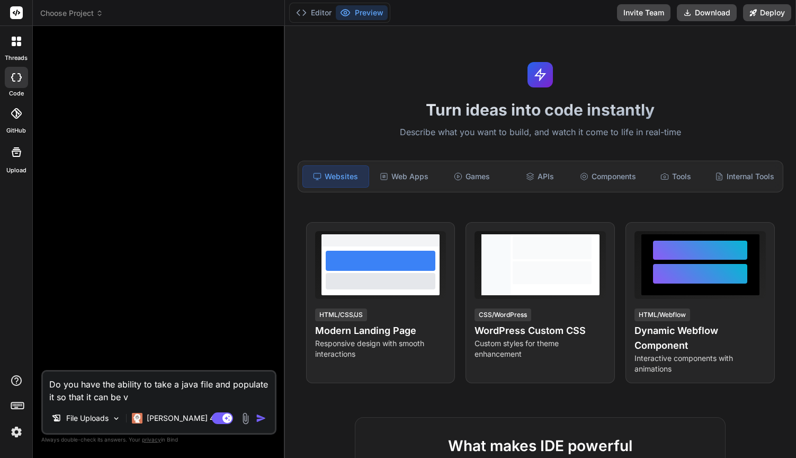
type textarea "Do you have the ability to take a java file and populate it so that it can be"
type textarea "x"
type textarea "Do you have the ability to take a java file and populate it so that it can be W"
type textarea "x"
type textarea "Do you have the ability to take a java file and populate it so that it can be we"
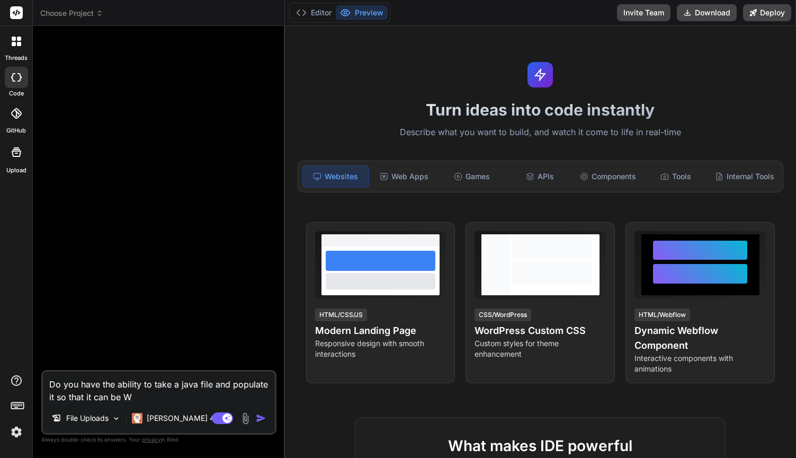
type textarea "x"
type textarea "Do you have the ability to take a java file and populate it so that it can be w…"
type textarea "x"
type textarea "Do you have the ability to take a java file and populate it so that it can be w…"
click at [249, 419] on img at bounding box center [245, 418] width 12 height 12
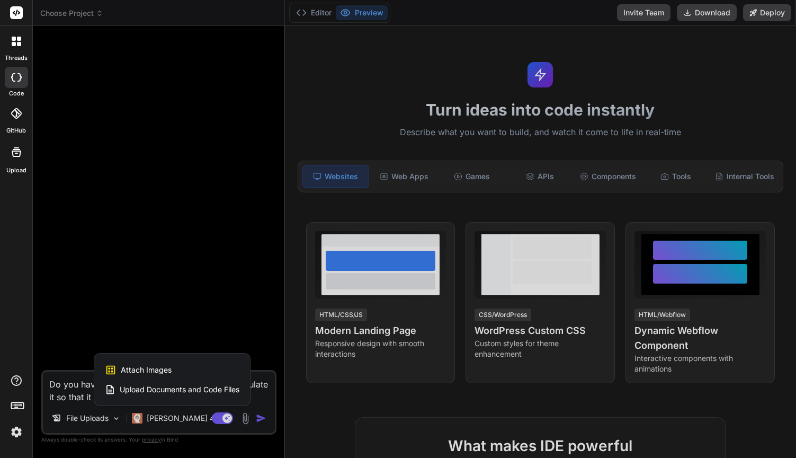
click at [171, 390] on span "Upload Documents and Code Files" at bounding box center [180, 389] width 120 height 11
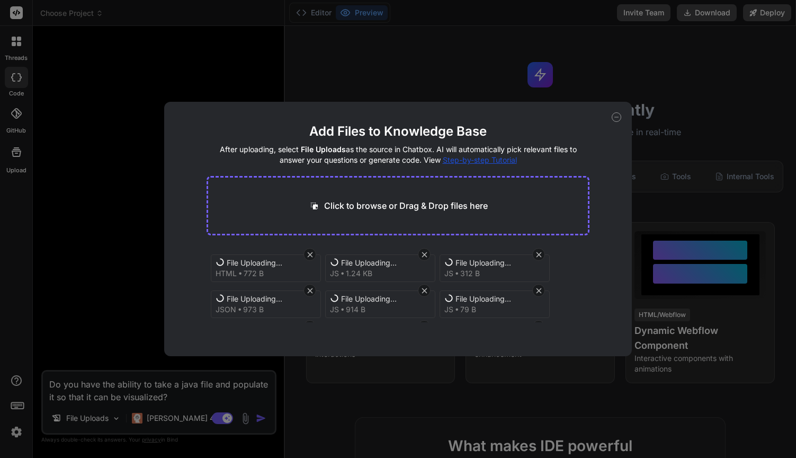
scroll to position [0, 0]
click at [573, 334] on button "Finish" at bounding box center [571, 332] width 37 height 21
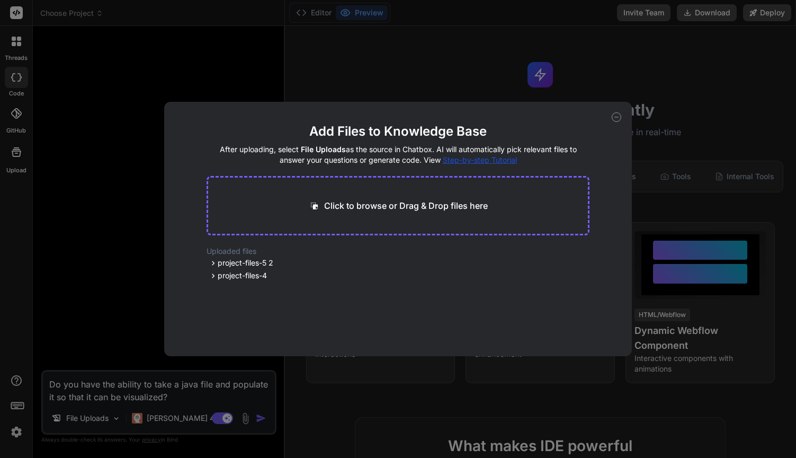
click at [619, 118] on icon at bounding box center [617, 117] width 10 height 10
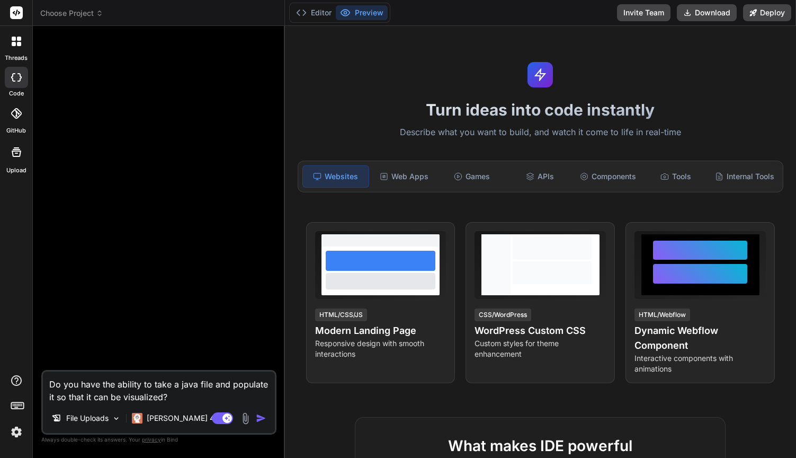
click at [186, 399] on textarea "Do you have the ability to take a java file and populate it so that it can be v…" at bounding box center [159, 387] width 232 height 32
click at [244, 417] on img at bounding box center [245, 418] width 12 height 12
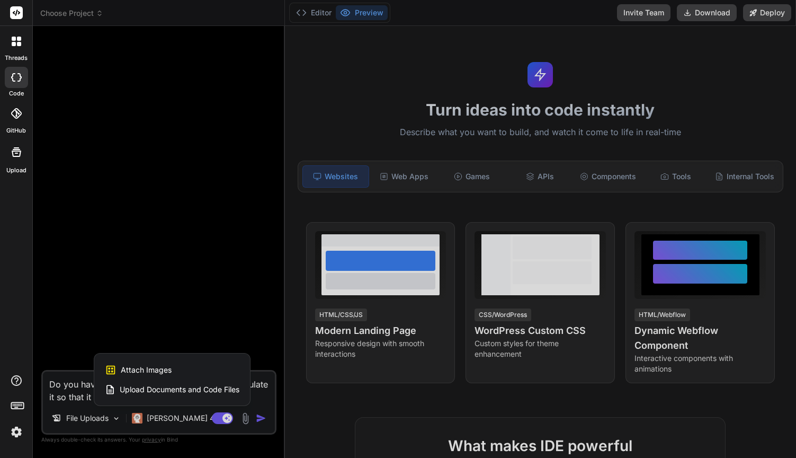
click at [181, 390] on span "Upload Documents and Code Files" at bounding box center [180, 389] width 120 height 11
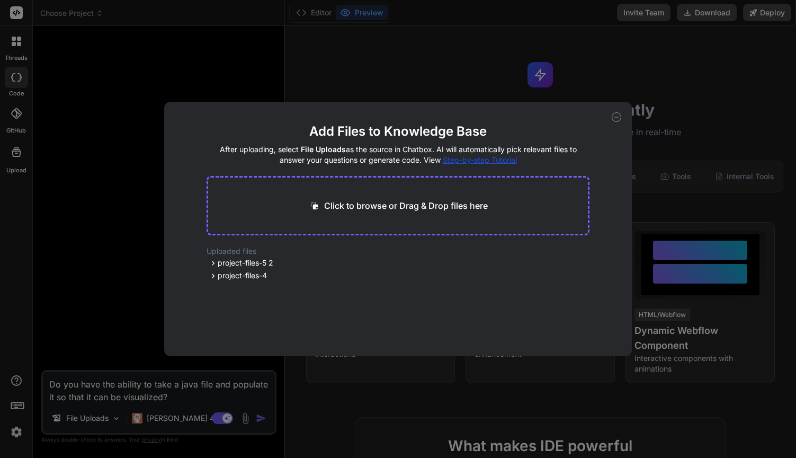
click at [103, 339] on div "Add Files to Knowledge Base After uploading, select File Uploads as the source …" at bounding box center [398, 229] width 796 height 458
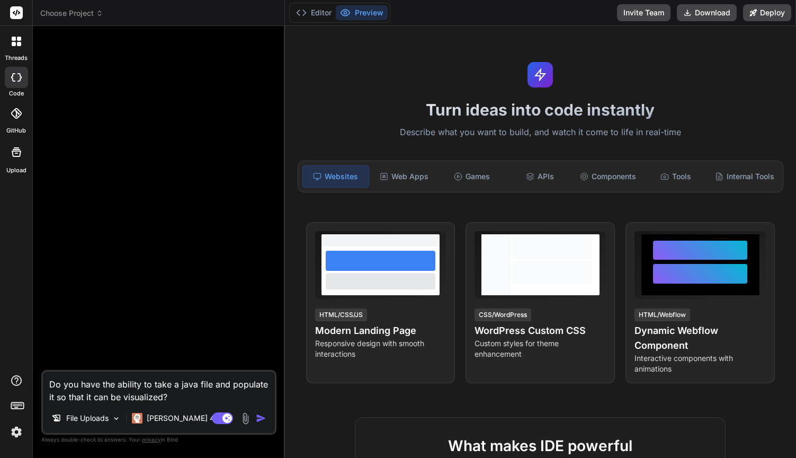
click at [195, 397] on textarea "Do you have the ability to take a java file and populate it so that it can be v…" at bounding box center [159, 387] width 232 height 32
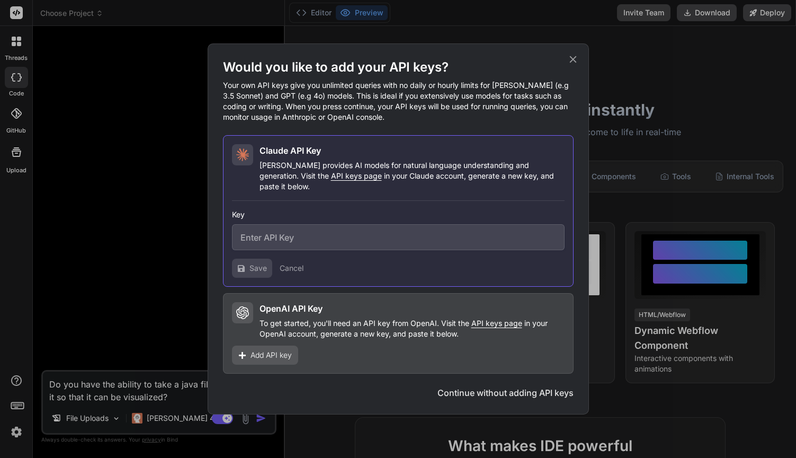
click at [296, 318] on p "To get started, you'll need an API key from OpenAI. Visit the API keys page in …" at bounding box center [412, 328] width 305 height 21
click at [309, 241] on input "text" at bounding box center [398, 237] width 333 height 26
click at [295, 312] on div "OpenAI API Key To get started, you'll need an API key from OpenAI. Visit the AP…" at bounding box center [412, 320] width 305 height 37
click at [275, 229] on input "text" at bounding box center [398, 237] width 333 height 26
click at [331, 180] on span "API keys page" at bounding box center [356, 175] width 51 height 9
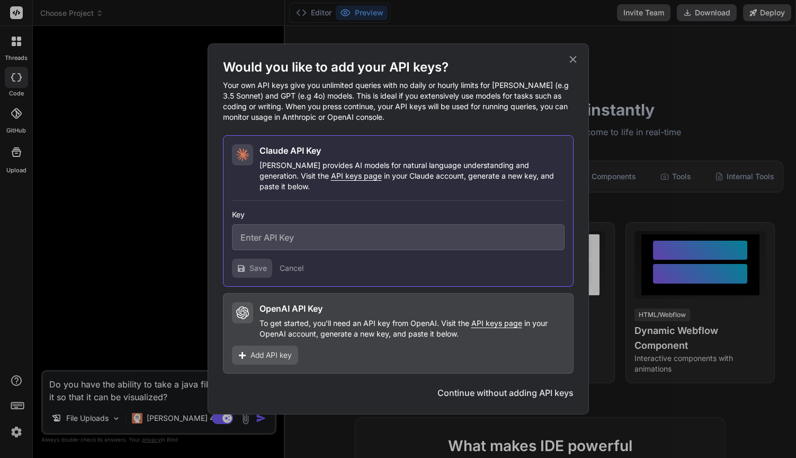
click at [521, 390] on button "Continue without adding API keys" at bounding box center [506, 392] width 136 height 13
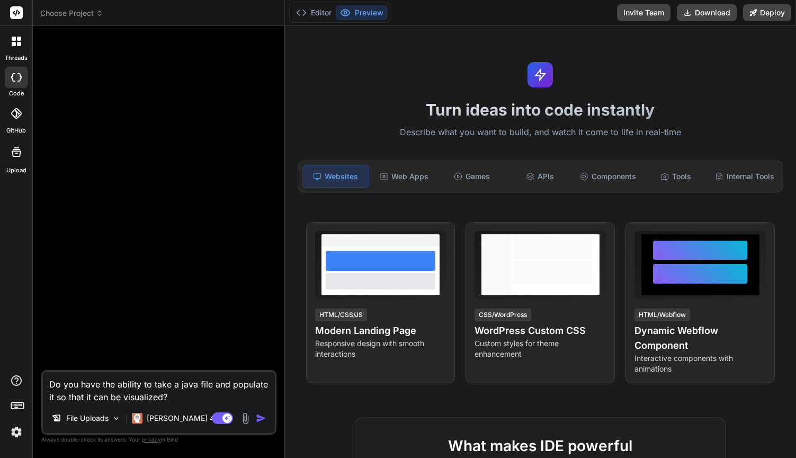
click at [196, 397] on textarea "Do you have the ability to take a java file and populate it so that it can be v…" at bounding box center [159, 387] width 232 height 32
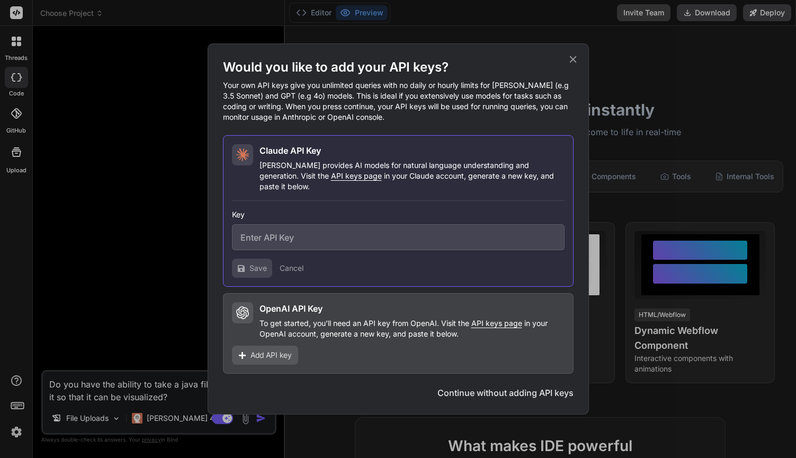
click at [517, 390] on button "Continue without adding API keys" at bounding box center [506, 392] width 136 height 13
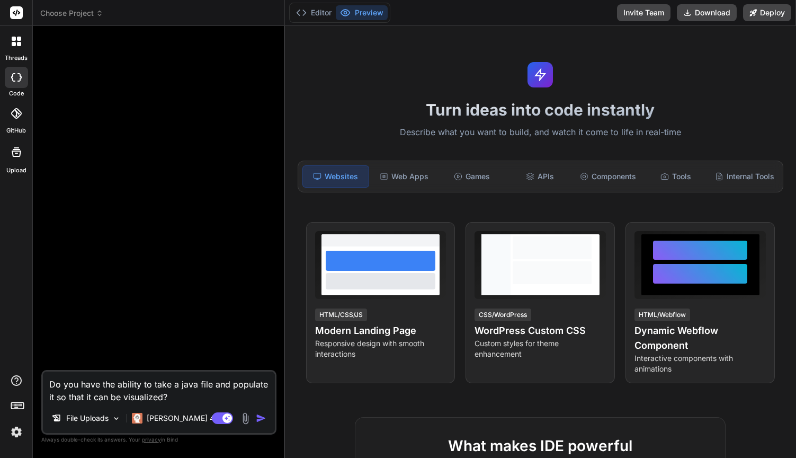
click at [262, 420] on img "button" at bounding box center [261, 418] width 11 height 11
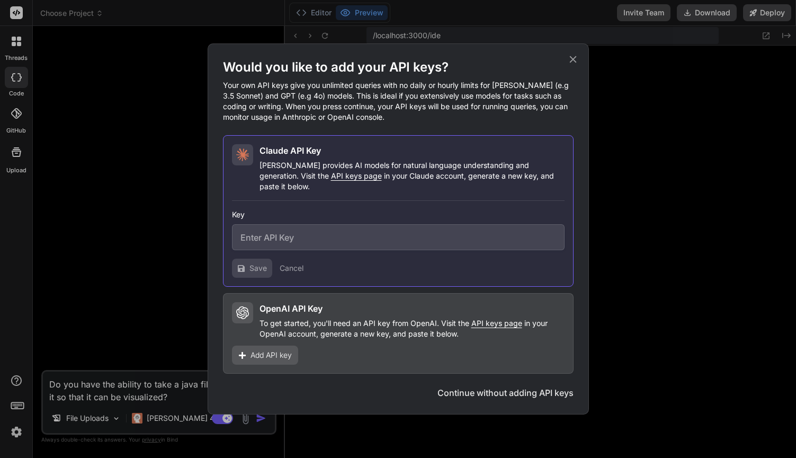
scroll to position [161, 0]
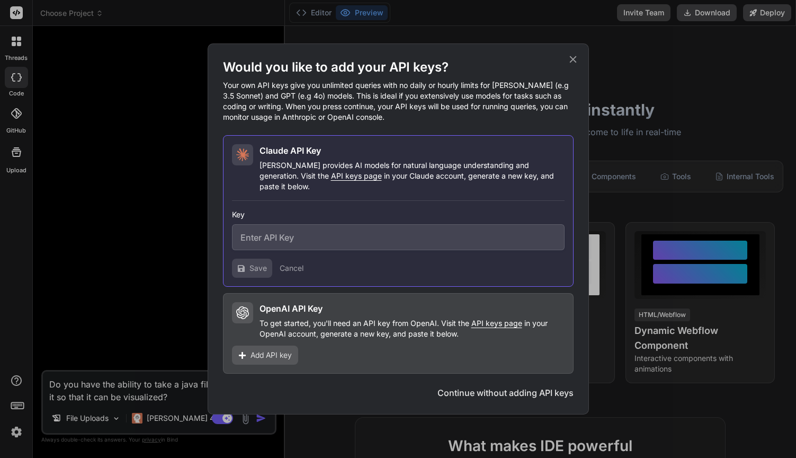
click at [576, 65] on icon at bounding box center [573, 60] width 12 height 12
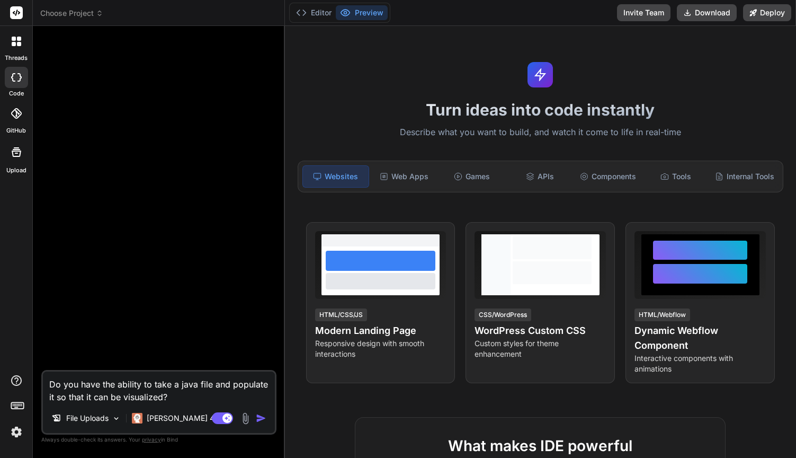
click at [263, 420] on img "button" at bounding box center [261, 418] width 11 height 11
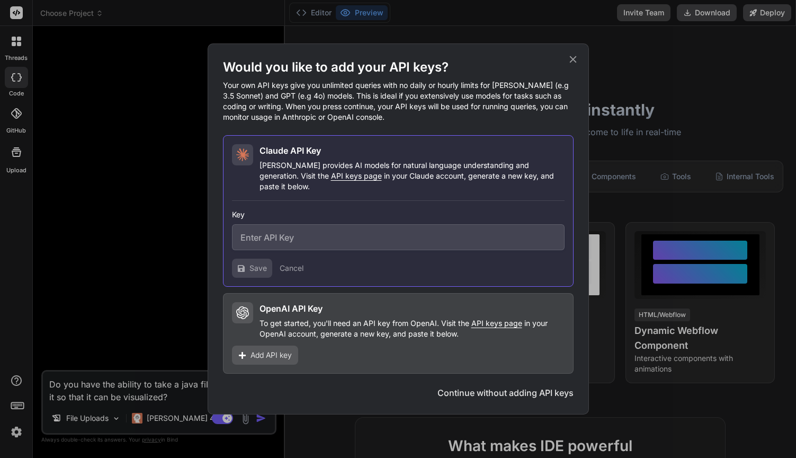
click at [499, 387] on button "Continue without adding API keys" at bounding box center [506, 392] width 136 height 13
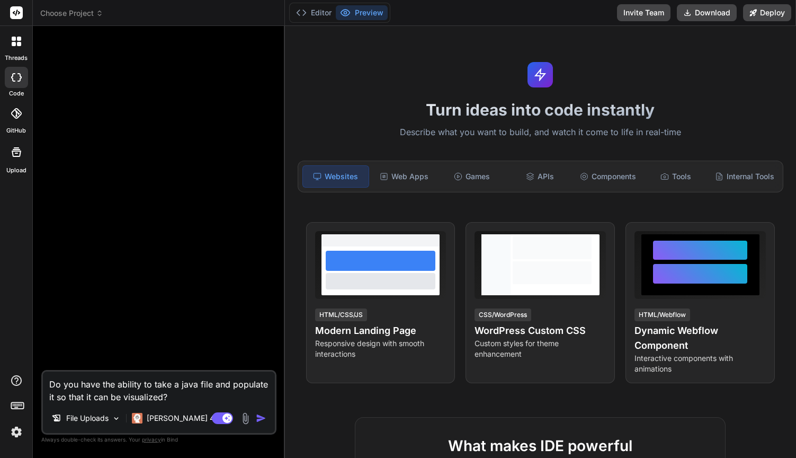
click at [173, 395] on textarea "Do you have the ability to take a java file and populate it so that it can be v…" at bounding box center [159, 387] width 232 height 32
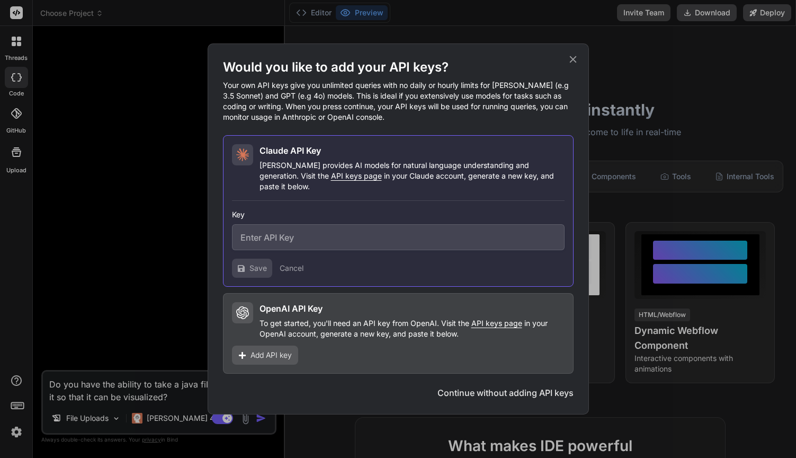
click at [291, 263] on button "Cancel" at bounding box center [292, 268] width 24 height 11
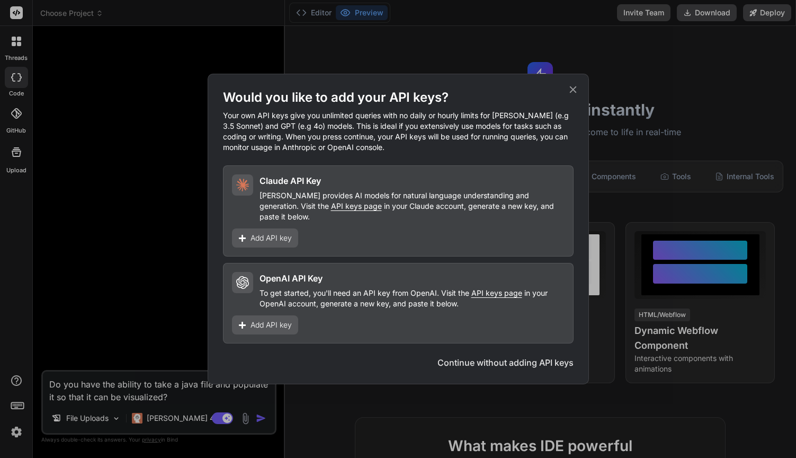
click at [574, 91] on icon at bounding box center [573, 90] width 12 height 12
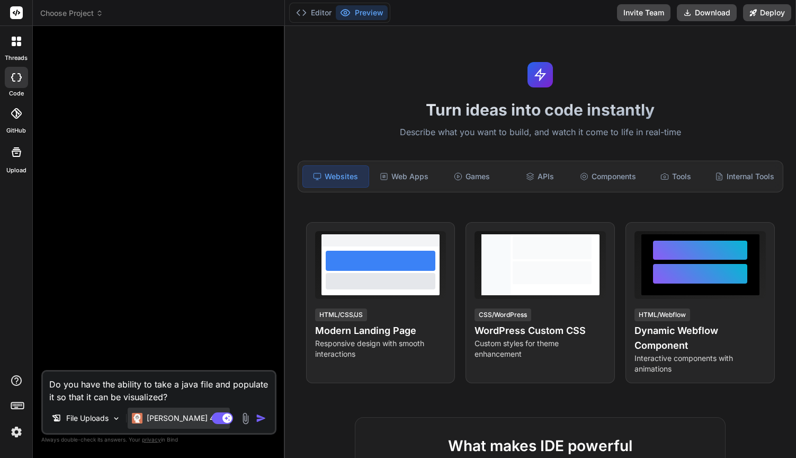
click at [176, 421] on p "[PERSON_NAME] 4 S.." at bounding box center [186, 418] width 79 height 11
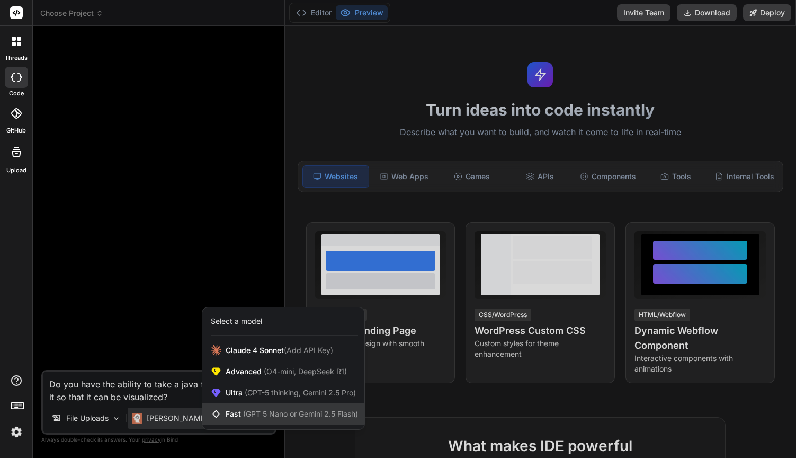
click at [253, 416] on span "(GPT 5 Nano or Gemini 2.5 Flash)" at bounding box center [300, 413] width 115 height 9
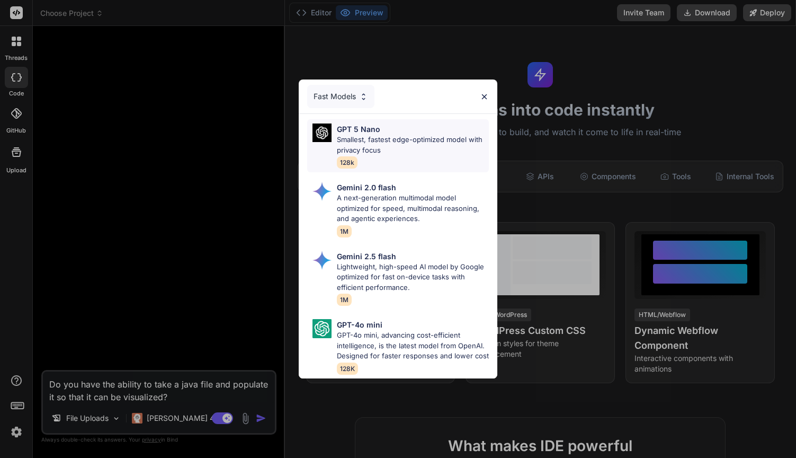
click at [401, 136] on p "Smallest, fastest edge-optimized model with privacy focus" at bounding box center [413, 145] width 153 height 21
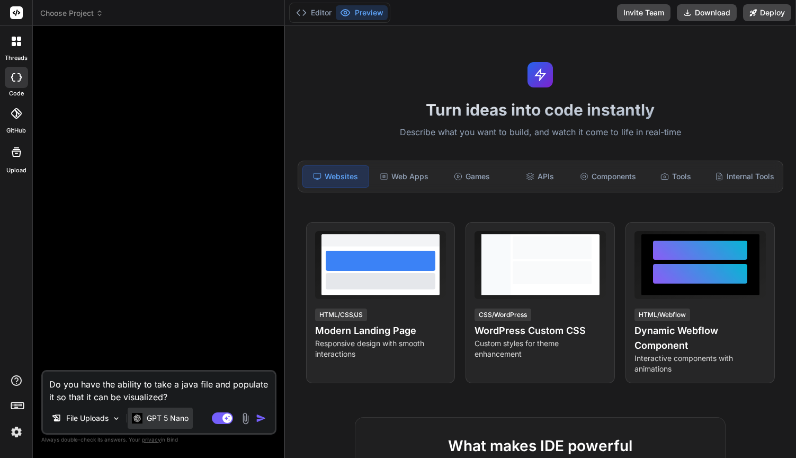
click at [184, 419] on p "GPT 5 Nano" at bounding box center [168, 418] width 42 height 11
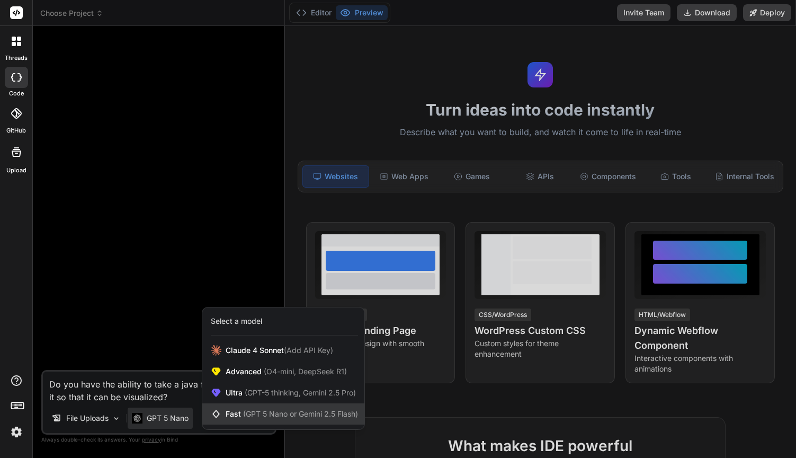
click at [244, 412] on span "(GPT 5 Nano or Gemini 2.5 Flash)" at bounding box center [300, 413] width 115 height 9
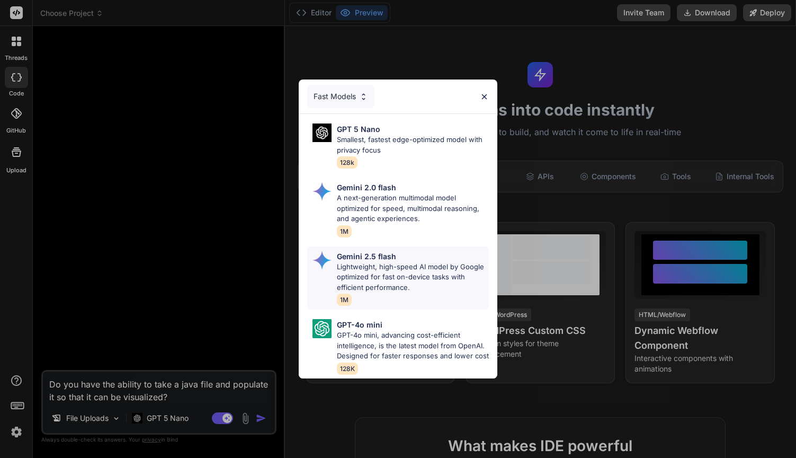
scroll to position [0, 0]
click at [262, 300] on div "Fast Models GPT 5 Nano Smallest, fastest edge-optimized model with privacy focu…" at bounding box center [398, 229] width 796 height 458
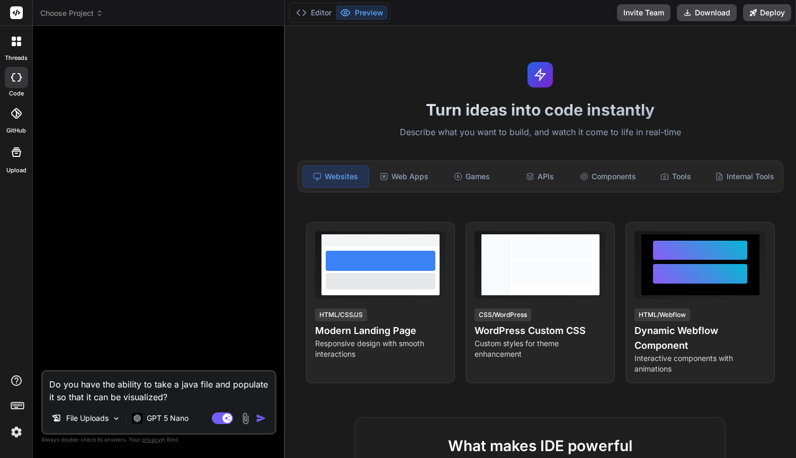
click at [260, 417] on img "button" at bounding box center [261, 418] width 11 height 11
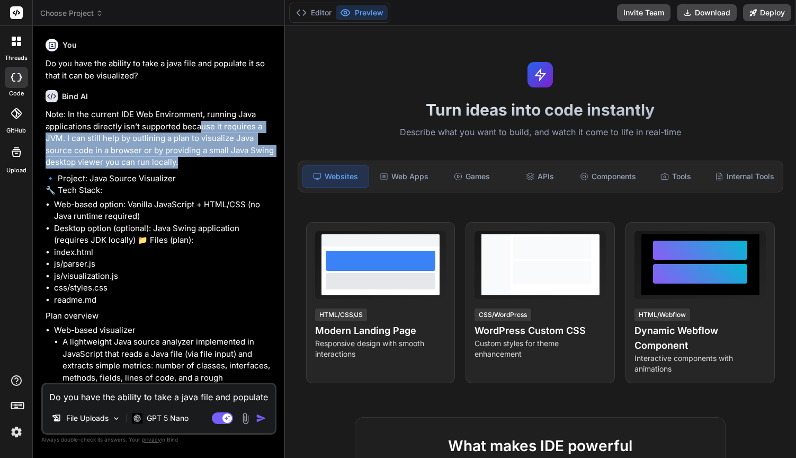
drag, startPoint x: 200, startPoint y: 128, endPoint x: 189, endPoint y: 163, distance: 37.0
click at [189, 164] on p "Note: In the current IDE Web Environment, running Java applications directly is…" at bounding box center [160, 139] width 229 height 60
click at [189, 163] on p "Note: In the current IDE Web Environment, running Java applications directly is…" at bounding box center [160, 139] width 229 height 60
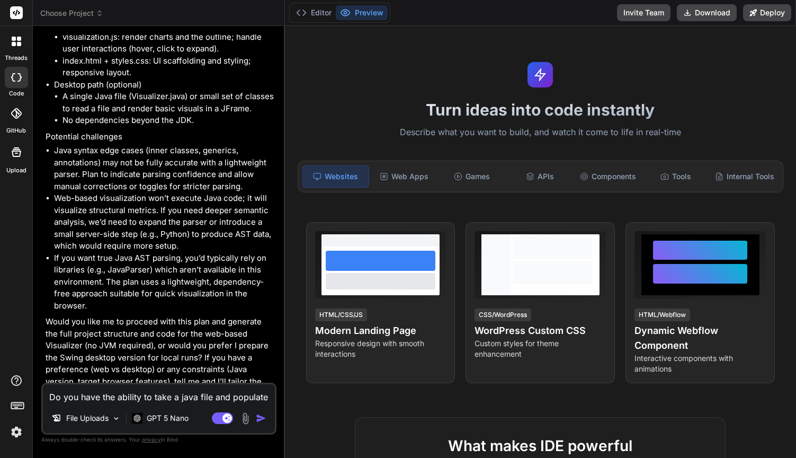
scroll to position [585, 0]
click at [150, 397] on textarea "Do you have the ability to take a java file and populate it so that it can be v…" at bounding box center [159, 393] width 232 height 19
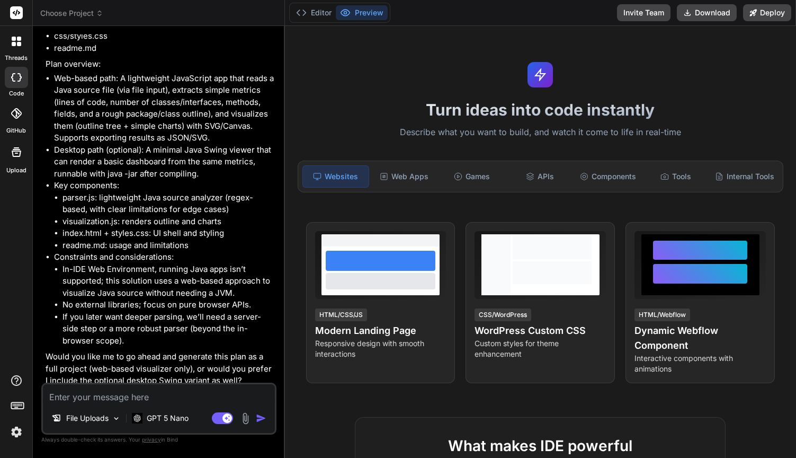
scroll to position [0, 0]
click at [193, 396] on textarea at bounding box center [159, 393] width 232 height 19
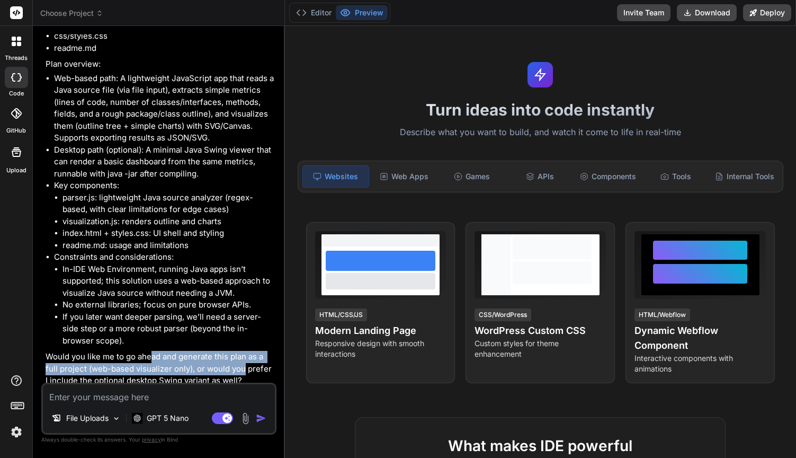
drag, startPoint x: 154, startPoint y: 353, endPoint x: 246, endPoint y: 357, distance: 92.2
click at [246, 357] on p "Would you like me to go ahead and generate this plan as a full project (web-bas…" at bounding box center [160, 369] width 229 height 36
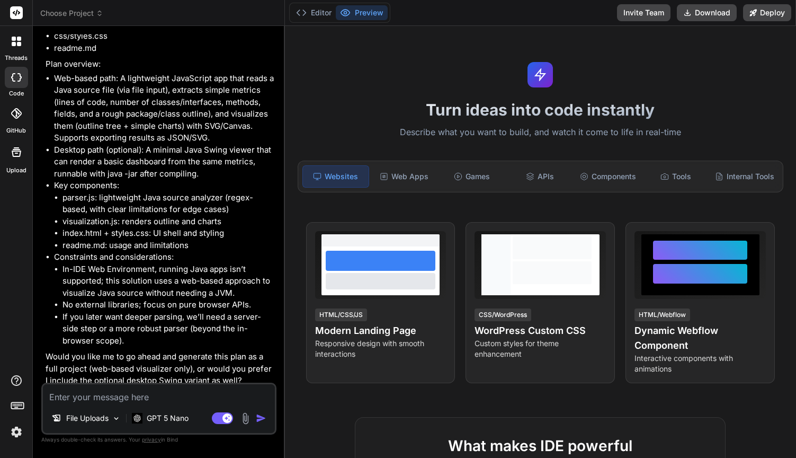
click at [183, 388] on textarea at bounding box center [159, 393] width 232 height 19
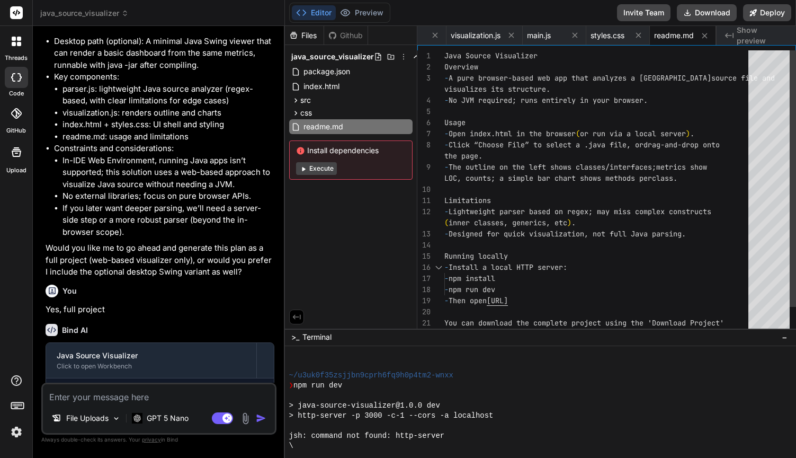
scroll to position [383, 0]
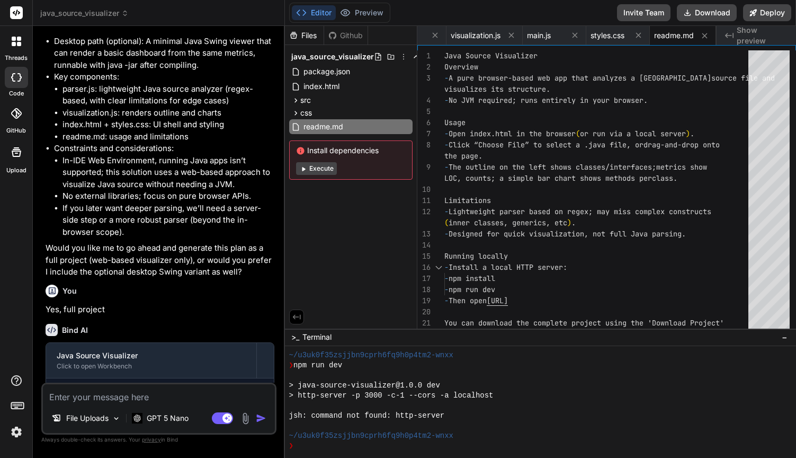
click at [323, 171] on button "Execute" at bounding box center [316, 168] width 41 height 13
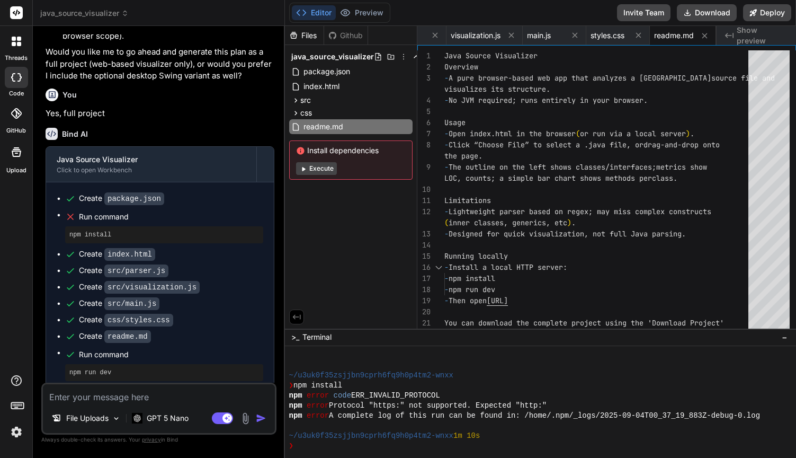
scroll to position [1420, 0]
click at [97, 212] on span "Run command" at bounding box center [171, 217] width 184 height 11
copy span "Run command"
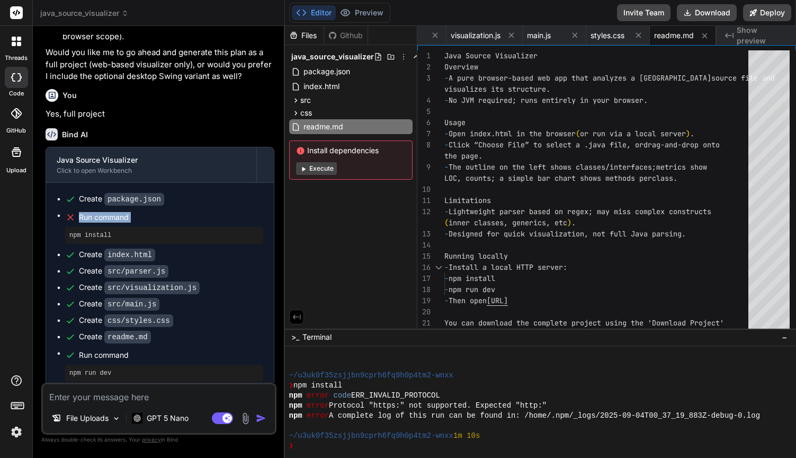
scroll to position [0, 0]
click at [111, 395] on textarea at bounding box center [159, 393] width 232 height 19
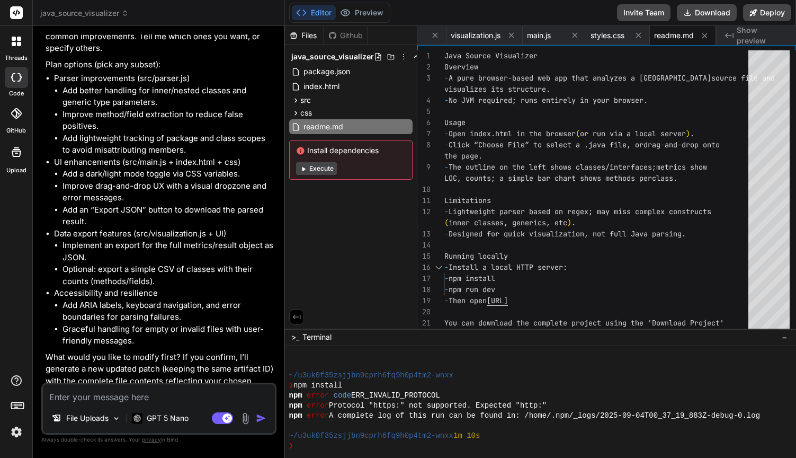
scroll to position [1868, 0]
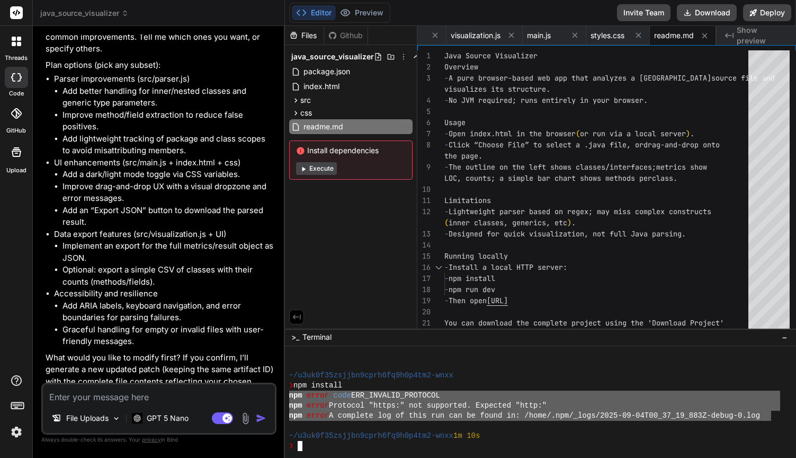
drag, startPoint x: 769, startPoint y: 415, endPoint x: 286, endPoint y: 394, distance: 484.1
click at [286, 394] on div "@@@@@@@@@@@@@@@@@@@@@@@@@@@@@@@@ mmmmmmmmmmmmmmmmmmmmmmmmmmmmmmmm ~/u3uk0f35zsj…" at bounding box center [540, 402] width 511 height 112
click at [104, 395] on textarea at bounding box center [159, 393] width 232 height 19
paste textarea "npm error code ERR_INVALID_PROTOCOL npm error Protocol "https:" not supported. …"
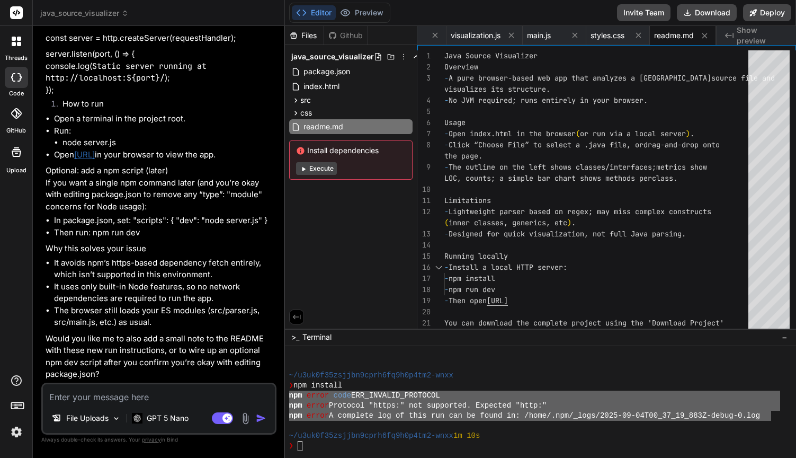
scroll to position [3233, 0]
click at [138, 387] on textarea at bounding box center [159, 393] width 232 height 19
click at [136, 392] on textarea at bounding box center [159, 393] width 232 height 19
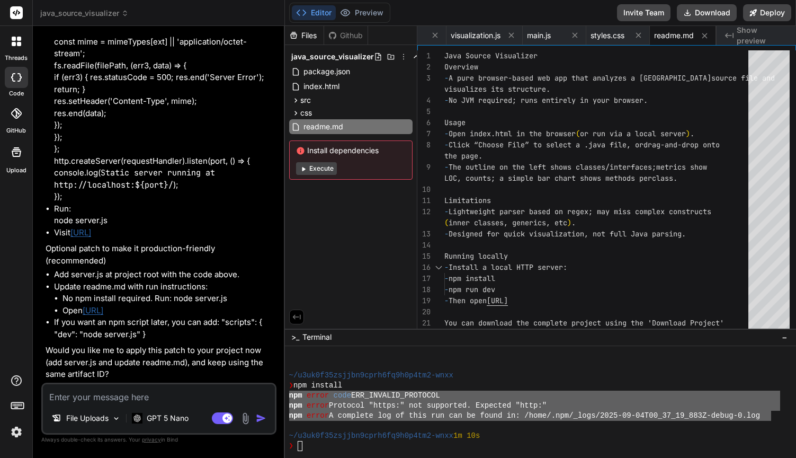
scroll to position [4142, 0]
click at [152, 388] on textarea at bounding box center [159, 393] width 232 height 19
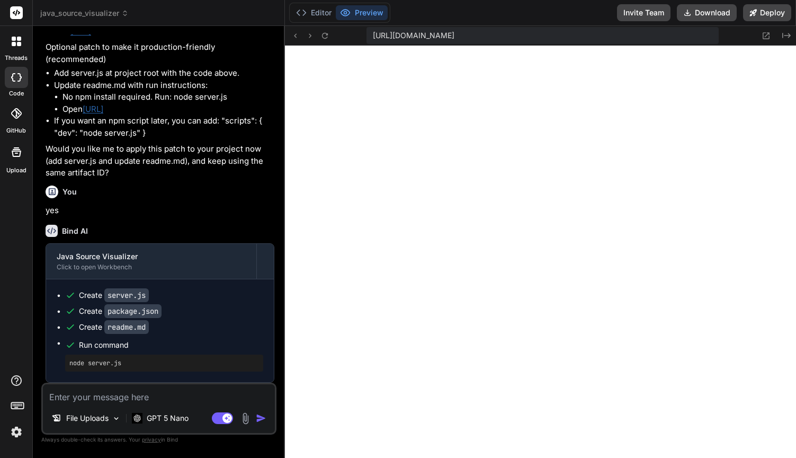
scroll to position [0, 0]
click at [100, 393] on textarea at bounding box center [159, 393] width 232 height 19
click at [312, 37] on icon at bounding box center [310, 35] width 9 height 9
click at [197, 399] on textarea "can you run everything again?" at bounding box center [159, 393] width 232 height 19
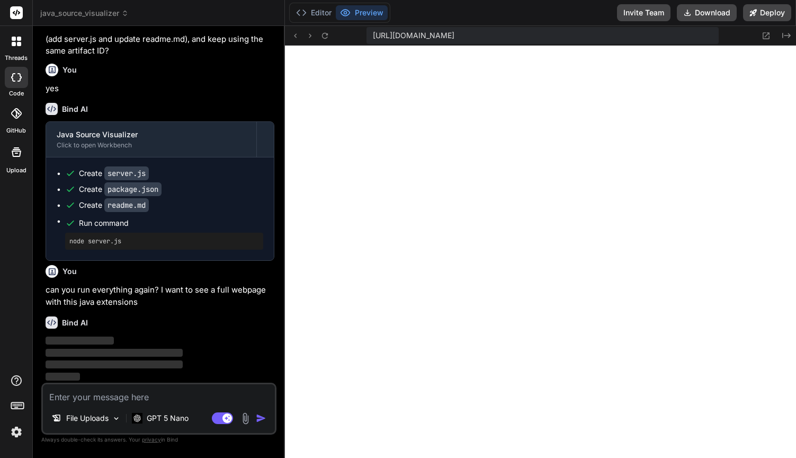
click at [566, 41] on div "[URL][DOMAIN_NAME]" at bounding box center [543, 35] width 352 height 17
click at [455, 32] on span "[URL][DOMAIN_NAME]" at bounding box center [414, 35] width 82 height 11
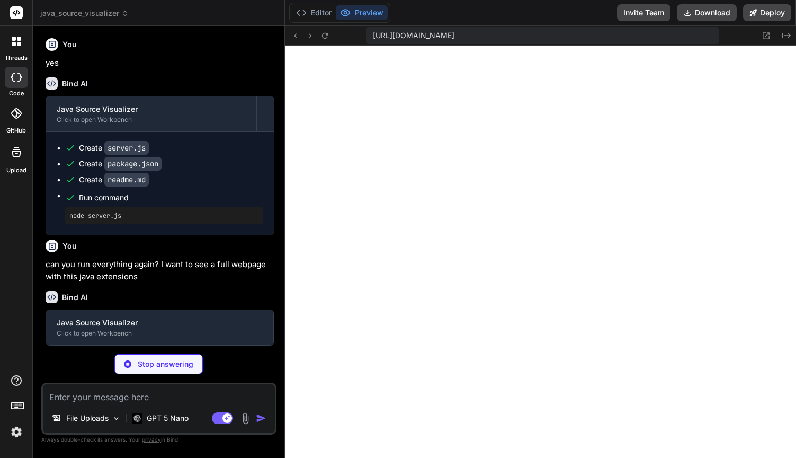
click at [455, 32] on span "[URL][DOMAIN_NAME]" at bounding box center [414, 35] width 82 height 11
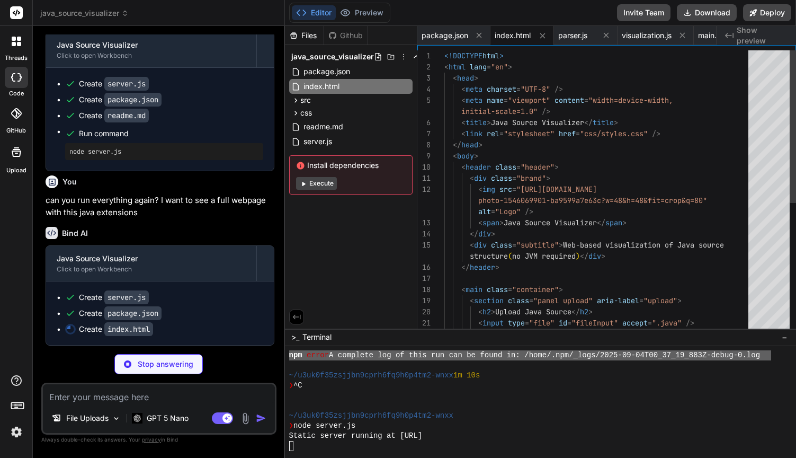
scroll to position [67, 0]
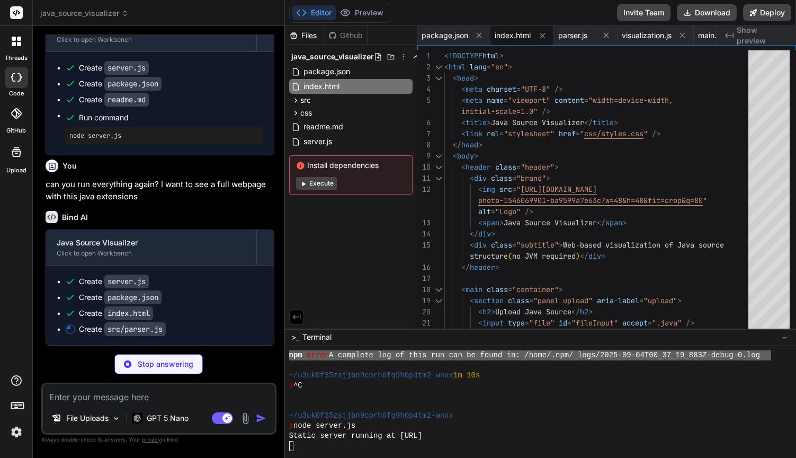
click at [208, 255] on div "Bind AI Java Source Visualizer Click to open Workbench Create server.js Create …" at bounding box center [160, 273] width 229 height 143
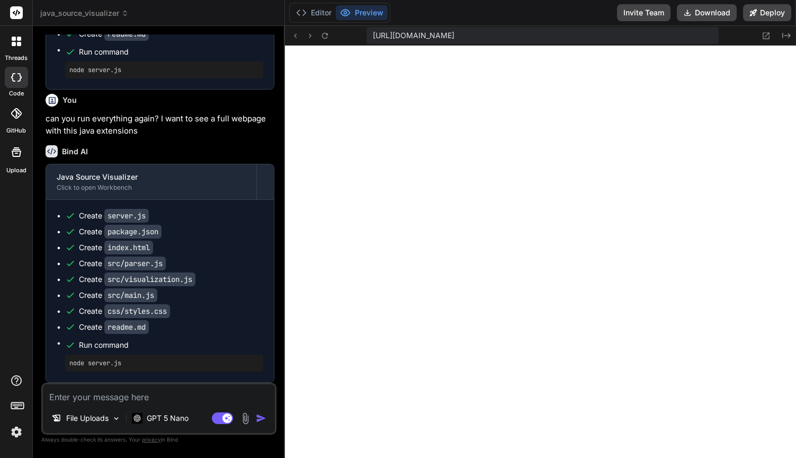
scroll to position [0, 0]
click at [59, 445] on div "You Do you have the ability to take a java file and populate it so that it can …" at bounding box center [158, 245] width 235 height 423
click at [115, 394] on textarea at bounding box center [159, 393] width 232 height 19
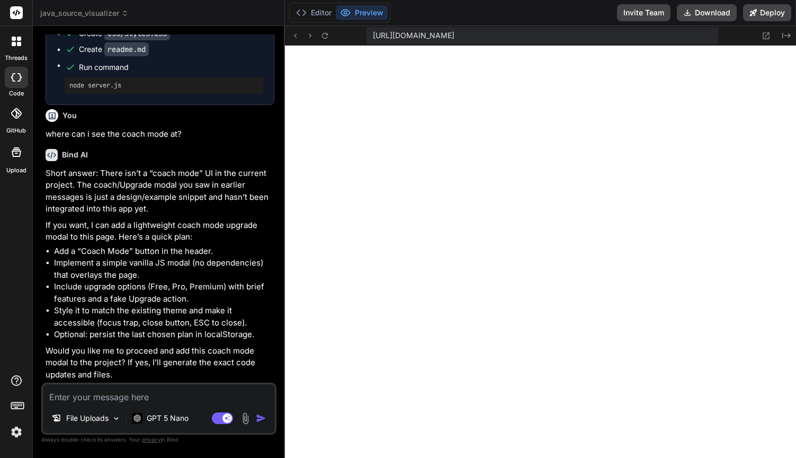
click at [174, 254] on li "Add a “Coach Mode” button in the header." at bounding box center [164, 251] width 220 height 12
click at [183, 395] on textarea at bounding box center [159, 393] width 232 height 19
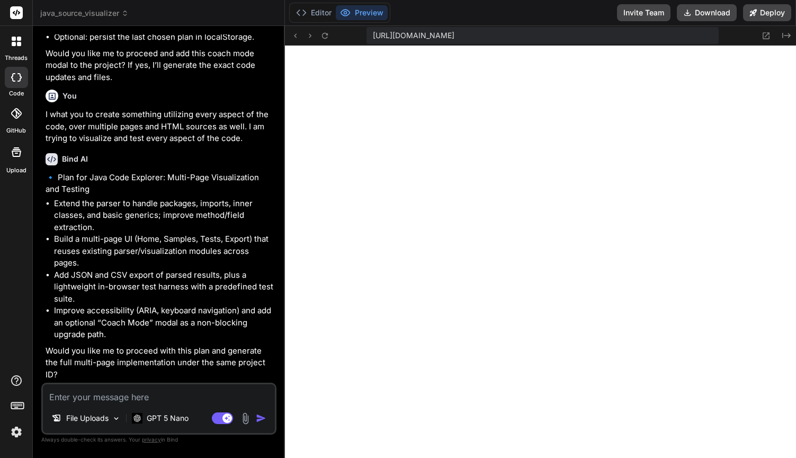
scroll to position [5201, 0]
click at [129, 385] on textarea at bounding box center [159, 393] width 232 height 19
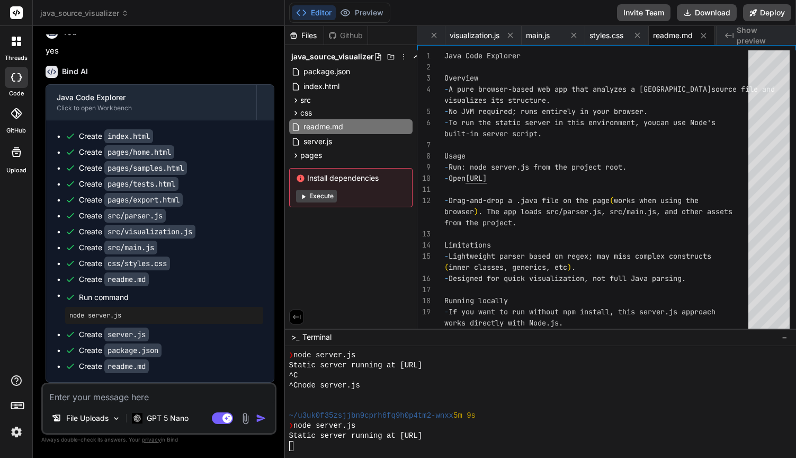
scroll to position [0, 0]
click at [325, 197] on button "Execute" at bounding box center [316, 196] width 41 height 13
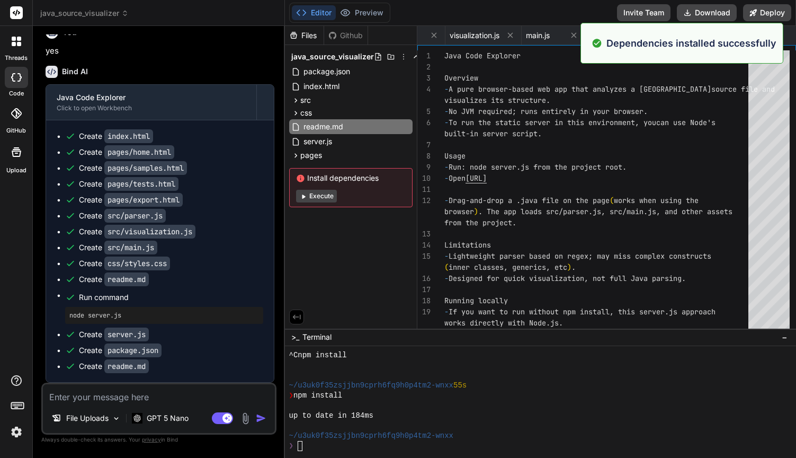
scroll to position [805, 0]
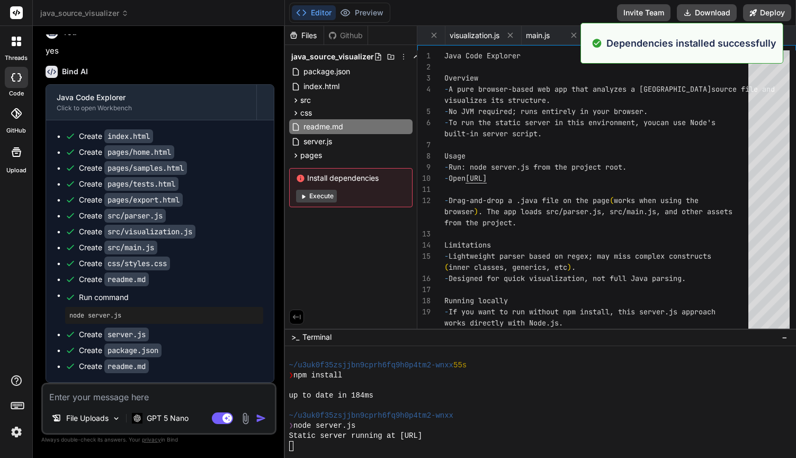
drag, startPoint x: 325, startPoint y: 197, endPoint x: 336, endPoint y: 253, distance: 56.8
click at [336, 253] on div "Files Github java_source_visualizer package.json index.html src parser.js visua…" at bounding box center [351, 177] width 132 height 303
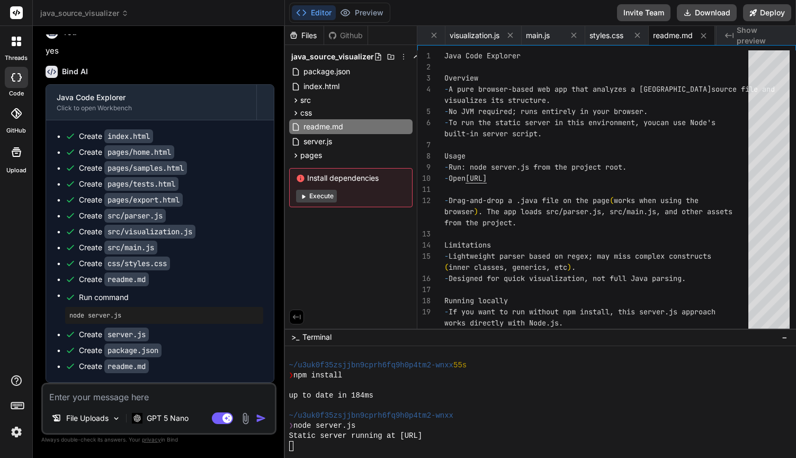
click at [328, 197] on button "Execute" at bounding box center [316, 196] width 41 height 13
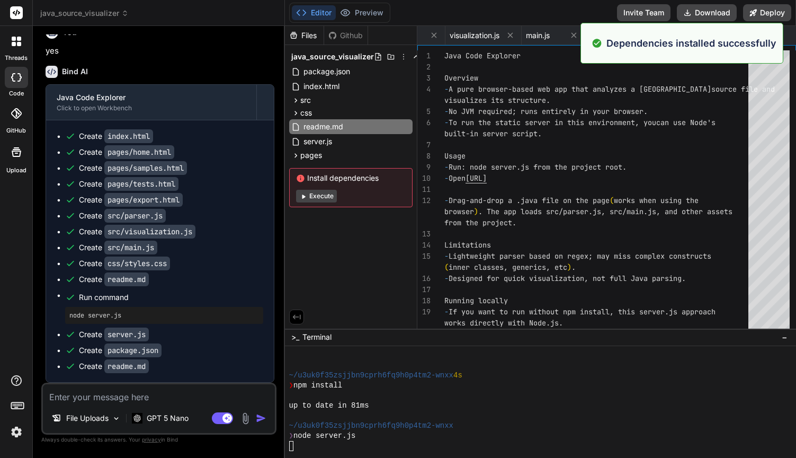
scroll to position [926, 0]
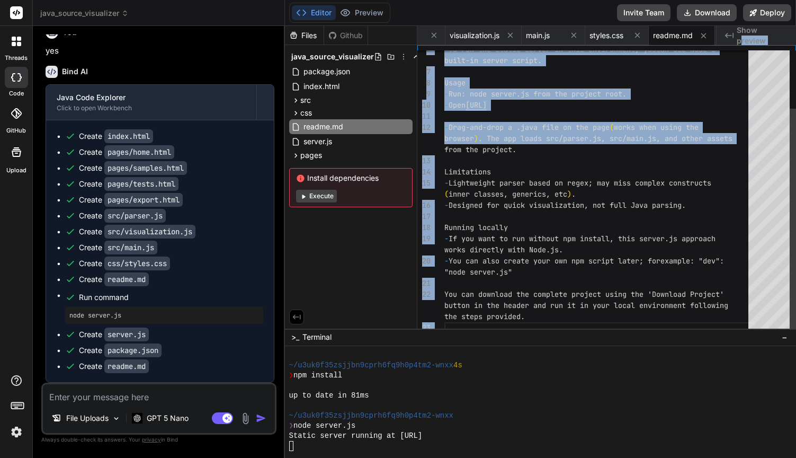
drag, startPoint x: 763, startPoint y: 39, endPoint x: 657, endPoint y: 149, distance: 152.9
click at [662, 149] on div "package.json index.html parser.js visualization.js main.js styles.css readme.md…" at bounding box center [606, 177] width 379 height 303
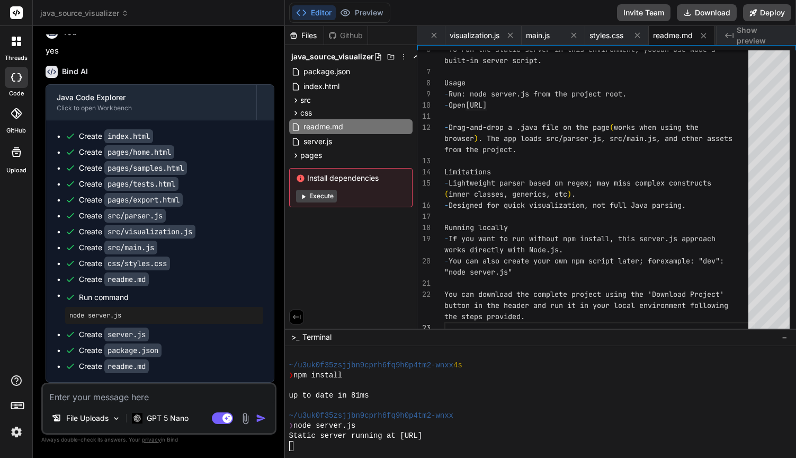
click at [337, 4] on div "Editor Preview" at bounding box center [339, 13] width 101 height 20
click at [355, 12] on button "Preview" at bounding box center [362, 12] width 52 height 15
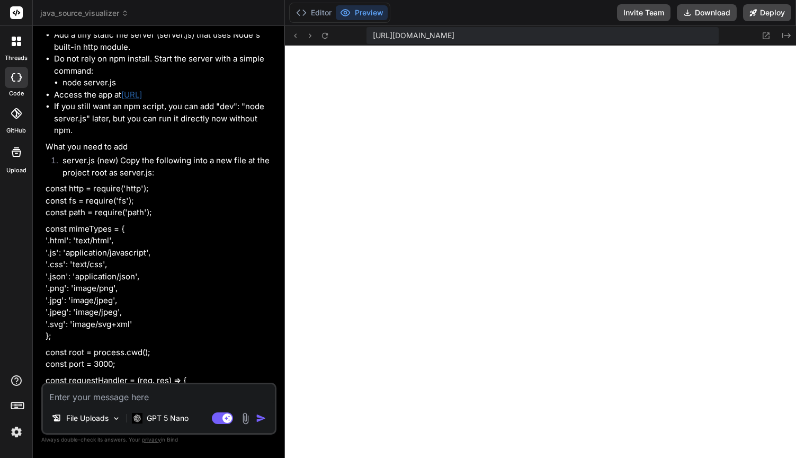
scroll to position [2426, 0]
